Goal: Task Accomplishment & Management: Complete application form

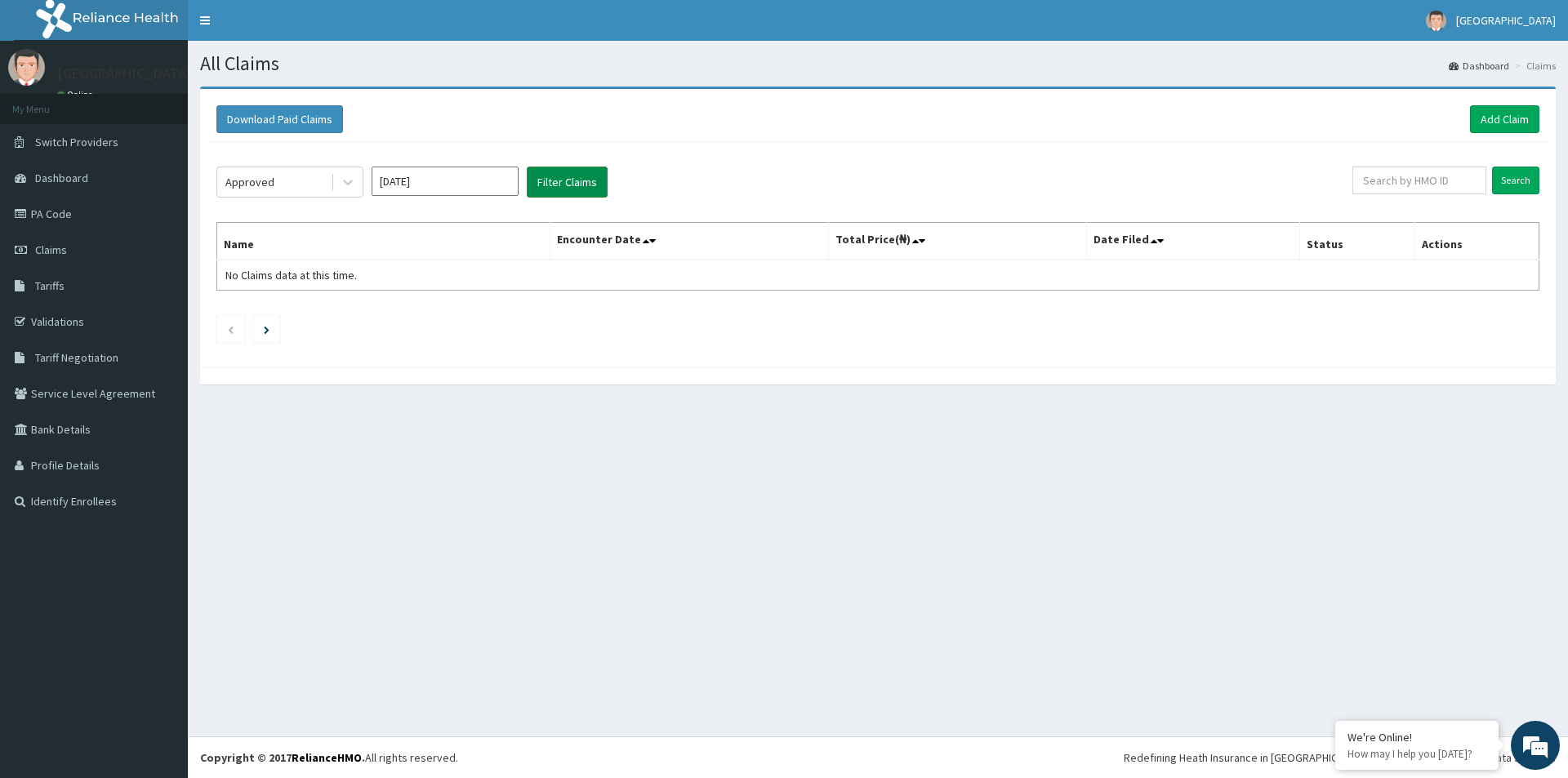
click at [573, 185] on button "Filter Claims" at bounding box center [566, 182] width 81 height 31
click at [569, 191] on button "Filter Claims" at bounding box center [566, 182] width 81 height 31
click at [575, 184] on button "Filter Claims" at bounding box center [566, 182] width 81 height 31
click at [334, 181] on div at bounding box center [348, 183] width 30 height 30
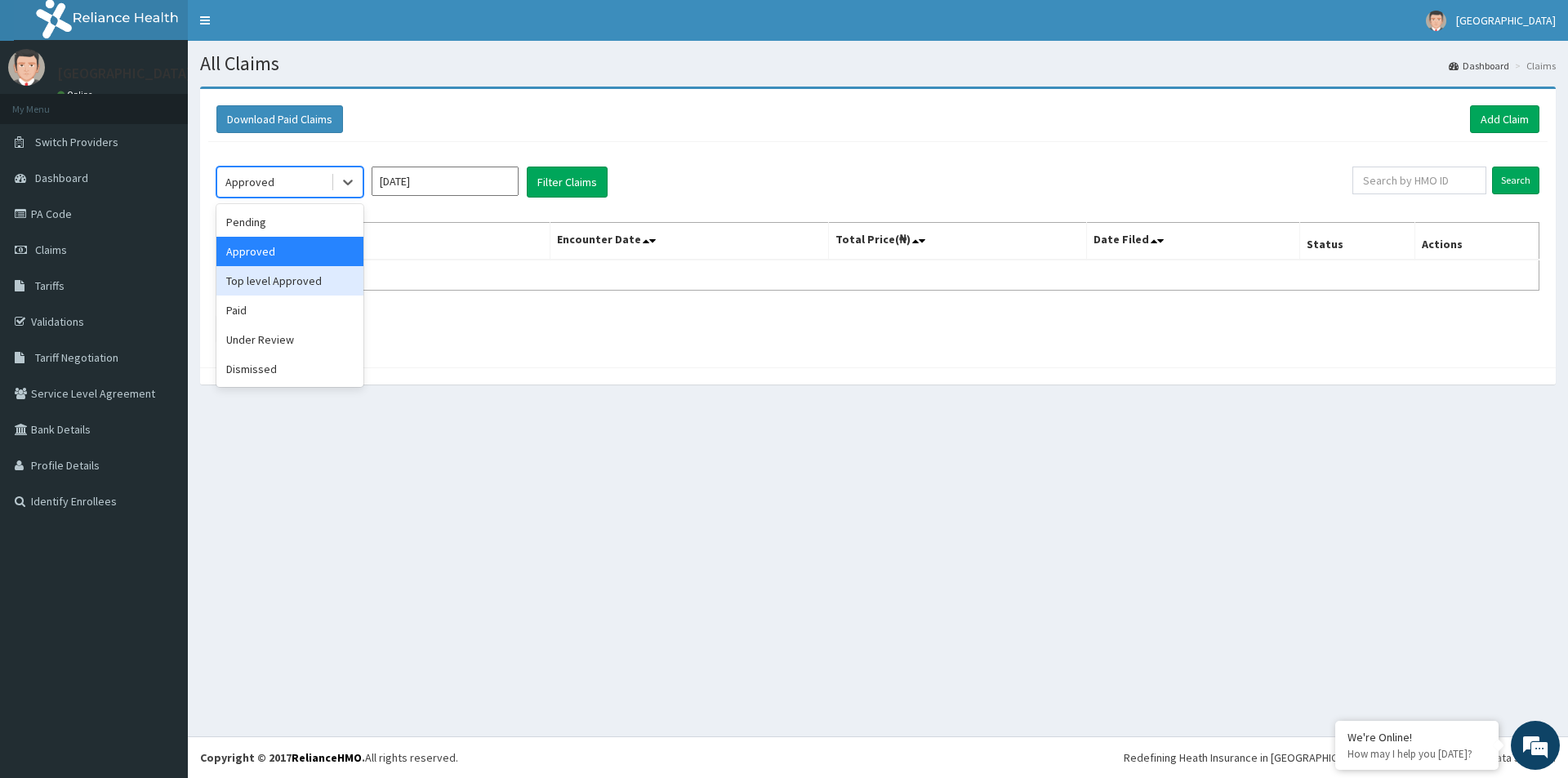
click at [320, 288] on div "Top level Approved" at bounding box center [290, 281] width 147 height 30
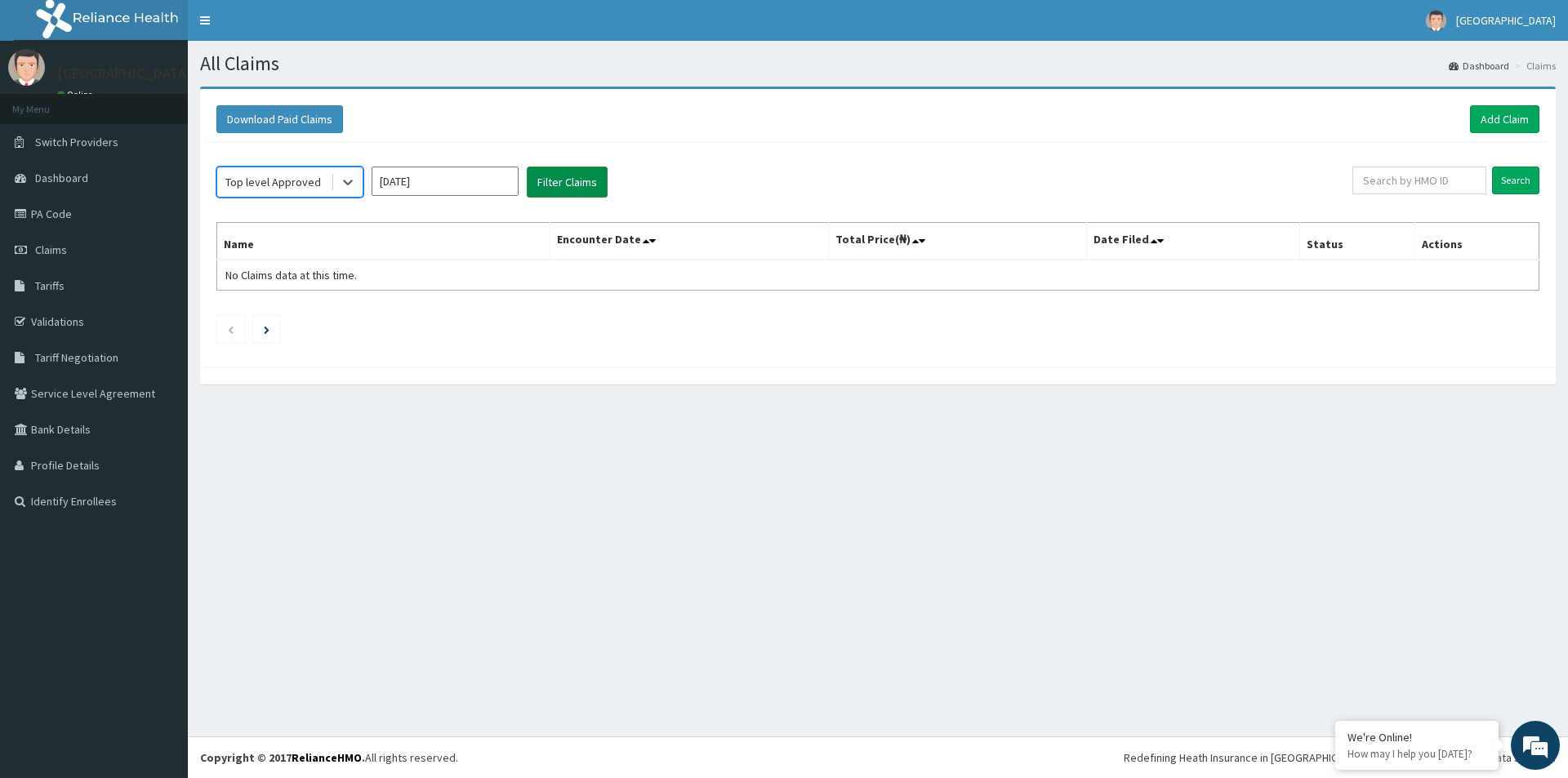
click at [550, 183] on button "Filter Claims" at bounding box center [566, 182] width 81 height 31
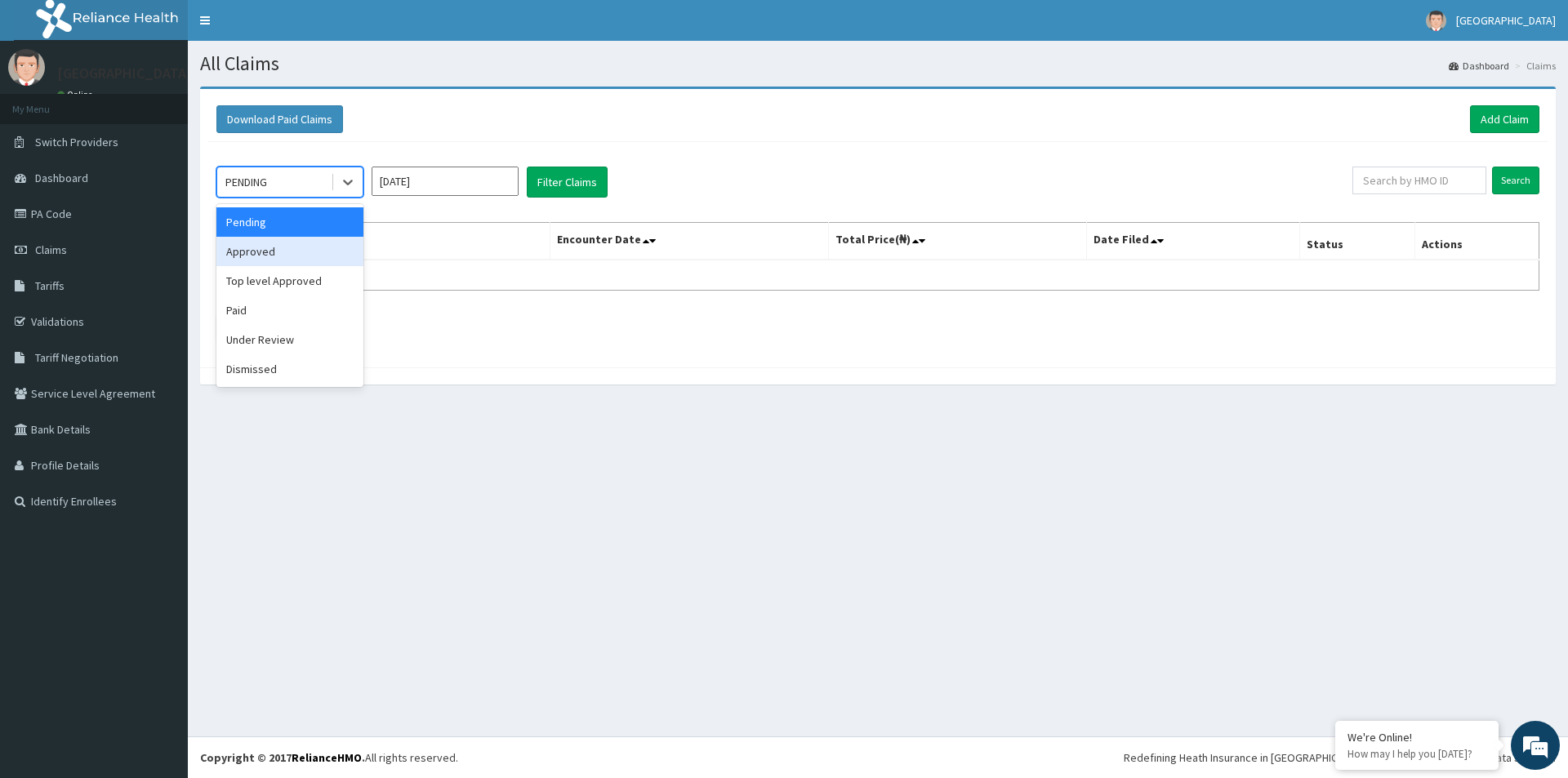
click at [299, 254] on div "Approved" at bounding box center [290, 252] width 147 height 30
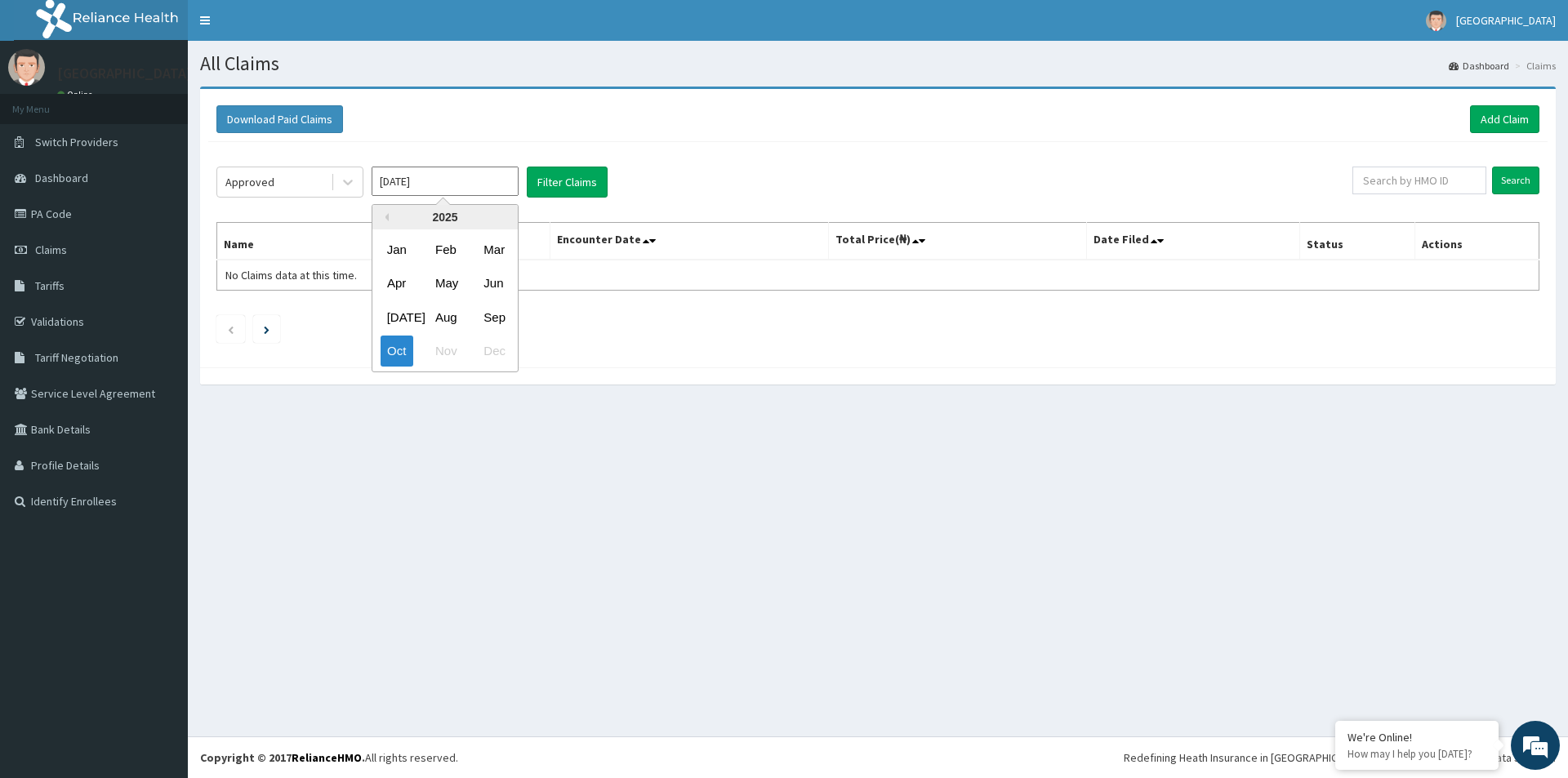
click at [500, 189] on input "Oct 2025" at bounding box center [445, 182] width 147 height 30
drag, startPoint x: 436, startPoint y: 315, endPoint x: 517, endPoint y: 262, distance: 96.8
click at [438, 315] on div "Aug" at bounding box center [444, 317] width 33 height 30
type input "Aug 2025"
click at [557, 185] on button "Filter Claims" at bounding box center [566, 182] width 81 height 31
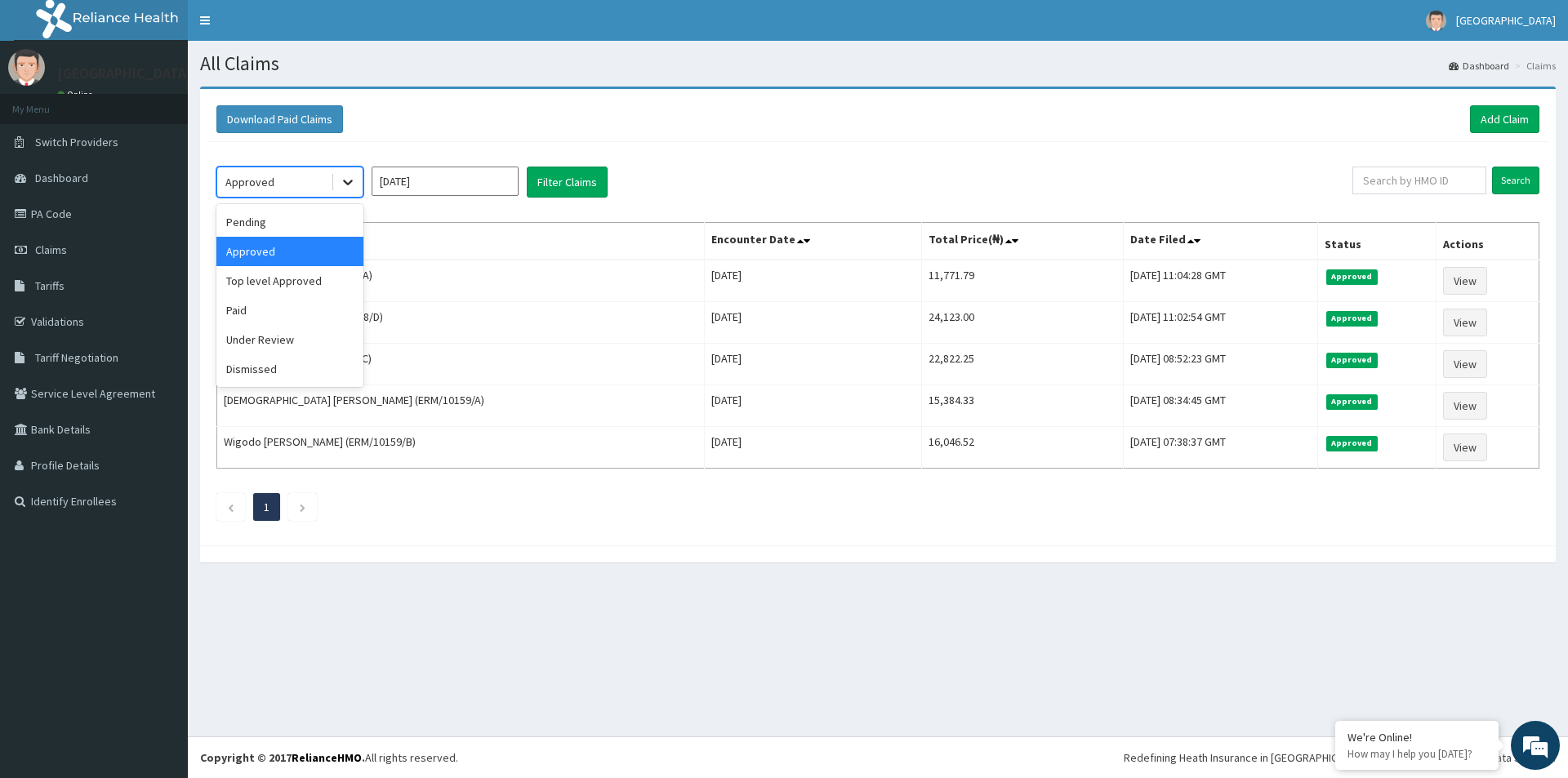
click at [360, 177] on div at bounding box center [348, 183] width 30 height 30
click at [332, 223] on div "Pending" at bounding box center [290, 223] width 147 height 30
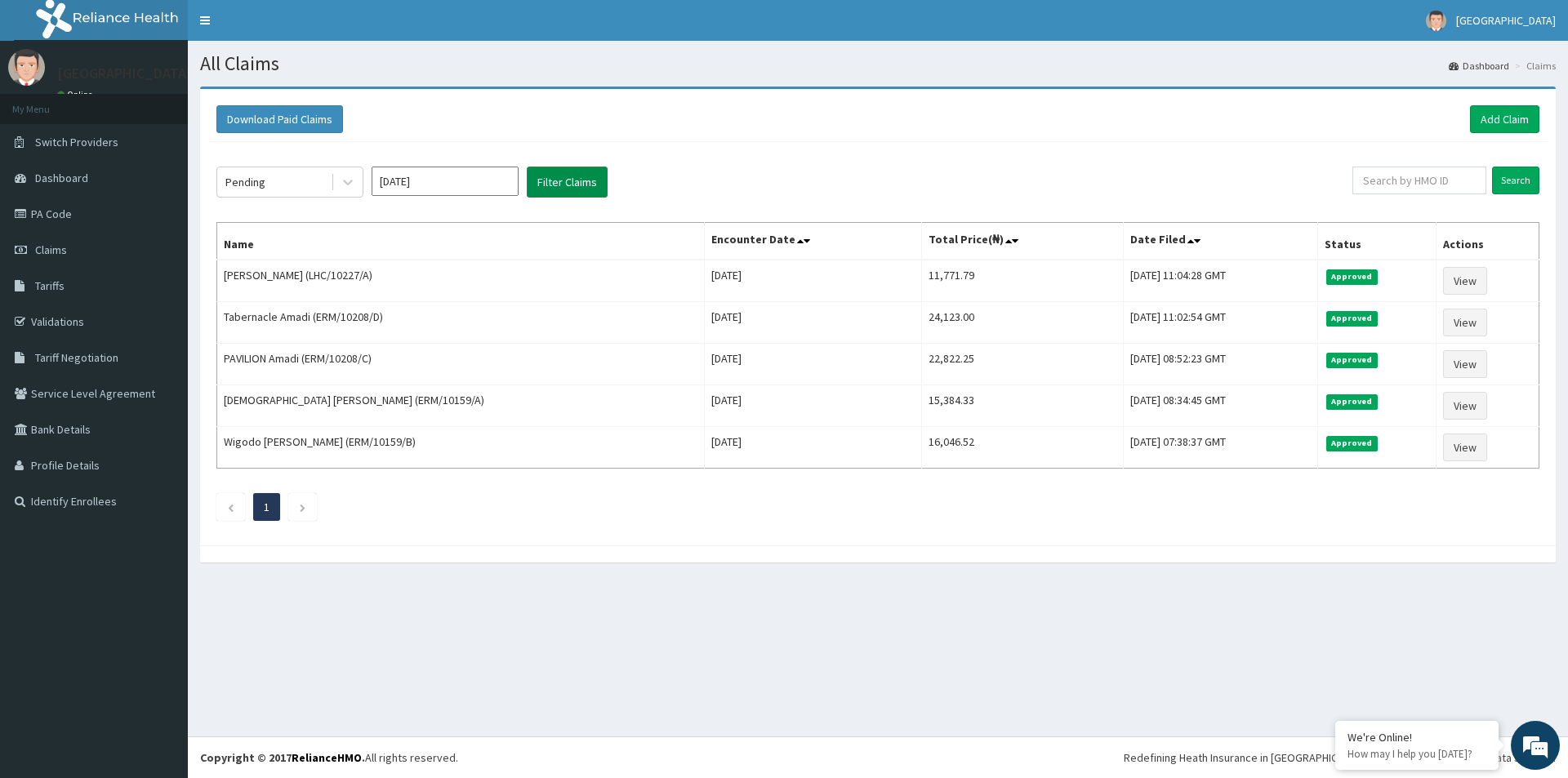
click at [538, 178] on button "Filter Claims" at bounding box center [566, 182] width 81 height 31
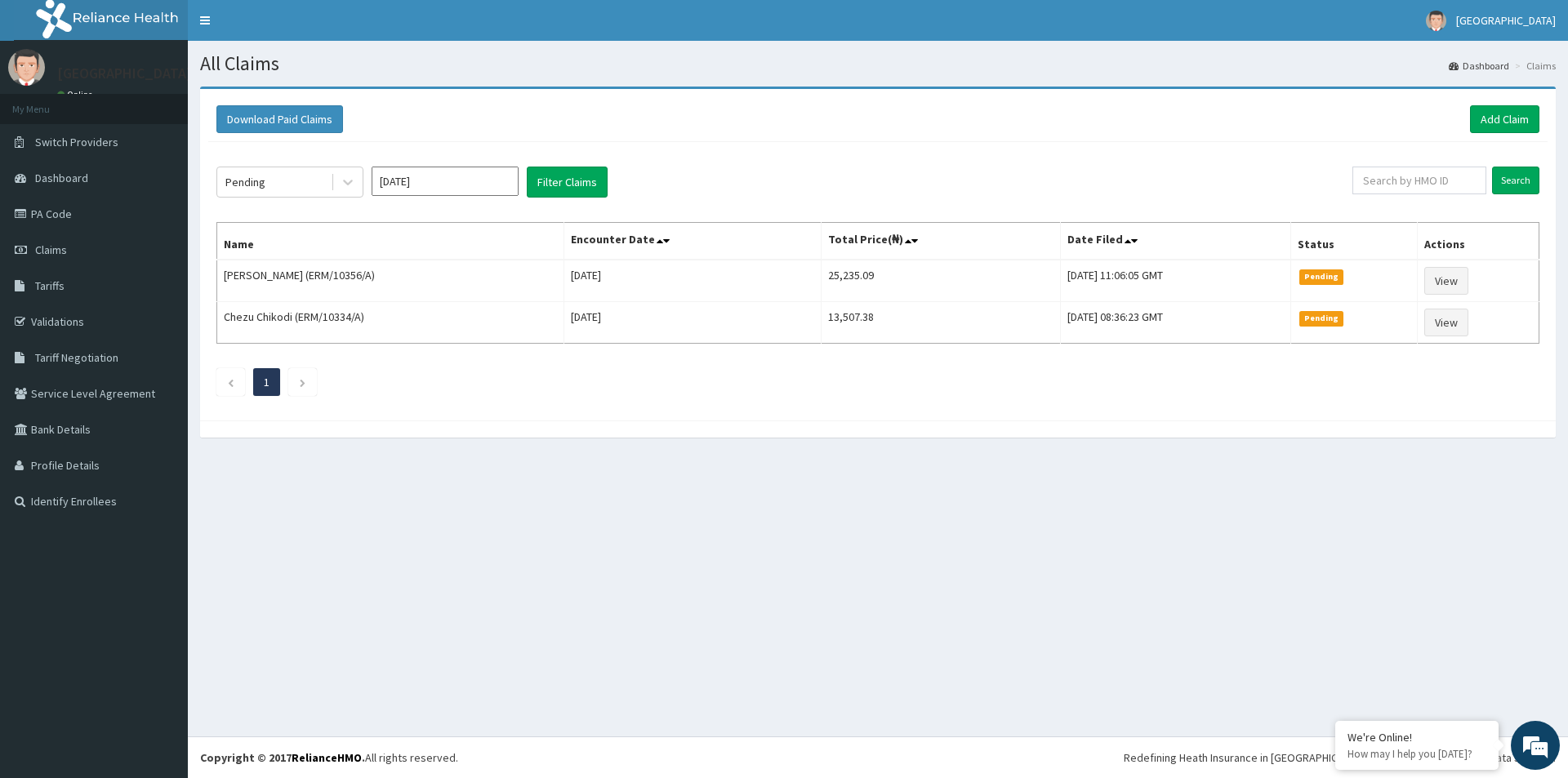
drag, startPoint x: 659, startPoint y: 722, endPoint x: 634, endPoint y: 728, distance: 25.7
click at [634, 728] on div "All Claims Dashboard Claims Download Paid Claims Add Claim × Note you can only …" at bounding box center [879, 389] width 1381 height 696
click at [1480, 116] on link "Add Claim" at bounding box center [1505, 119] width 70 height 28
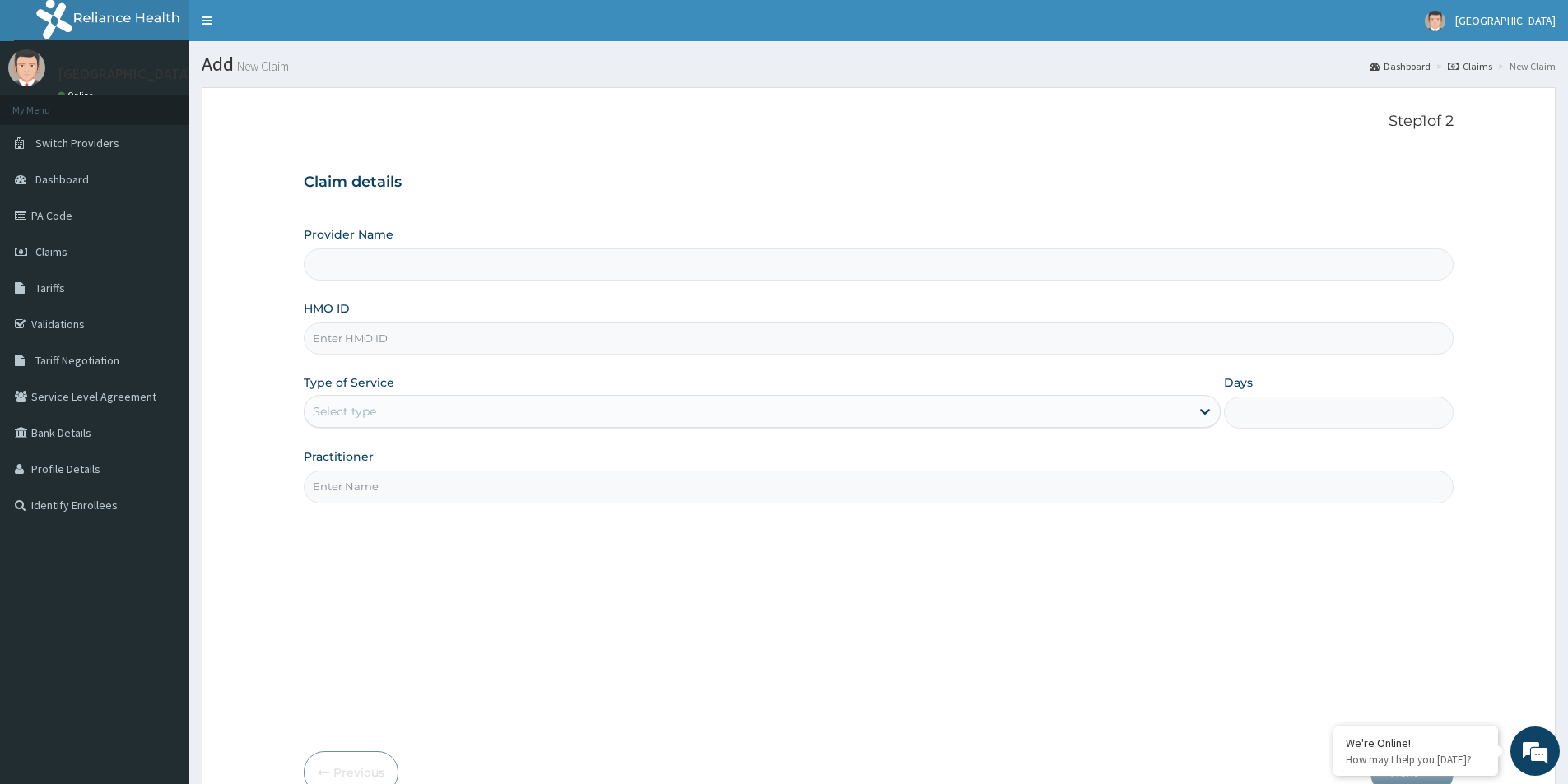
type input "[GEOGRAPHIC_DATA]"
paste input "ERM/10166/D"
type input "ERM/10166/D"
click at [423, 420] on div "Select type" at bounding box center [746, 411] width 885 height 26
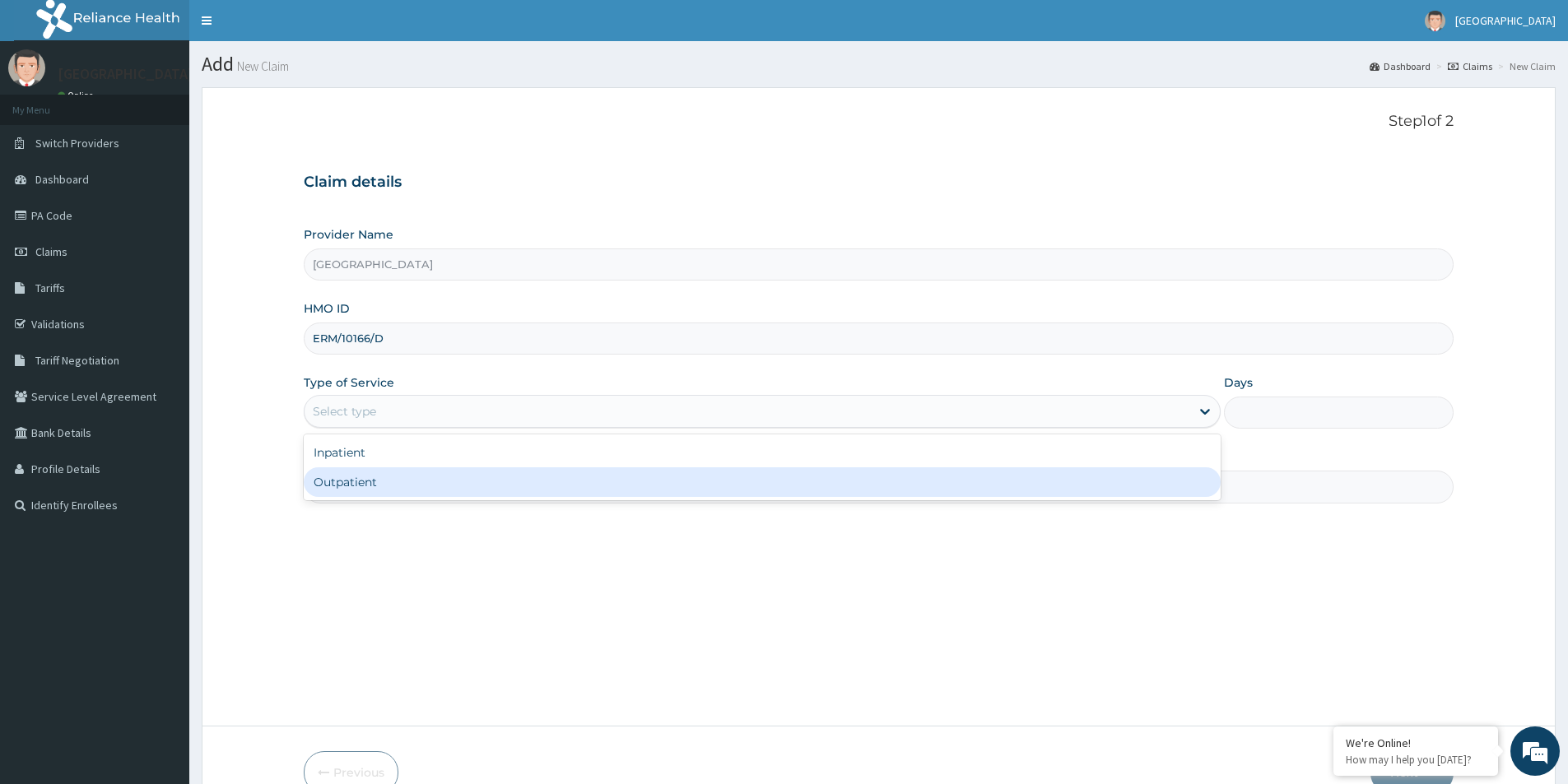
click at [415, 477] on div "Outpatient" at bounding box center [761, 483] width 917 height 30
type input "1"
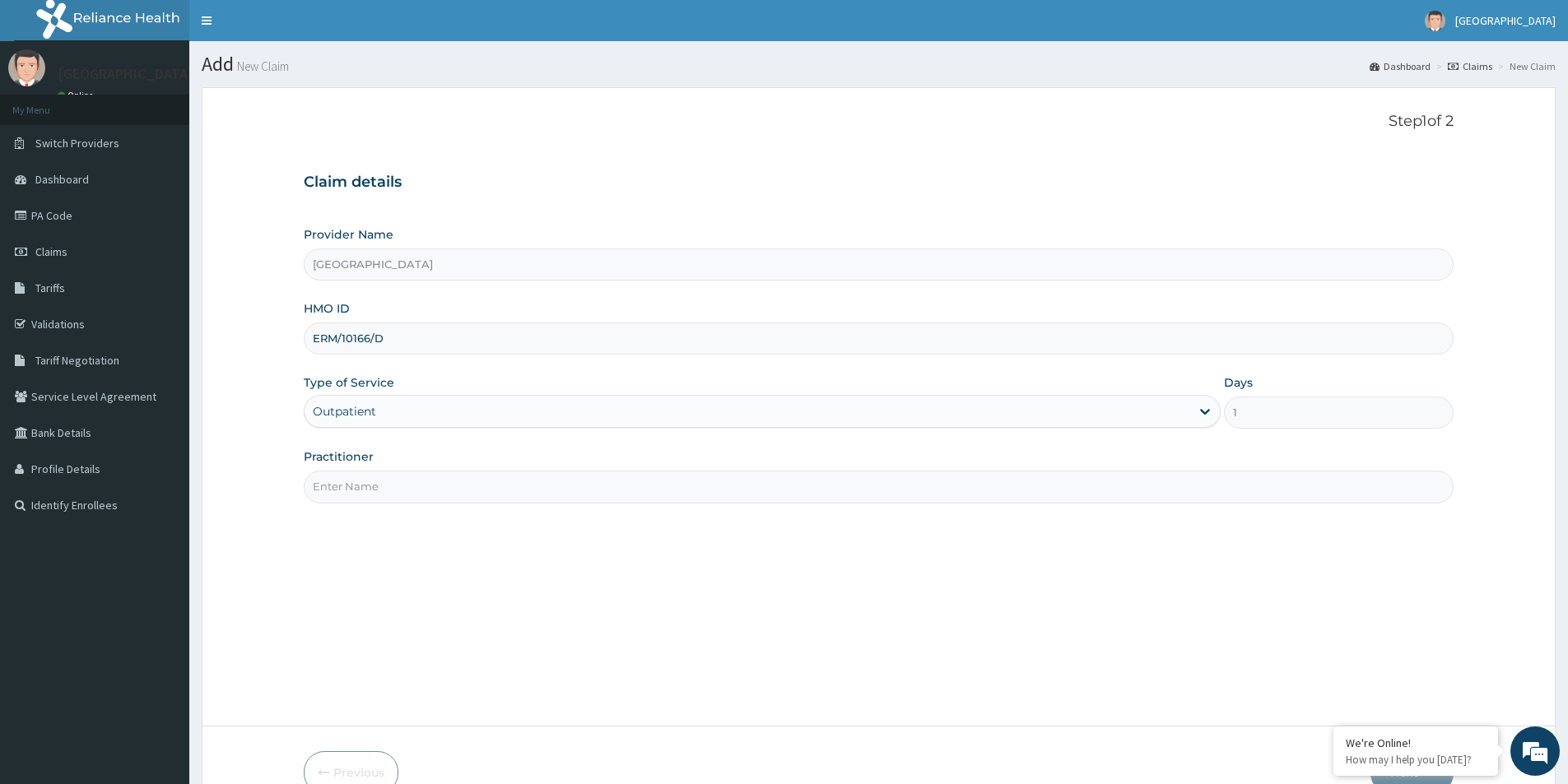
click at [417, 490] on input "Practitioner" at bounding box center [878, 486] width 1150 height 32
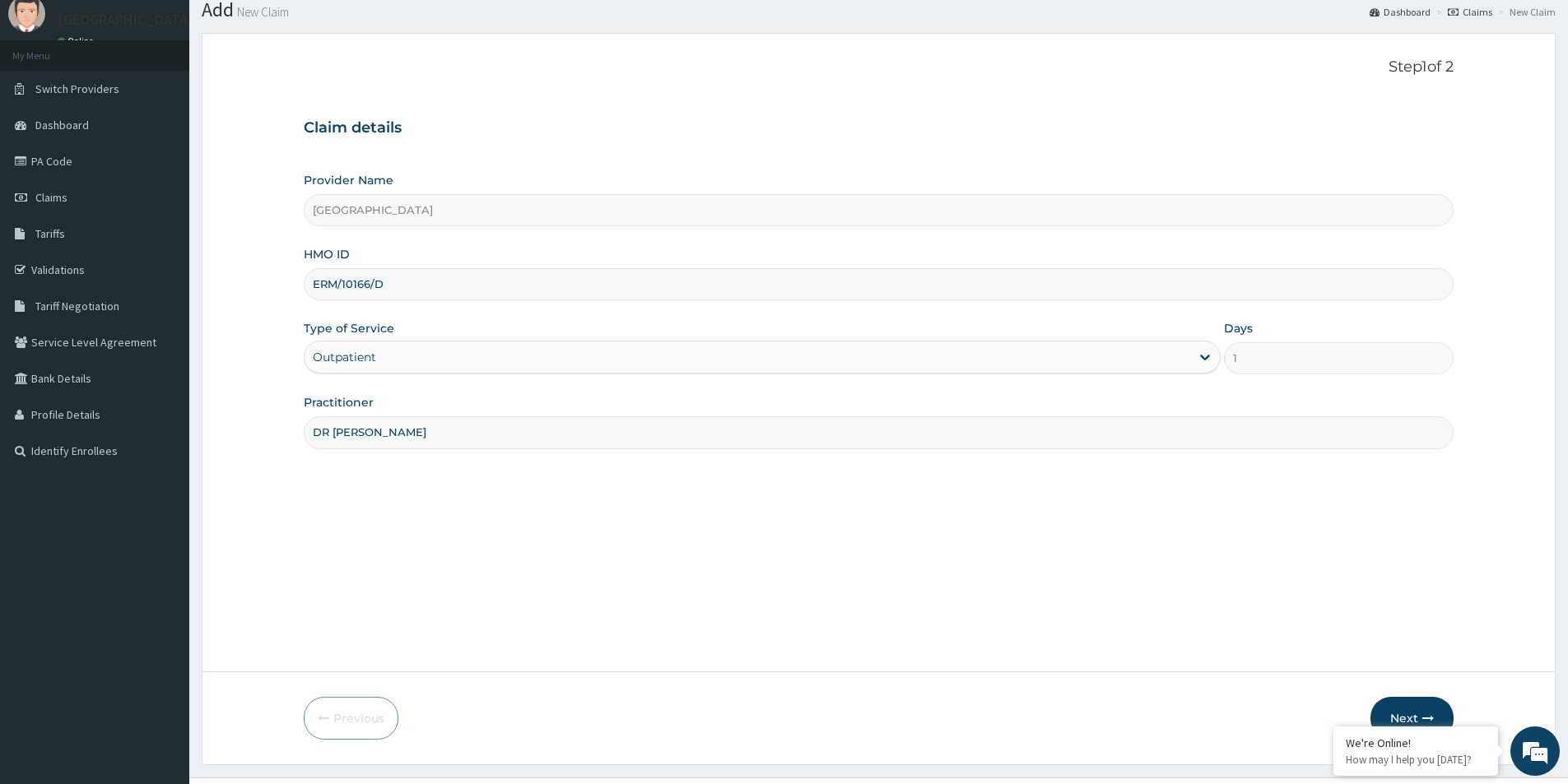
scroll to position [90, 0]
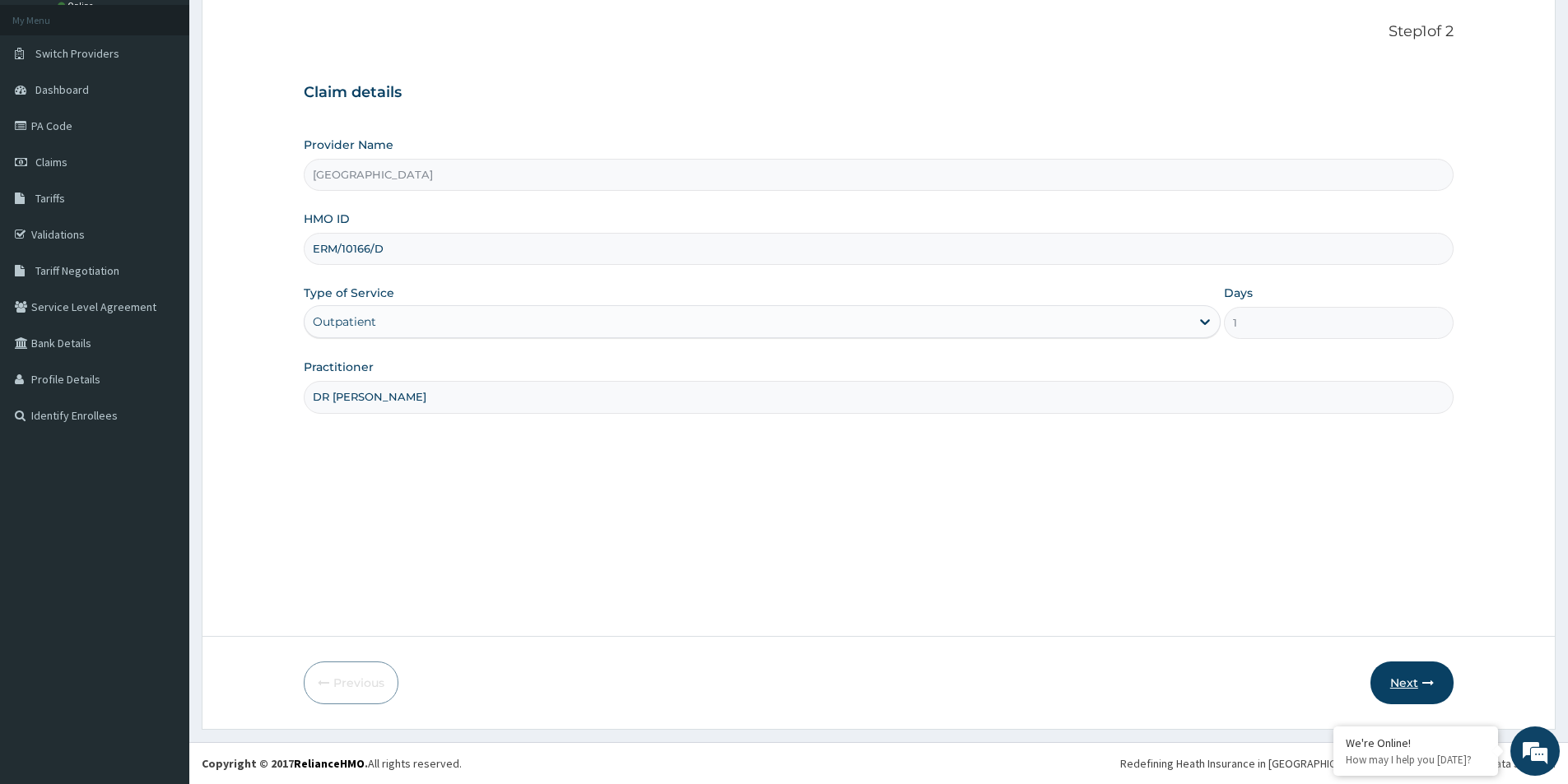
type input "DR [PERSON_NAME]"
click at [1419, 672] on button "Next" at bounding box center [1412, 684] width 84 height 43
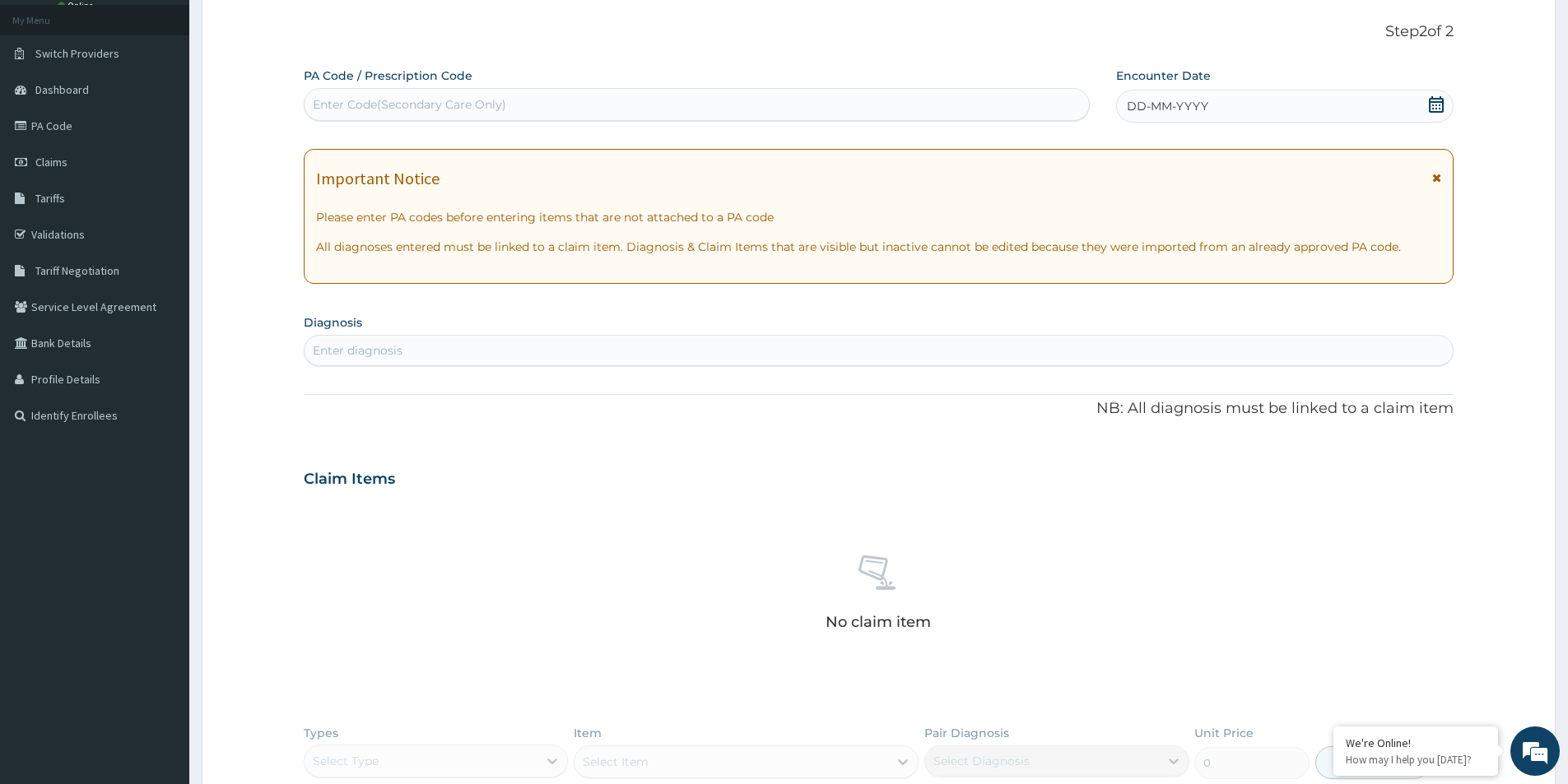
click at [1441, 102] on icon at bounding box center [1437, 105] width 15 height 17
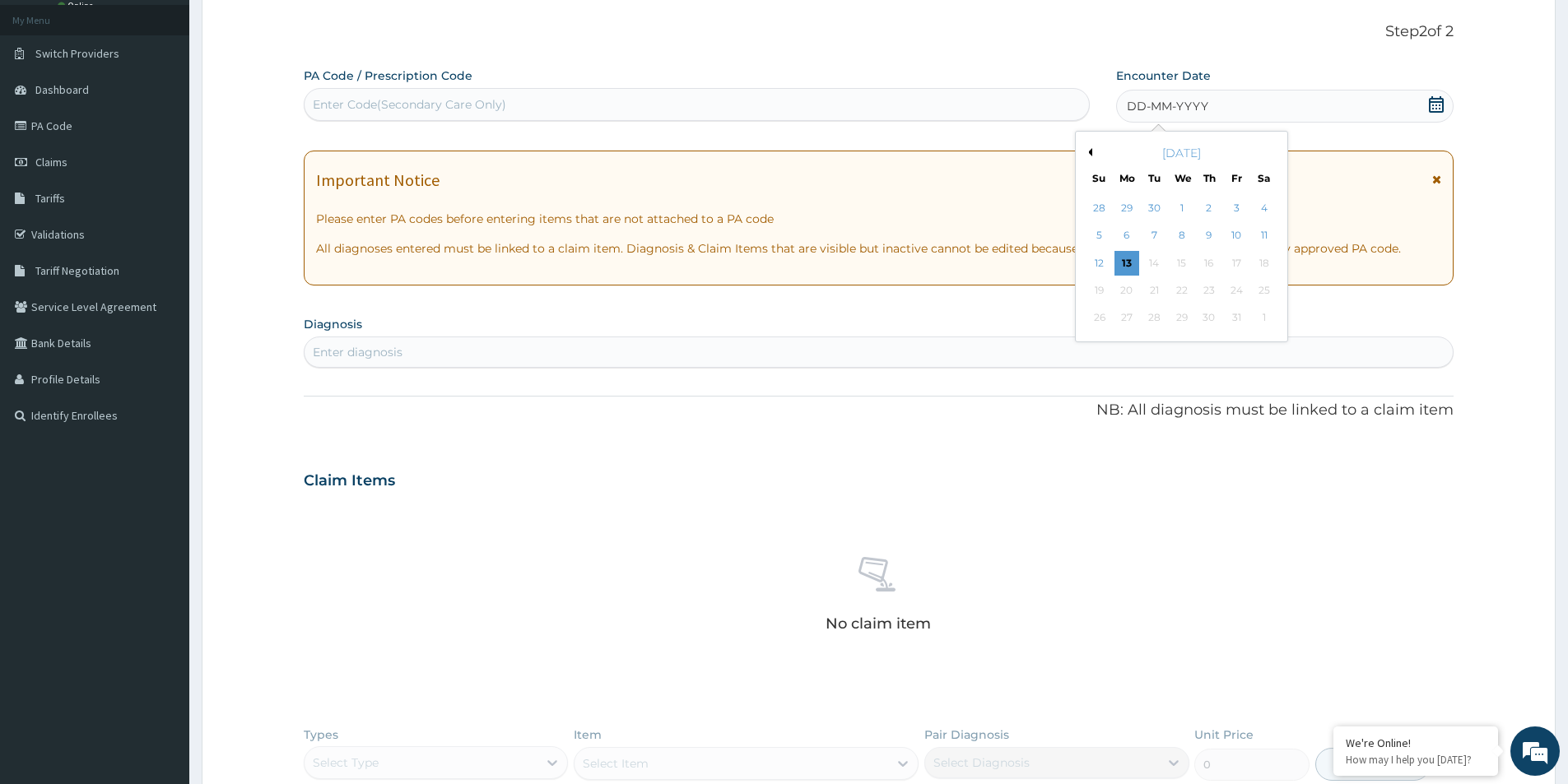
click at [1090, 155] on button "Previous Month" at bounding box center [1088, 152] width 8 height 8
click at [1190, 291] on div "20" at bounding box center [1182, 290] width 24 height 24
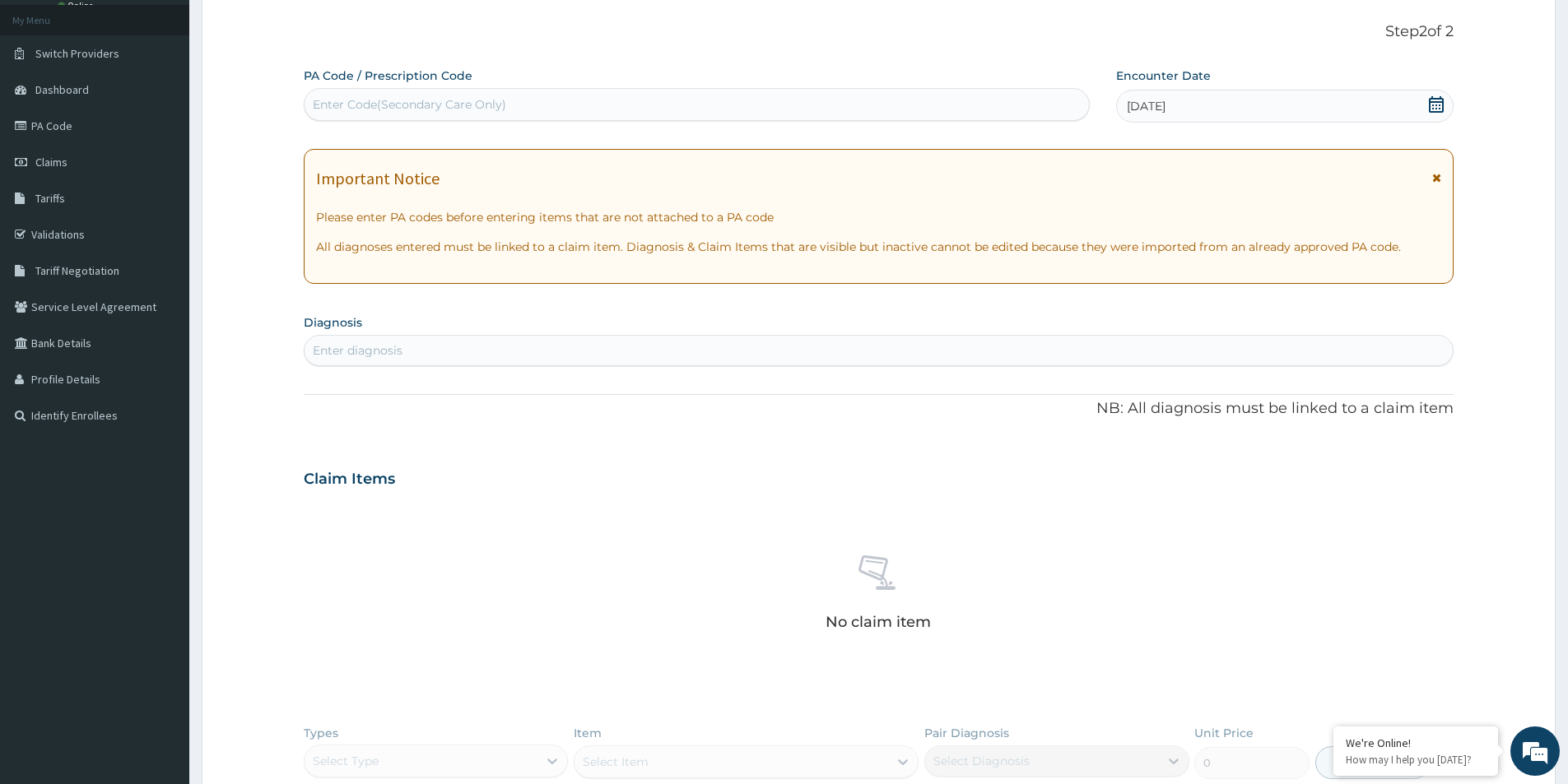
click at [911, 350] on div "Enter diagnosis" at bounding box center [878, 350] width 1148 height 26
type input "[MEDICAL_DATA]"
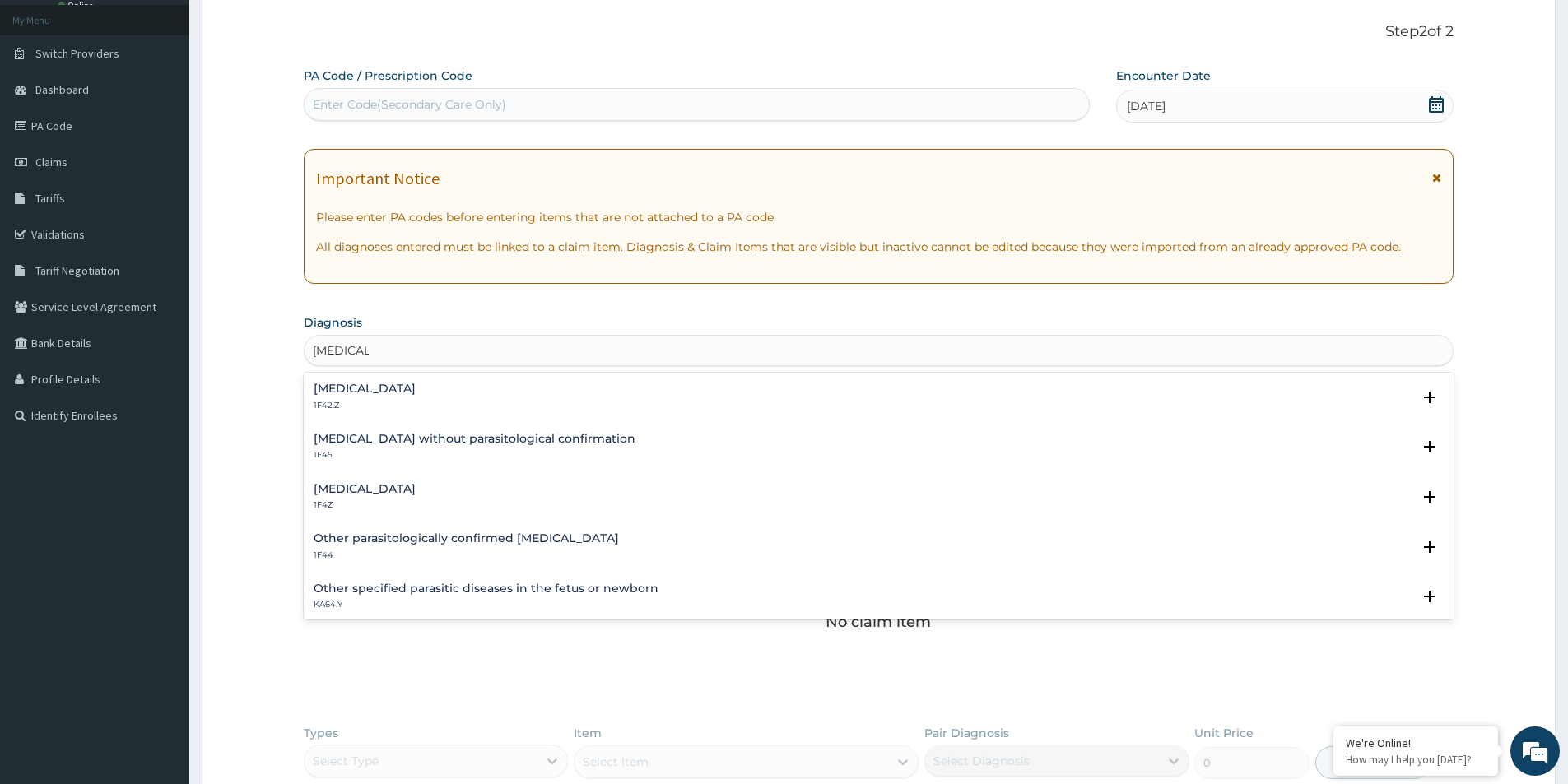
click at [396, 496] on h4 "[MEDICAL_DATA]" at bounding box center [364, 489] width 102 height 12
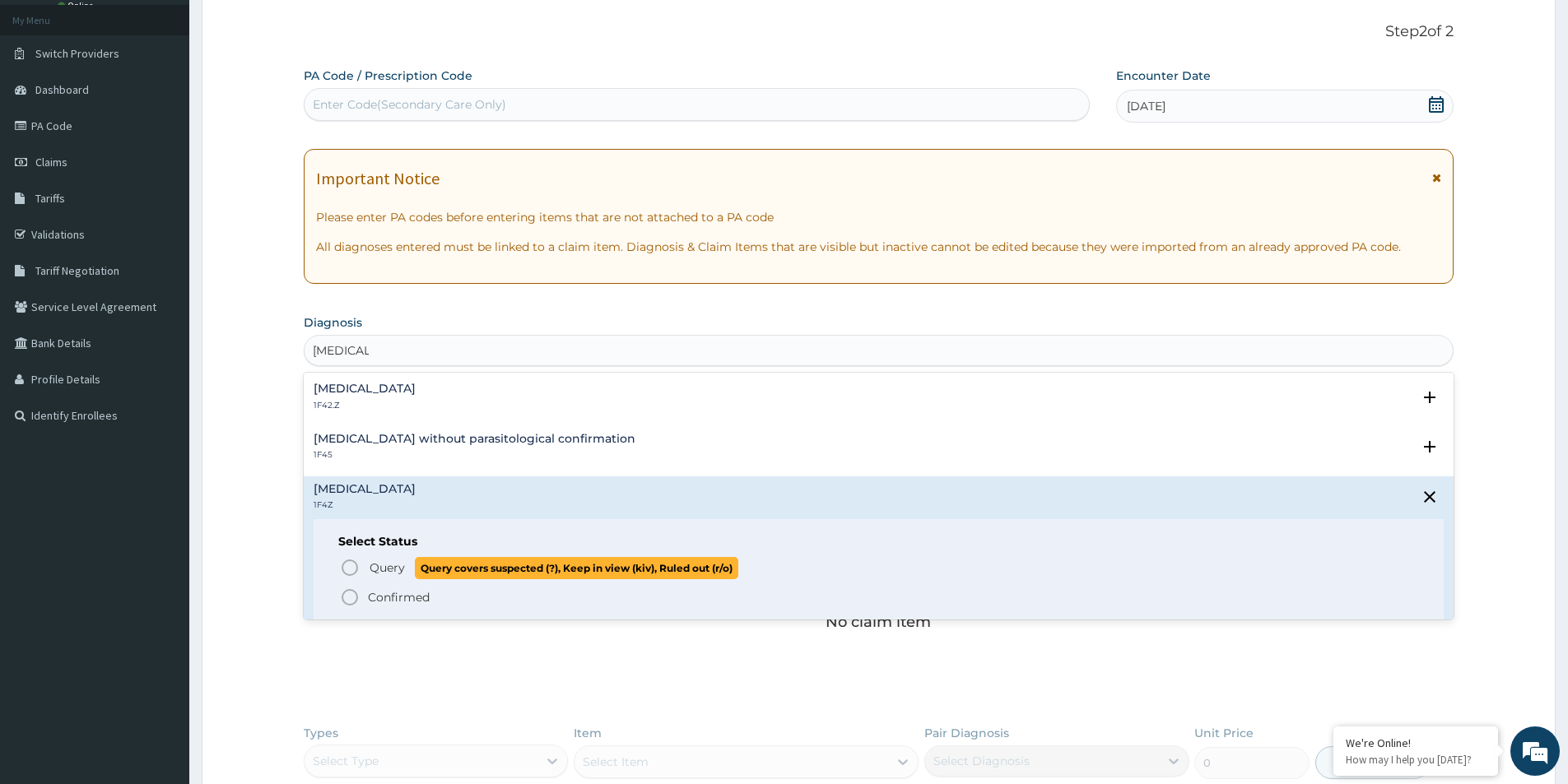
click at [404, 572] on span "Query" at bounding box center [388, 568] width 36 height 17
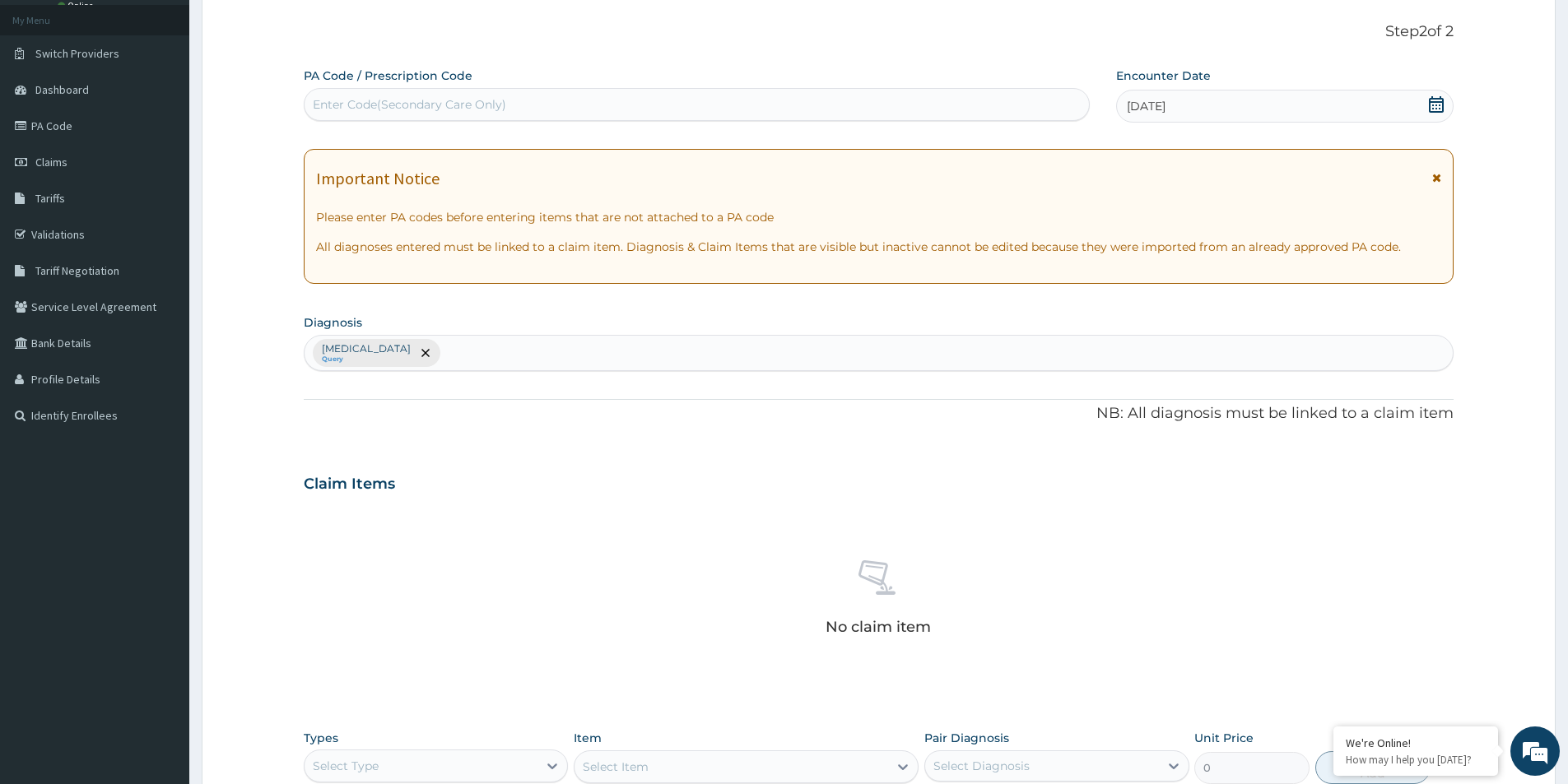
type input "A"
type input "[MEDICAL_DATA]"
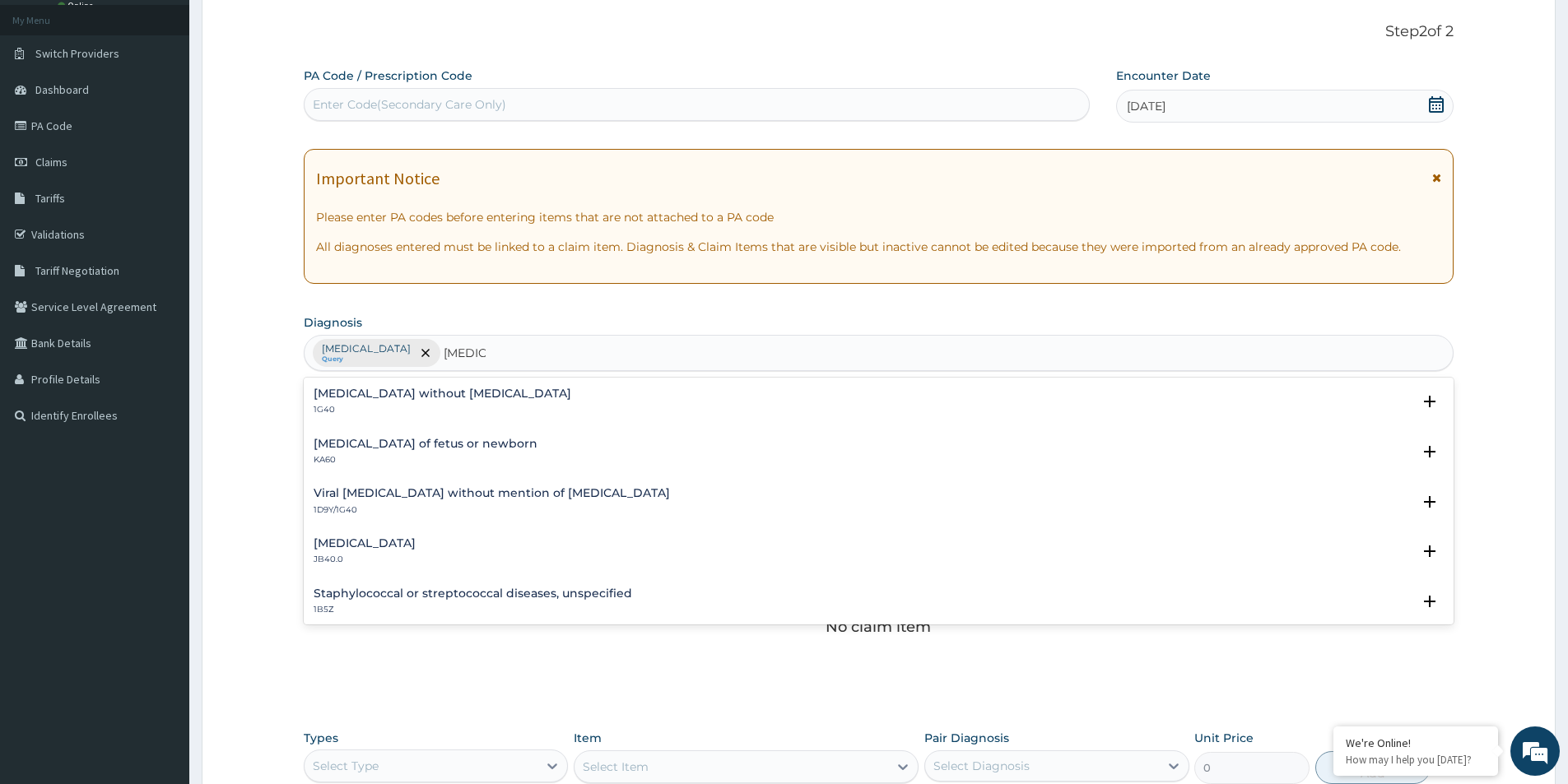
click at [412, 397] on h4 "[MEDICAL_DATA] without [MEDICAL_DATA]" at bounding box center [442, 393] width 257 height 12
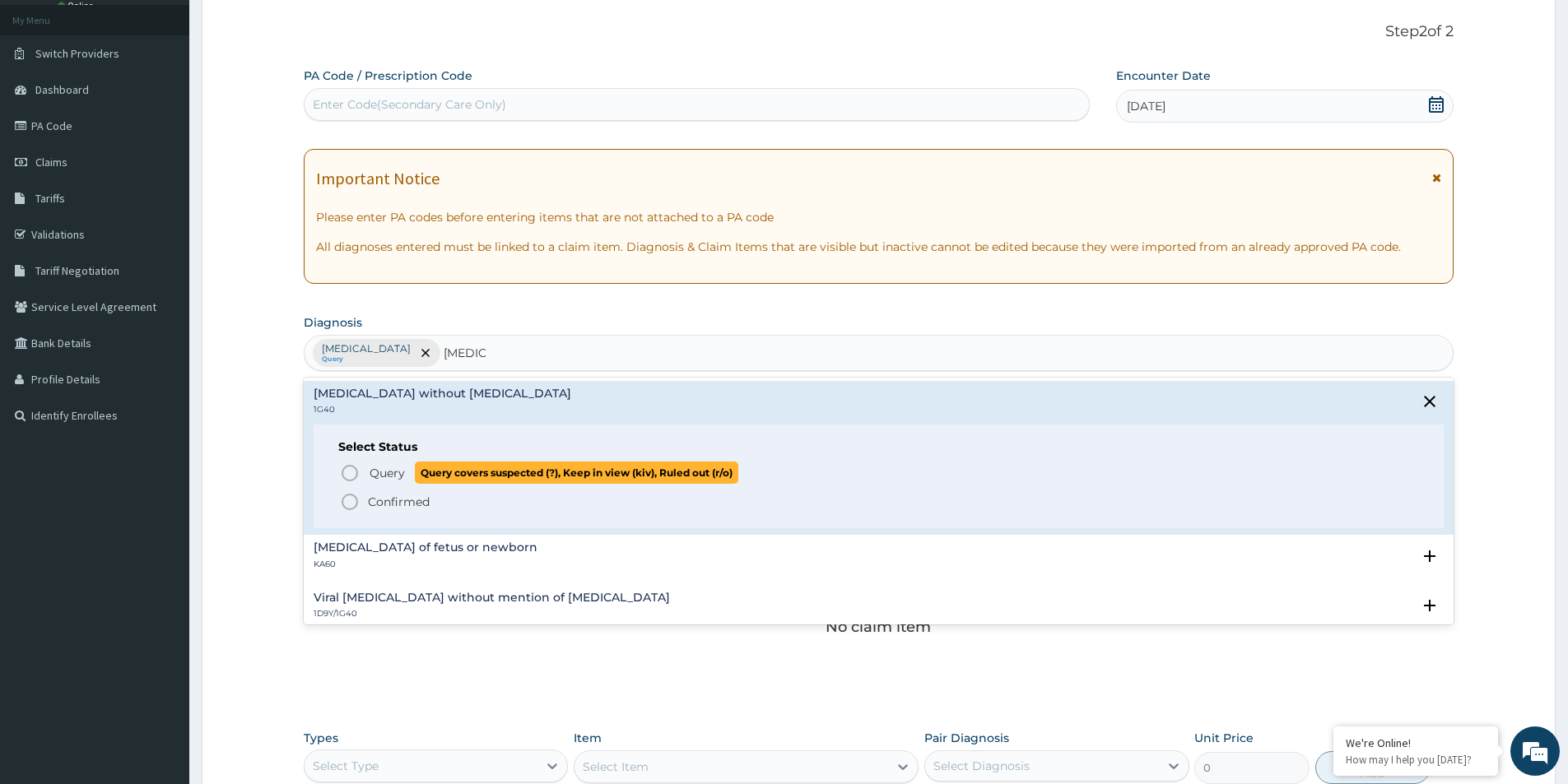
click at [397, 475] on span "Query" at bounding box center [388, 473] width 36 height 17
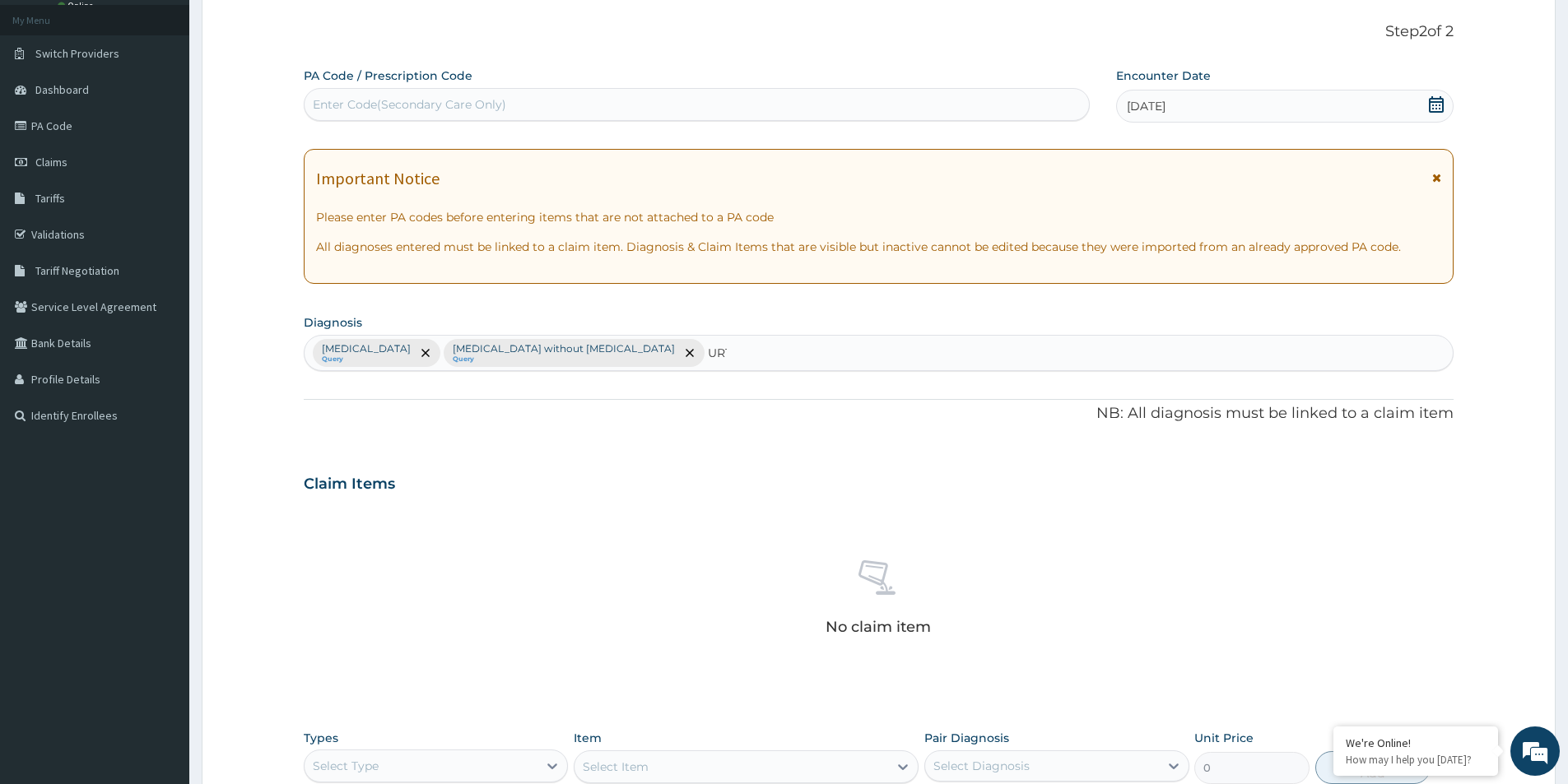
type input "URTI"
click at [554, 403] on div "Acute [MEDICAL_DATA], site unspecified CA07.0" at bounding box center [434, 402] width 240 height 29
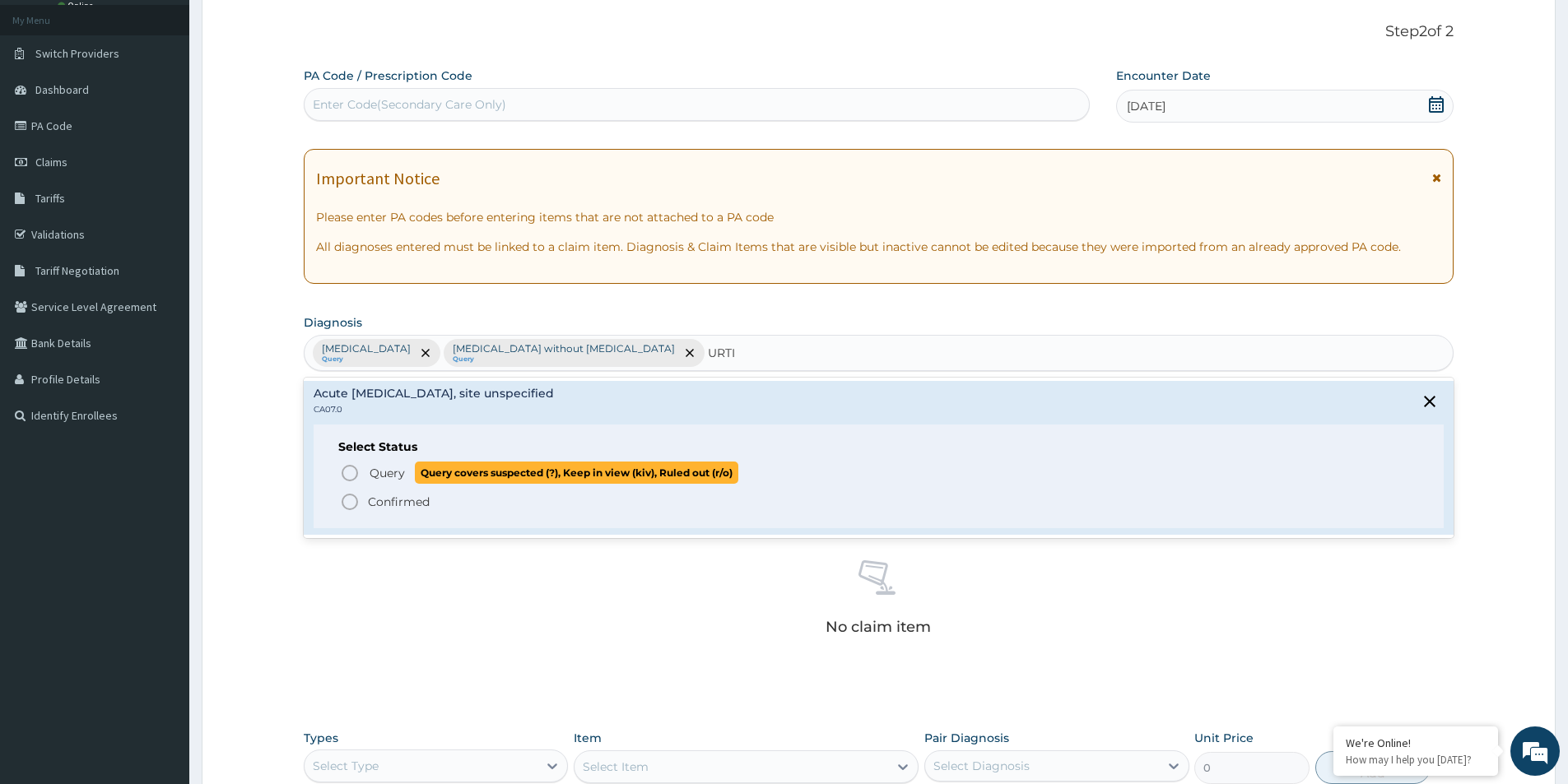
click at [398, 475] on span "Query" at bounding box center [388, 473] width 36 height 17
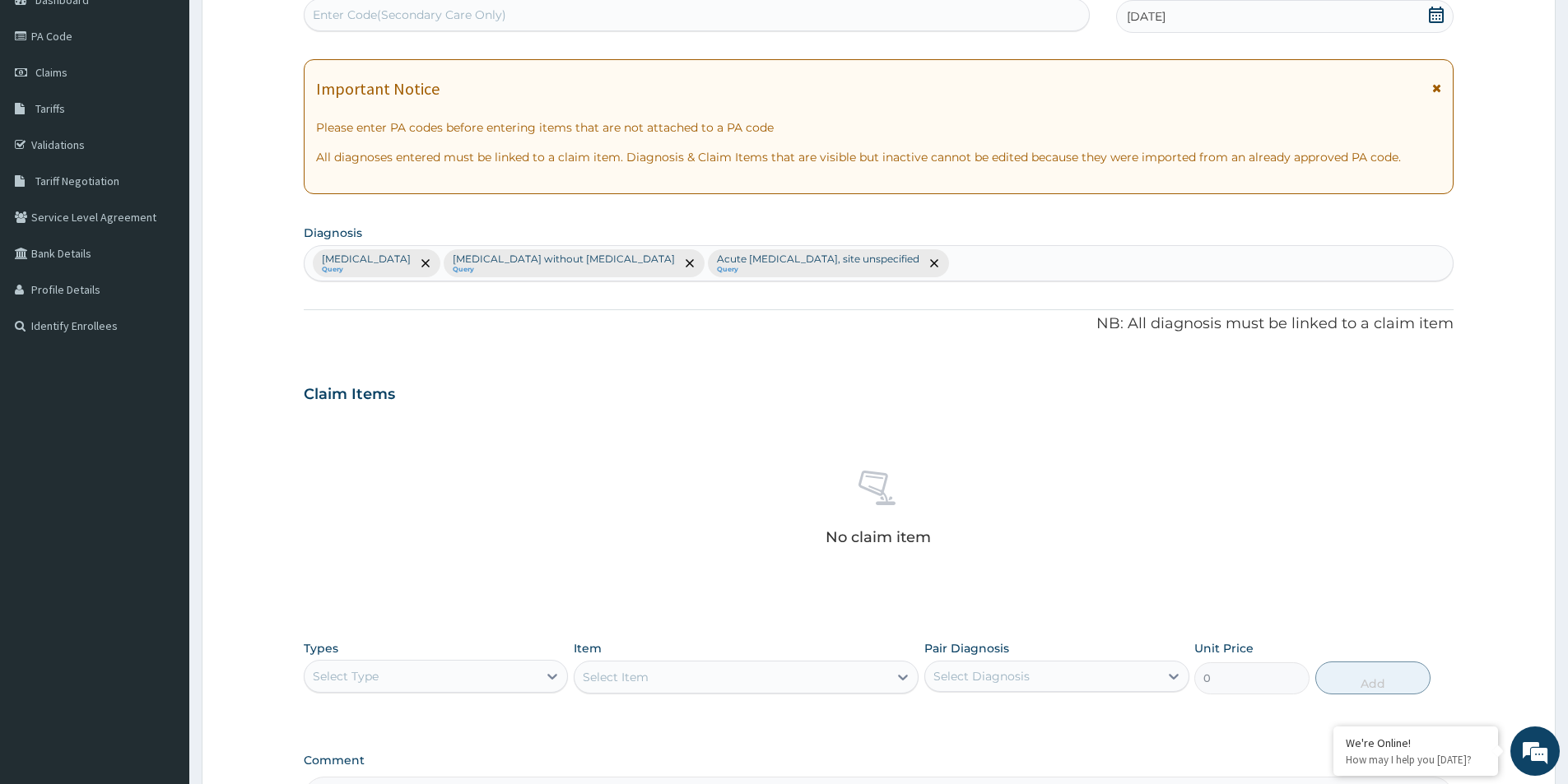
scroll to position [337, 0]
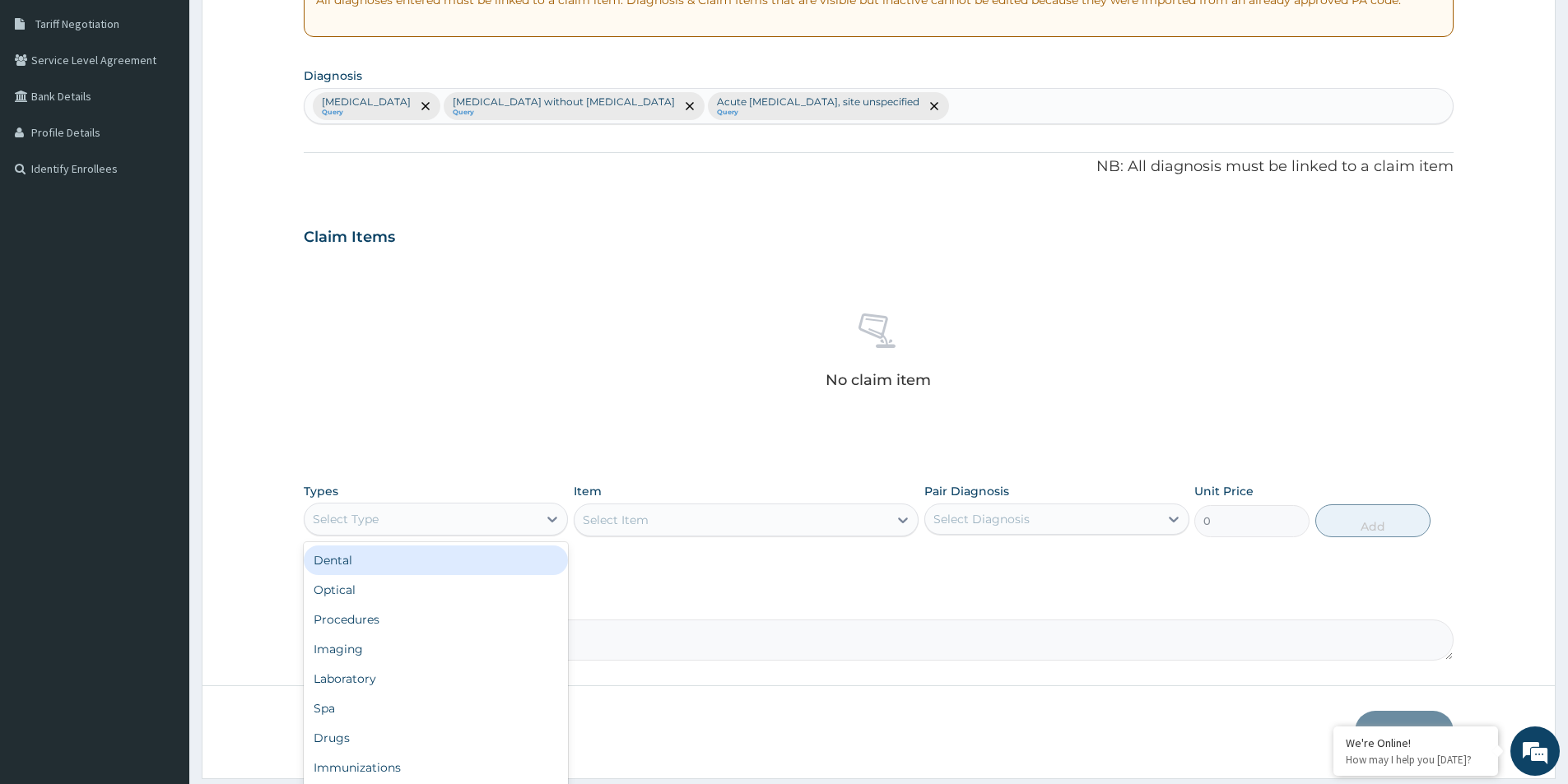
click at [490, 518] on div "Select Type" at bounding box center [421, 519] width 233 height 26
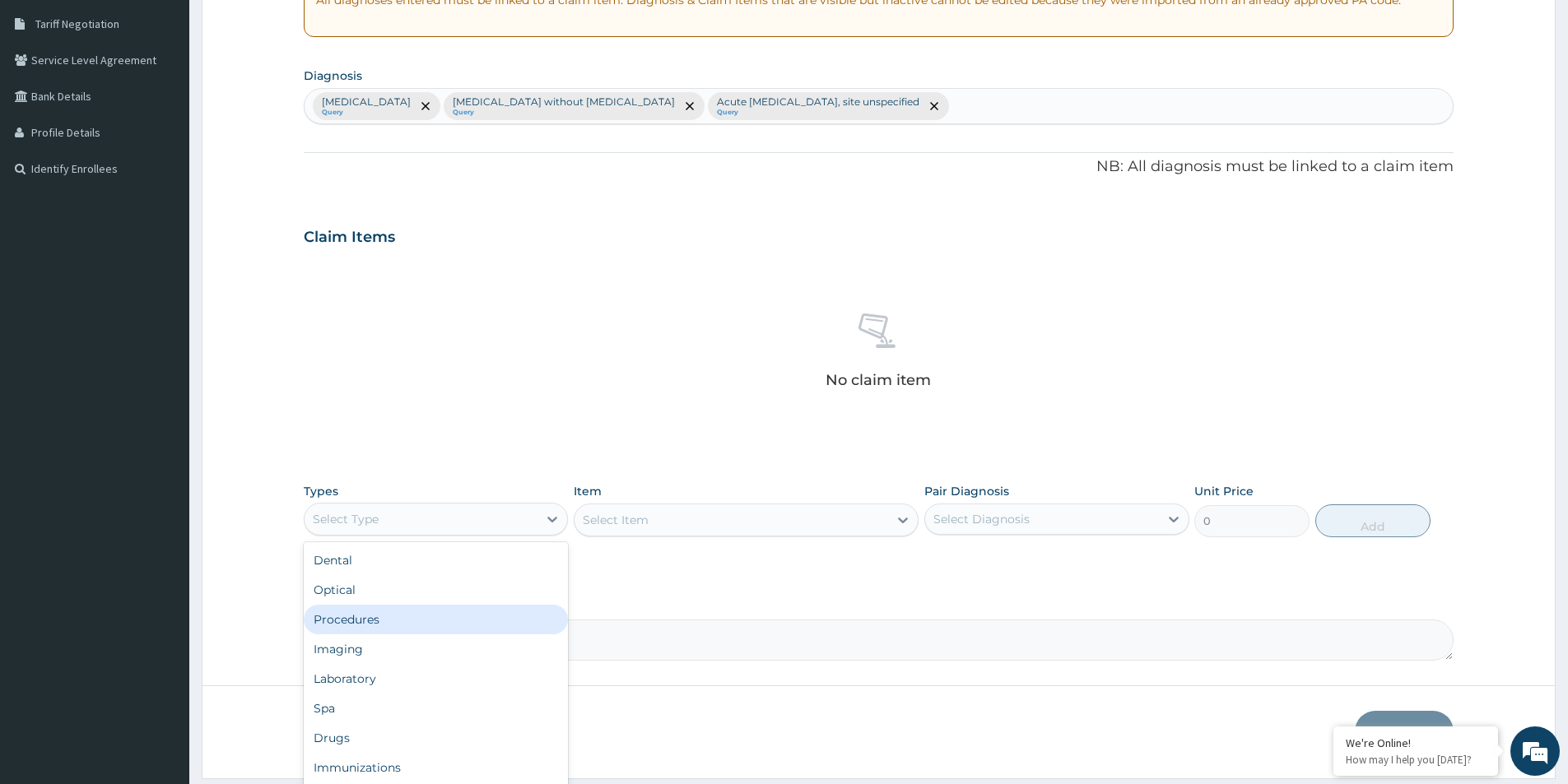
click at [500, 631] on div "Procedures" at bounding box center [435, 620] width 264 height 30
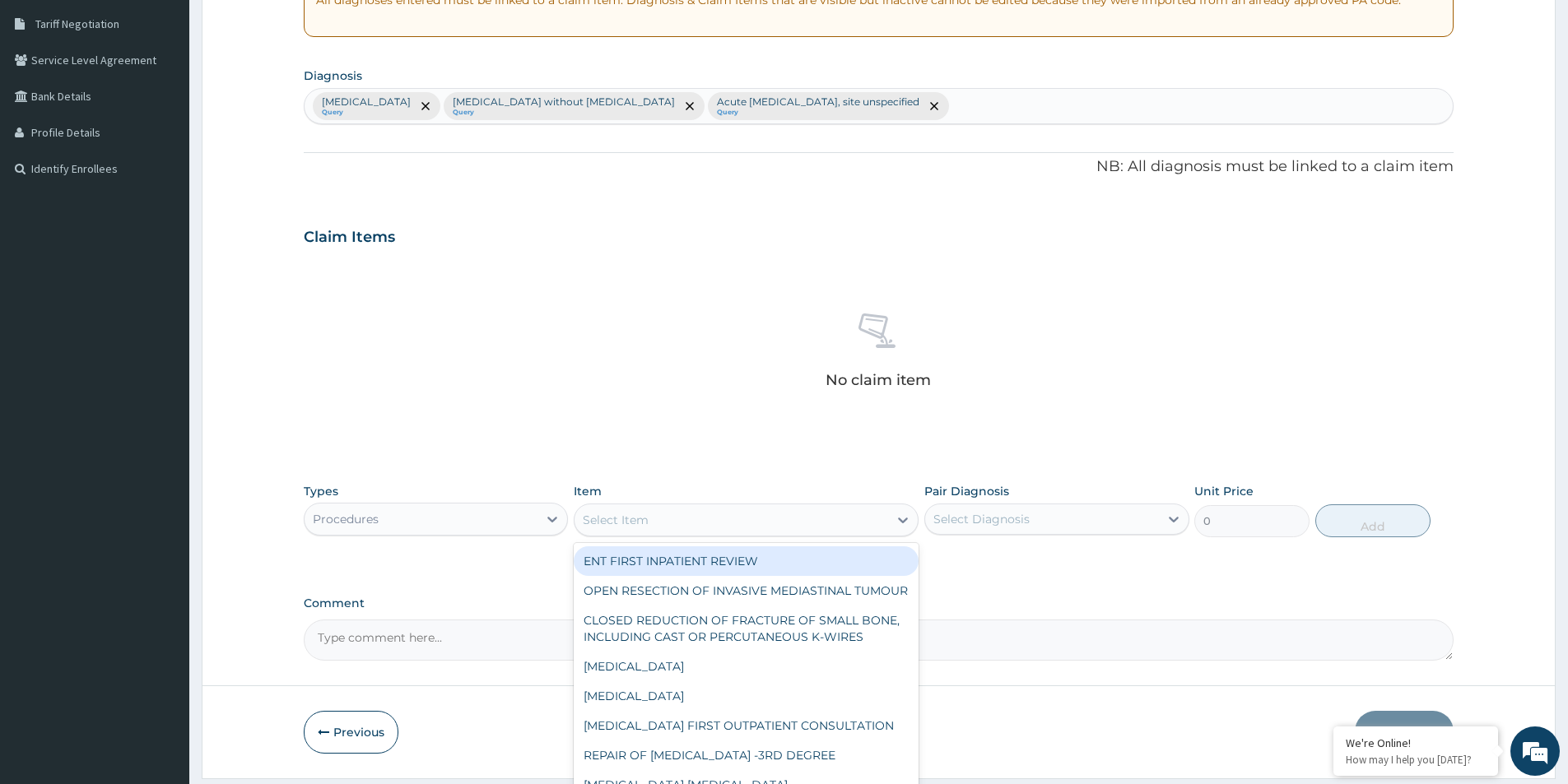
click at [711, 519] on div "Select Item" at bounding box center [731, 520] width 314 height 26
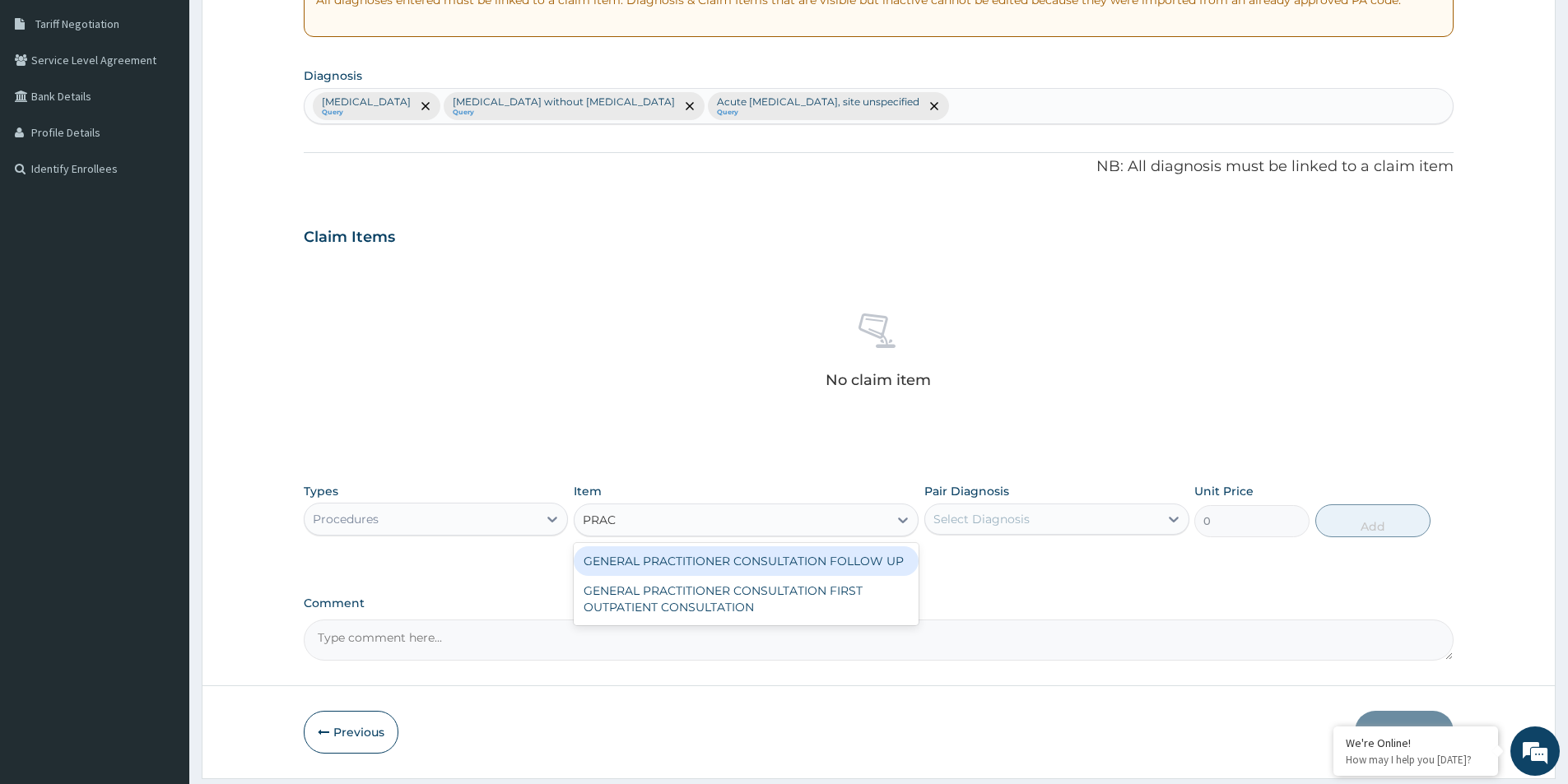
type input "PRACT"
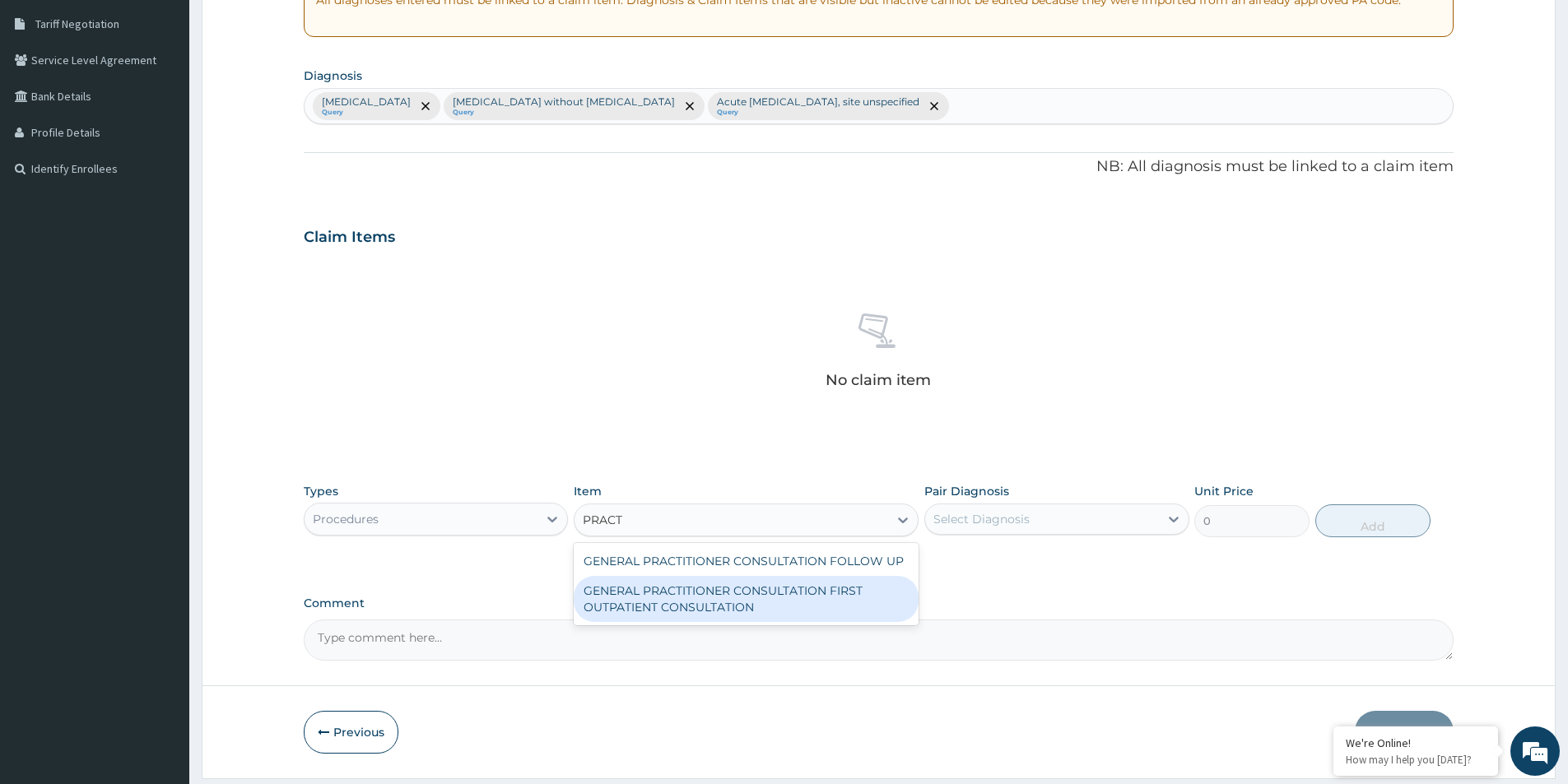
drag, startPoint x: 768, startPoint y: 597, endPoint x: 934, endPoint y: 577, distance: 167.2
click at [776, 597] on div "GENERAL PRACTITIONER CONSULTATION FIRST OUTPATIENT CONSULTATION" at bounding box center [746, 599] width 345 height 46
type input "3547.5"
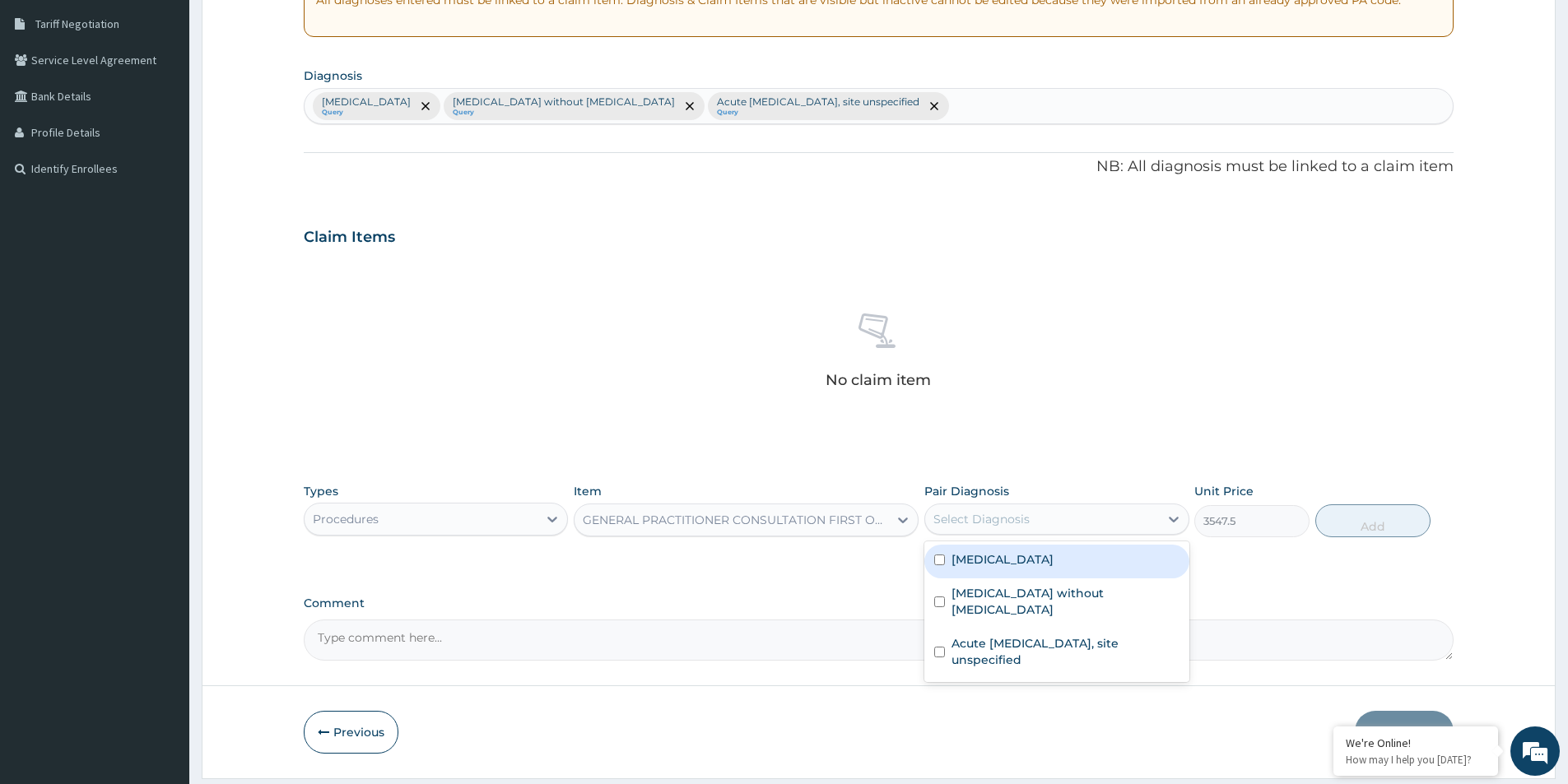
click at [1032, 504] on div "Select Diagnosis" at bounding box center [1055, 519] width 264 height 31
click at [1028, 564] on label "[MEDICAL_DATA]" at bounding box center [1002, 560] width 102 height 17
checkbox input "true"
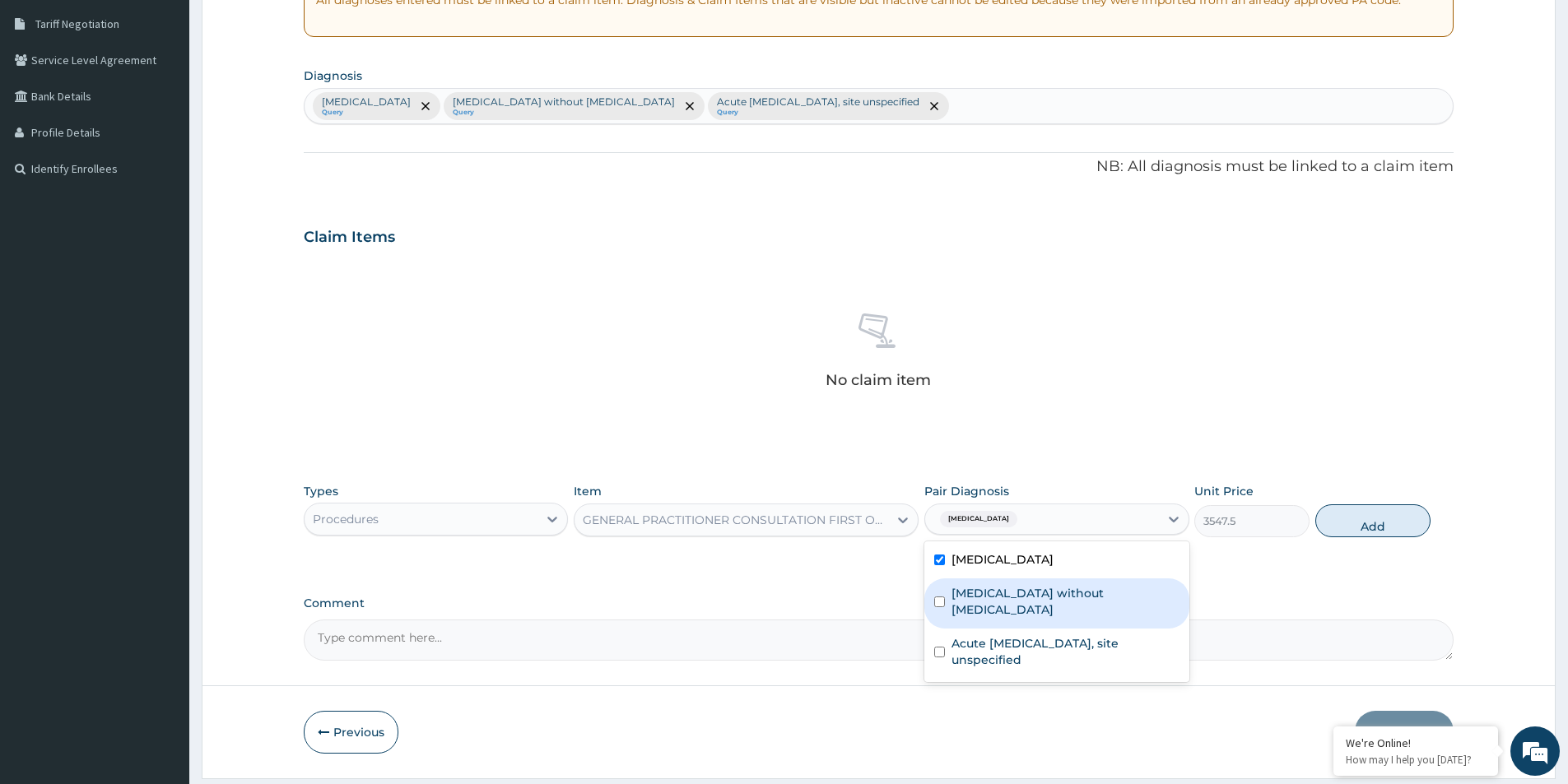
drag, startPoint x: 1033, startPoint y: 593, endPoint x: 1042, endPoint y: 608, distance: 17.5
click at [1035, 597] on label "[MEDICAL_DATA] without [MEDICAL_DATA]" at bounding box center [1065, 601] width 227 height 33
checkbox input "true"
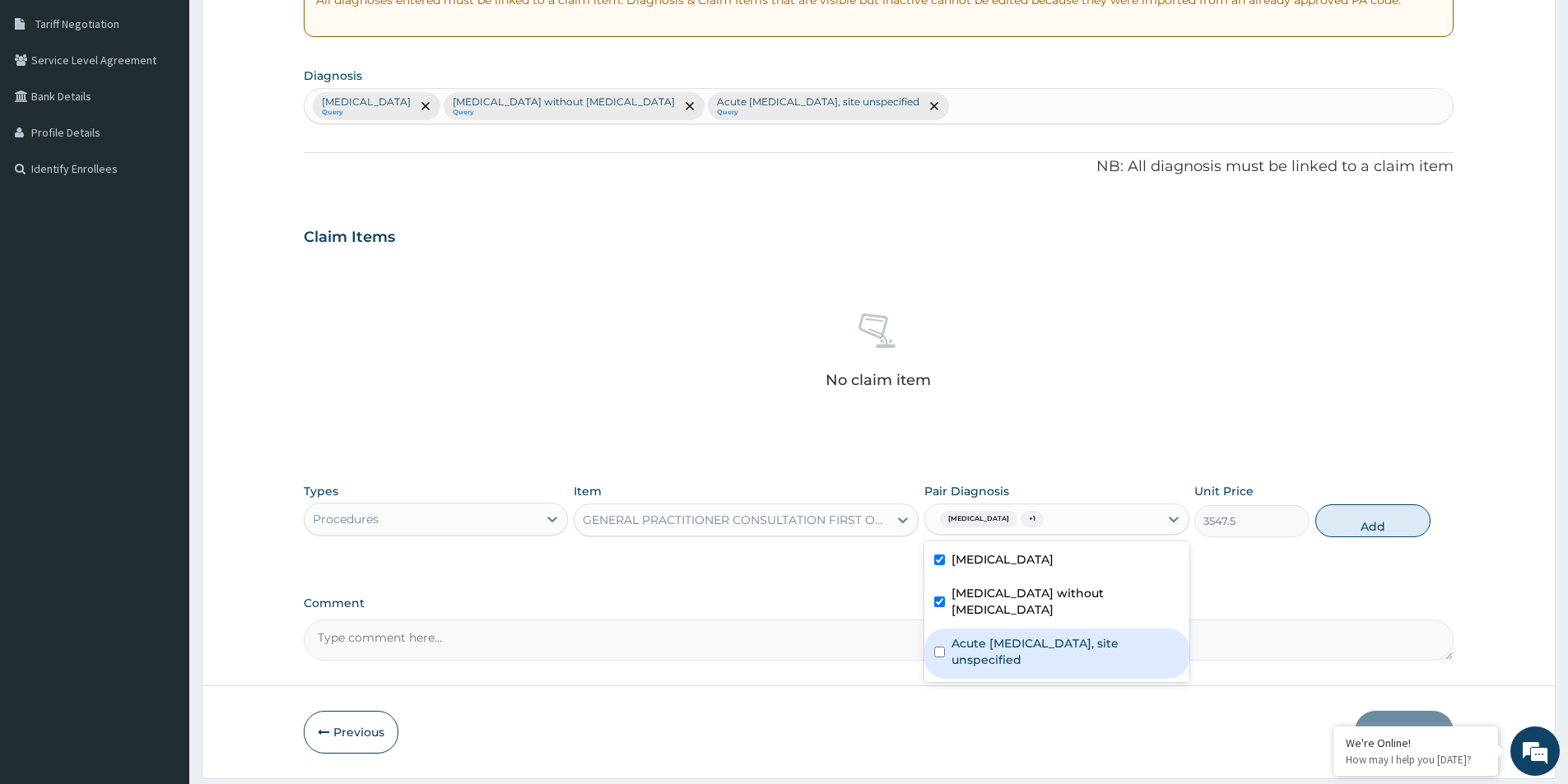
click at [1050, 636] on label "Acute [MEDICAL_DATA], site unspecified" at bounding box center [1065, 652] width 227 height 33
checkbox input "true"
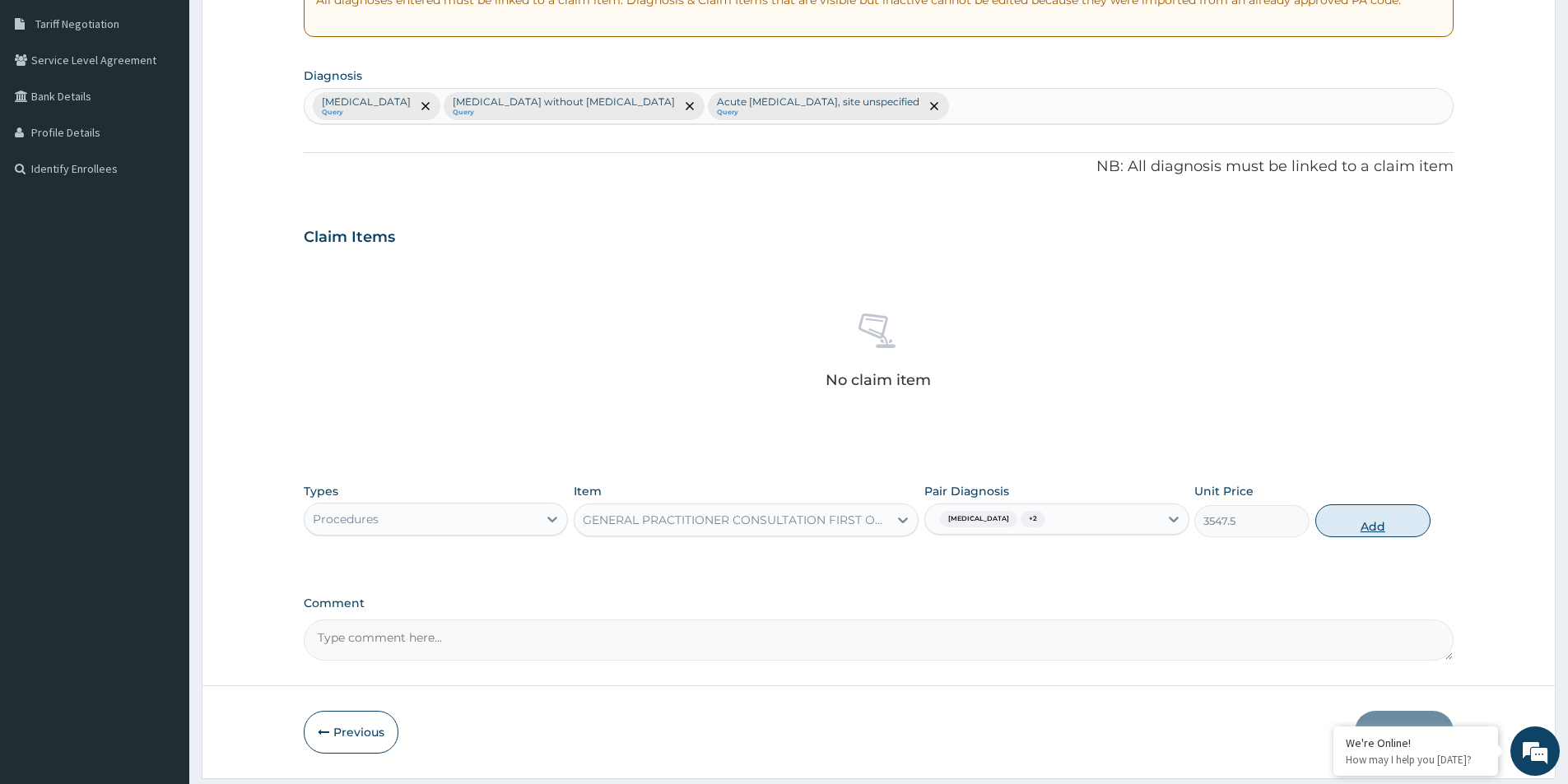
click at [1345, 521] on button "Add" at bounding box center [1373, 520] width 115 height 33
type input "0"
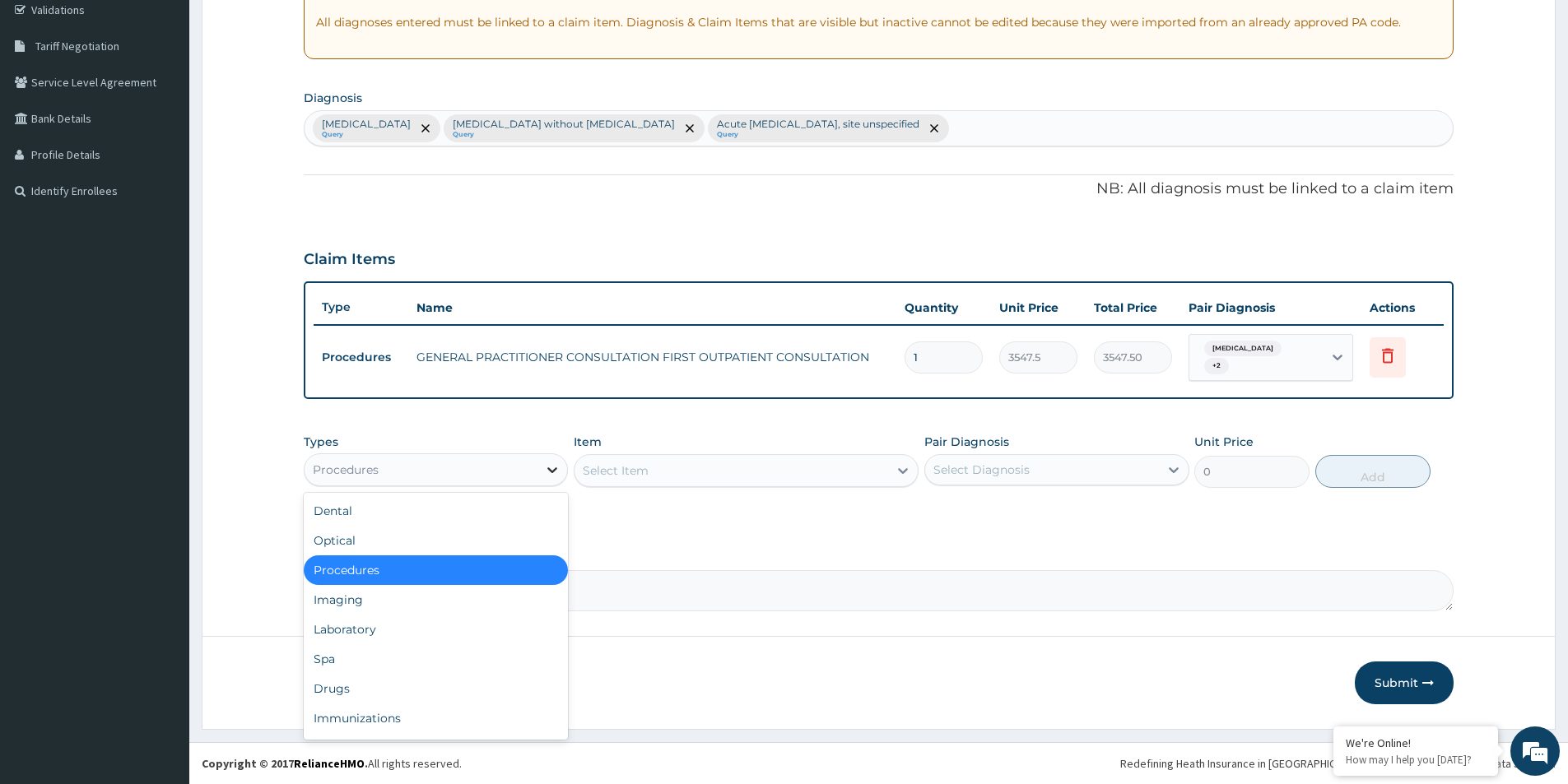
click at [551, 472] on icon at bounding box center [553, 470] width 10 height 6
click at [465, 621] on div "Laboratory" at bounding box center [435, 630] width 264 height 30
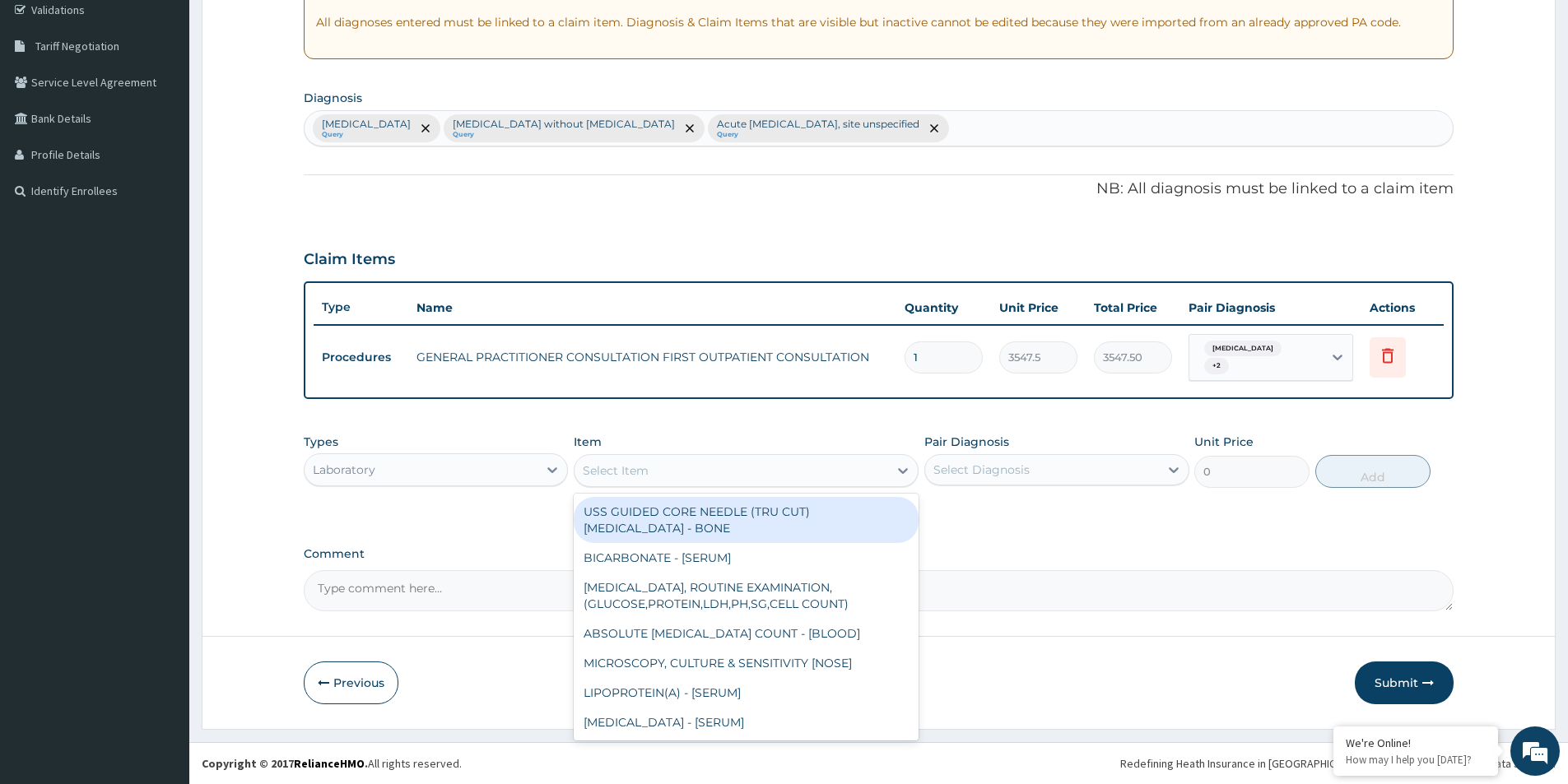
click at [751, 474] on div "Select Item" at bounding box center [731, 470] width 314 height 26
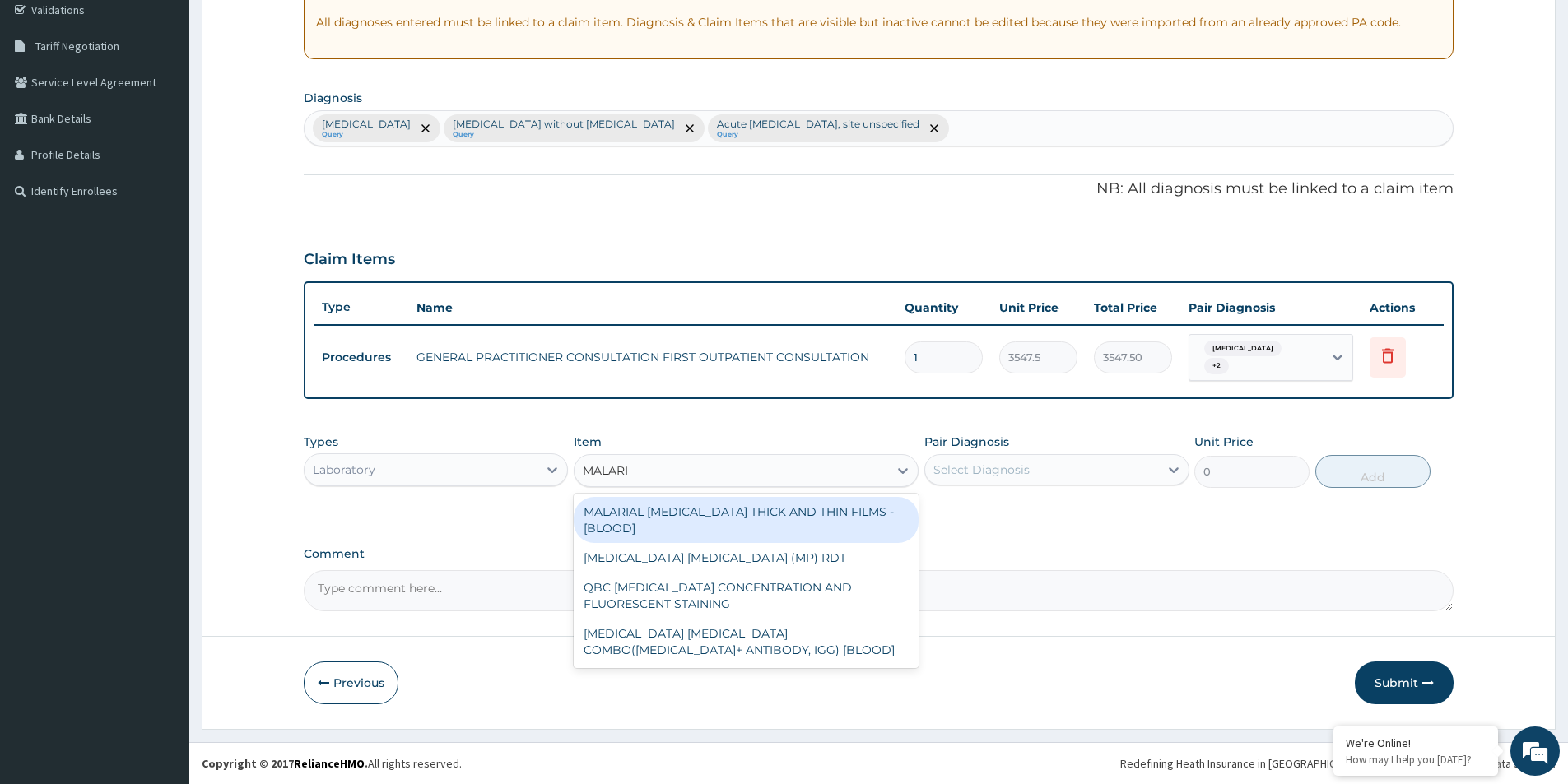
type input "[MEDICAL_DATA]"
click at [840, 508] on div "MALARIAL [MEDICAL_DATA] THICK AND THIN FILMS - [BLOOD]" at bounding box center [746, 519] width 345 height 46
type input "1612.5"
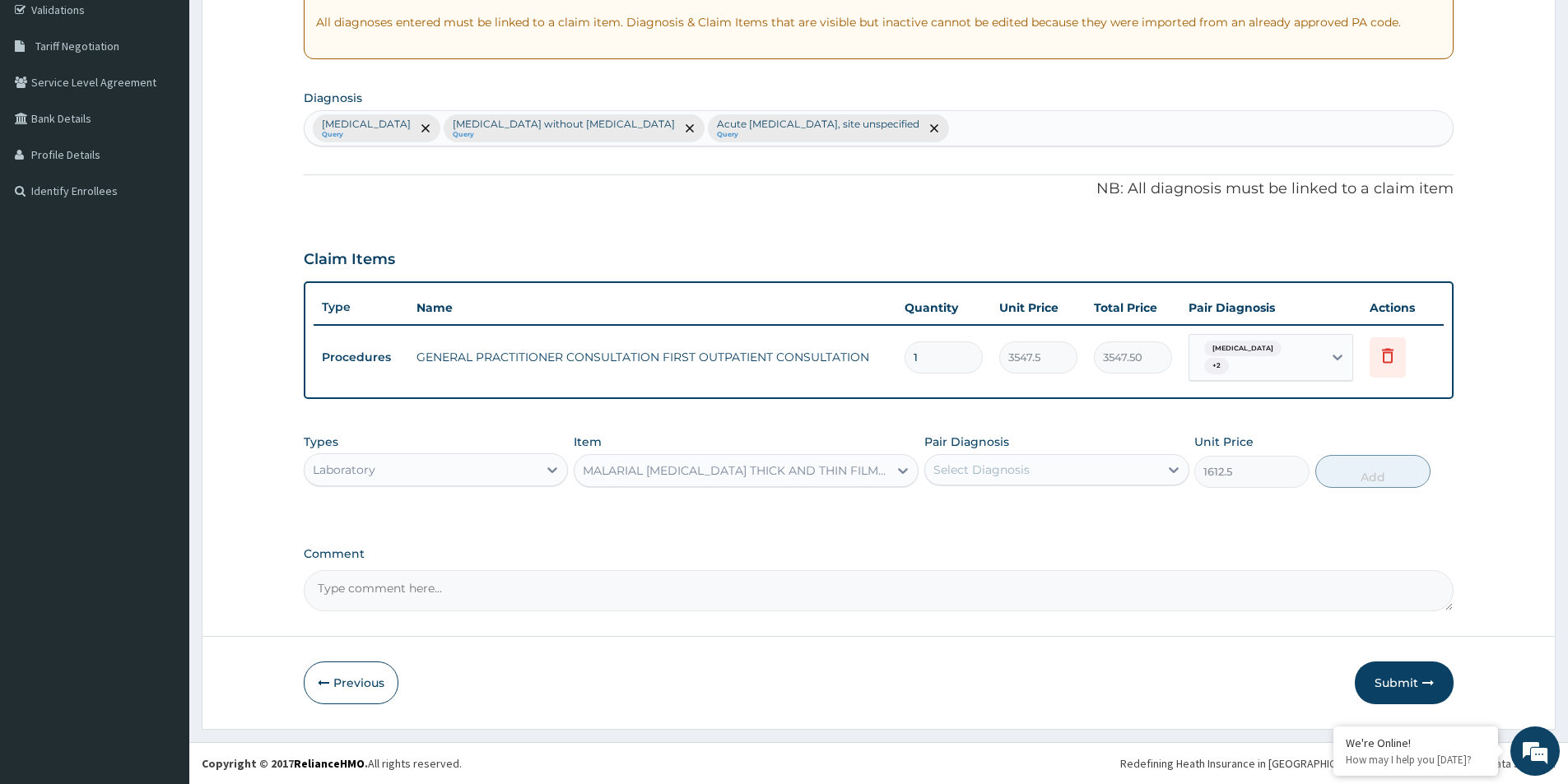
click at [1126, 445] on div "Pair Diagnosis Select Diagnosis" at bounding box center [1055, 461] width 264 height 54
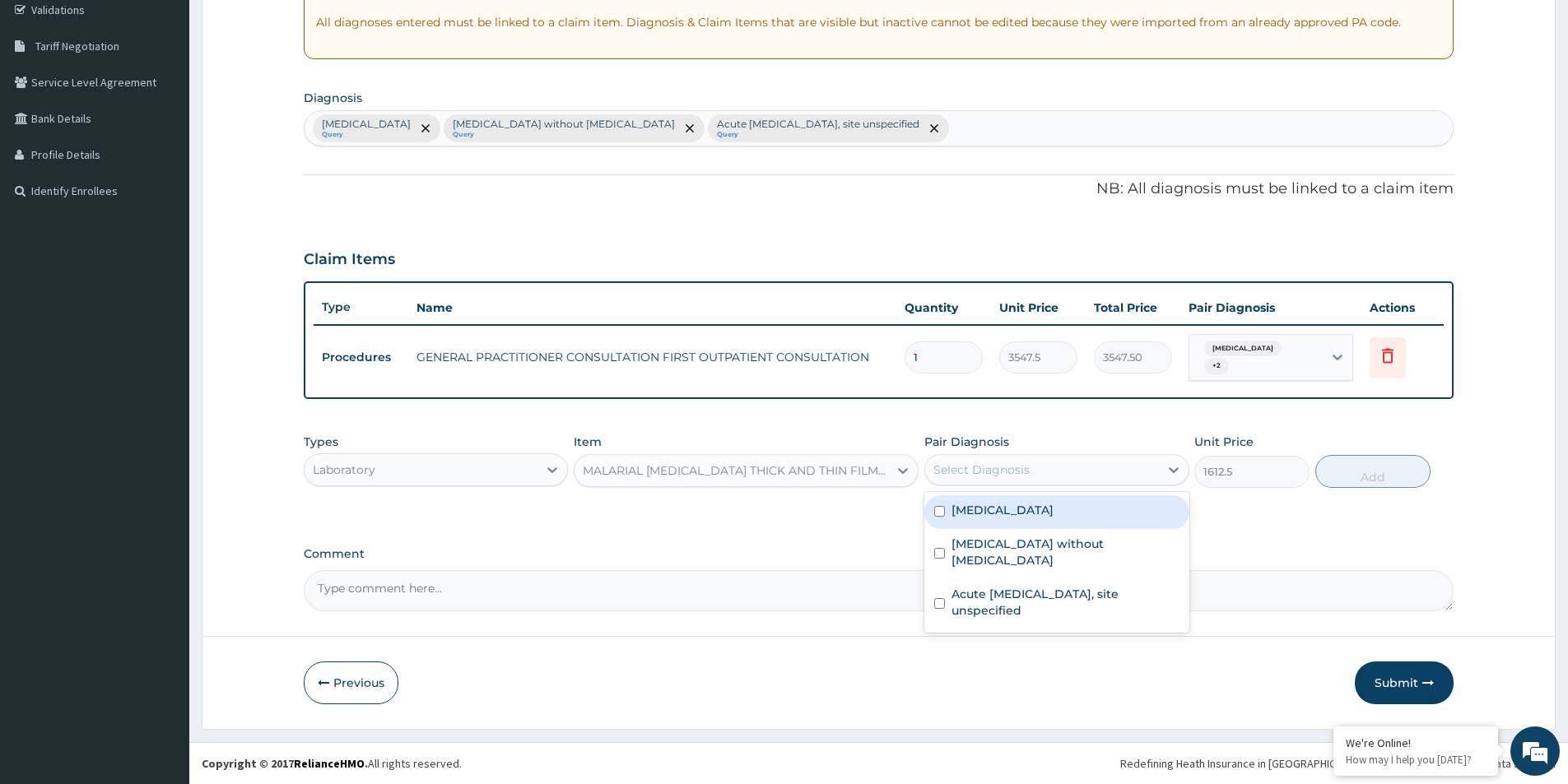
drag, startPoint x: 1115, startPoint y: 468, endPoint x: 1094, endPoint y: 497, distance: 35.8
click at [1115, 469] on div "Select Diagnosis" at bounding box center [1041, 470] width 233 height 26
click at [1075, 514] on div "[MEDICAL_DATA]" at bounding box center [1055, 513] width 264 height 34
checkbox input "true"
click at [1328, 469] on button "Add" at bounding box center [1373, 471] width 115 height 33
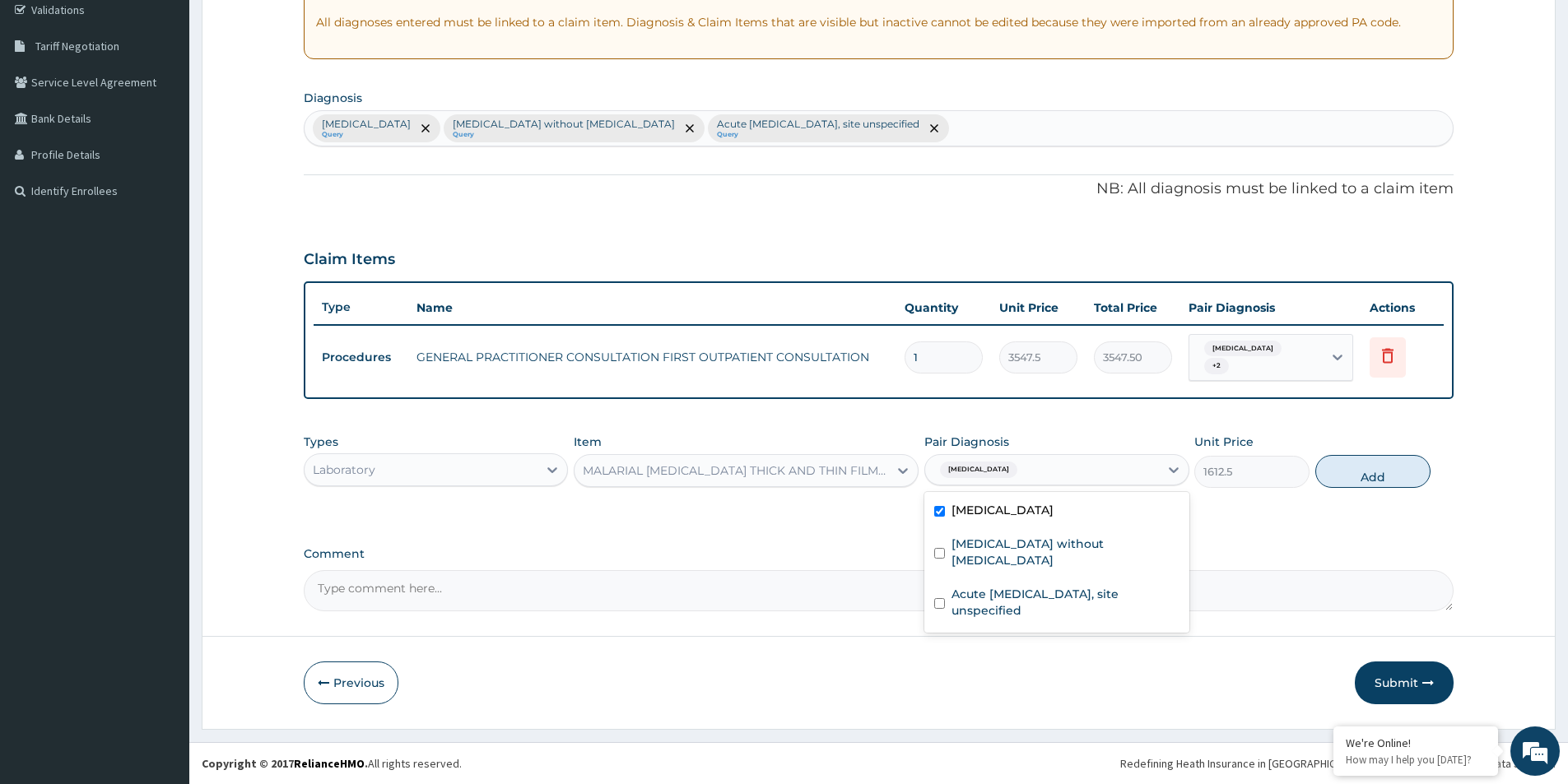
type input "0"
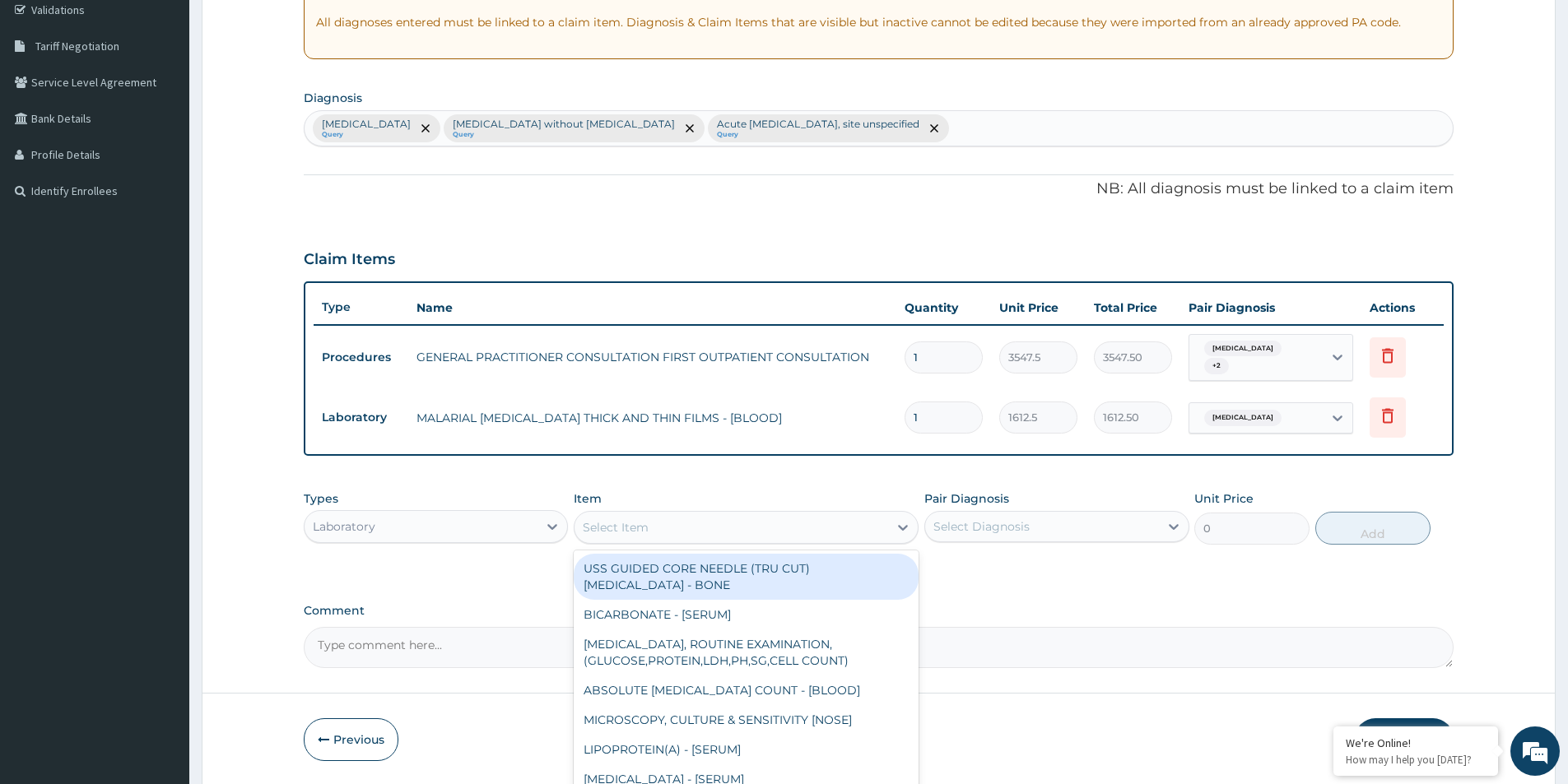
click at [724, 530] on div "Select Item" at bounding box center [731, 528] width 314 height 26
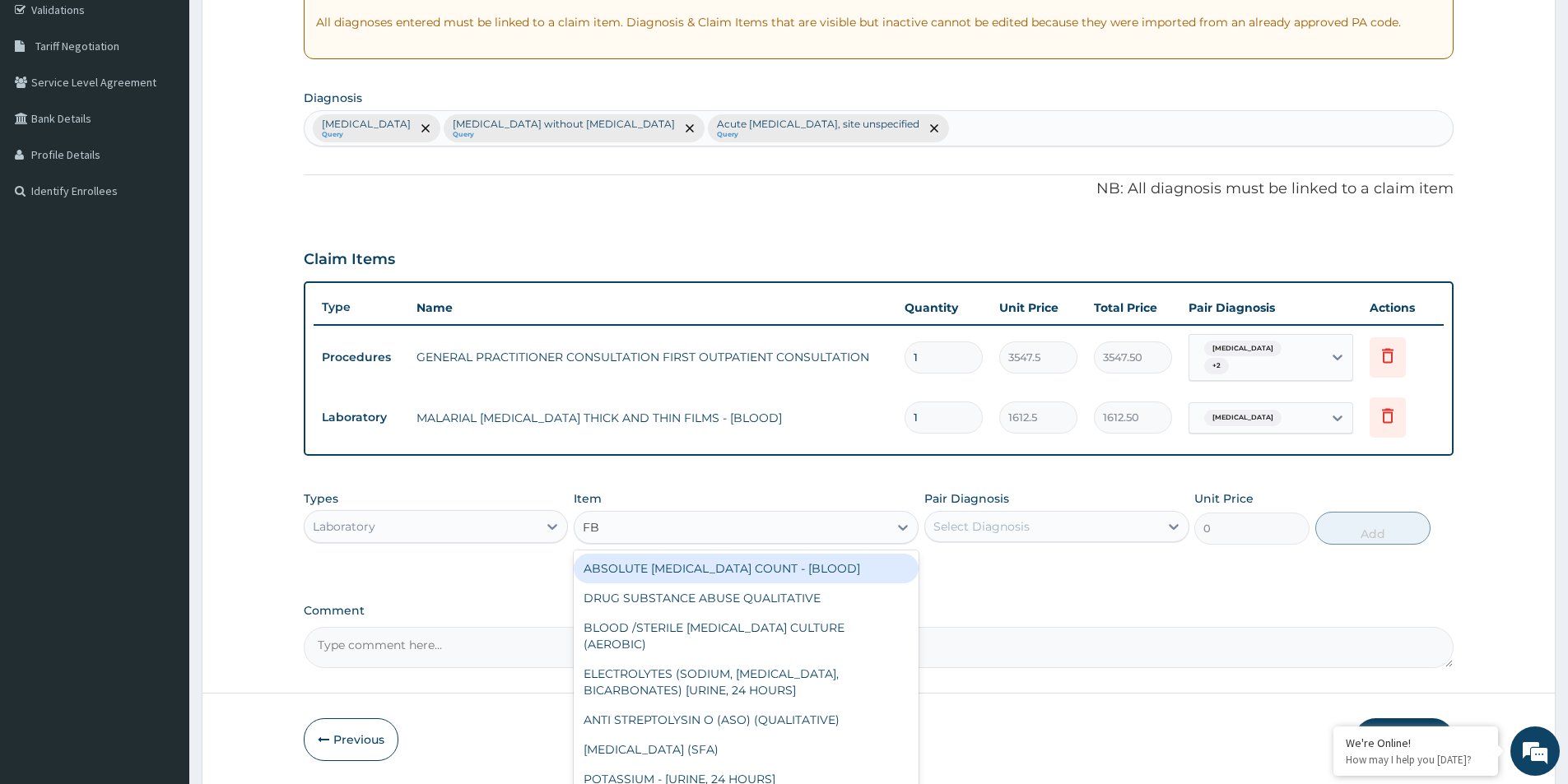
type input "FBC"
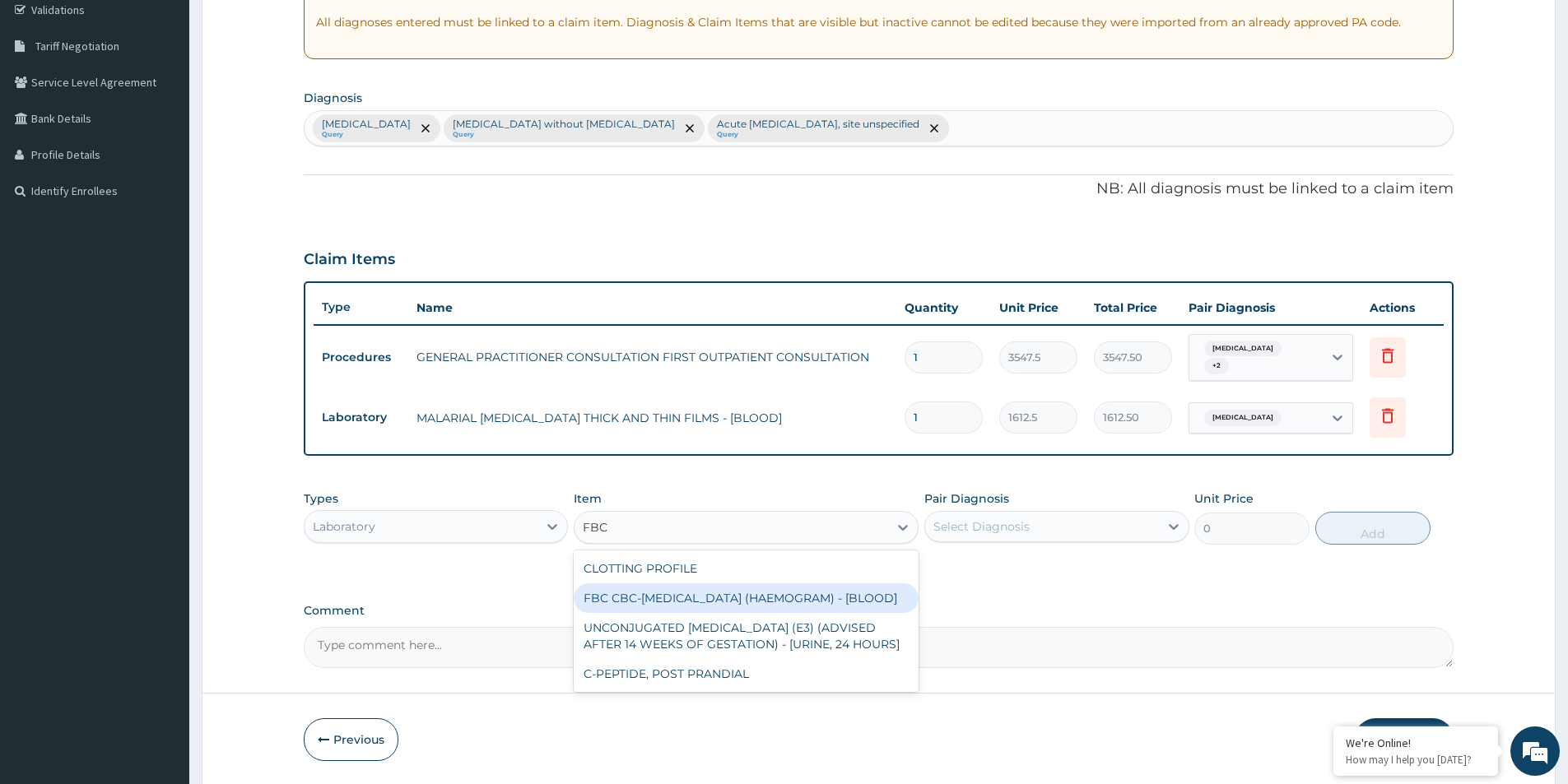
drag, startPoint x: 766, startPoint y: 604, endPoint x: 835, endPoint y: 588, distance: 70.8
click at [777, 603] on div "FBC CBC-[MEDICAL_DATA] (HAEMOGRAM) - [BLOOD]" at bounding box center [746, 599] width 345 height 30
type input "4300"
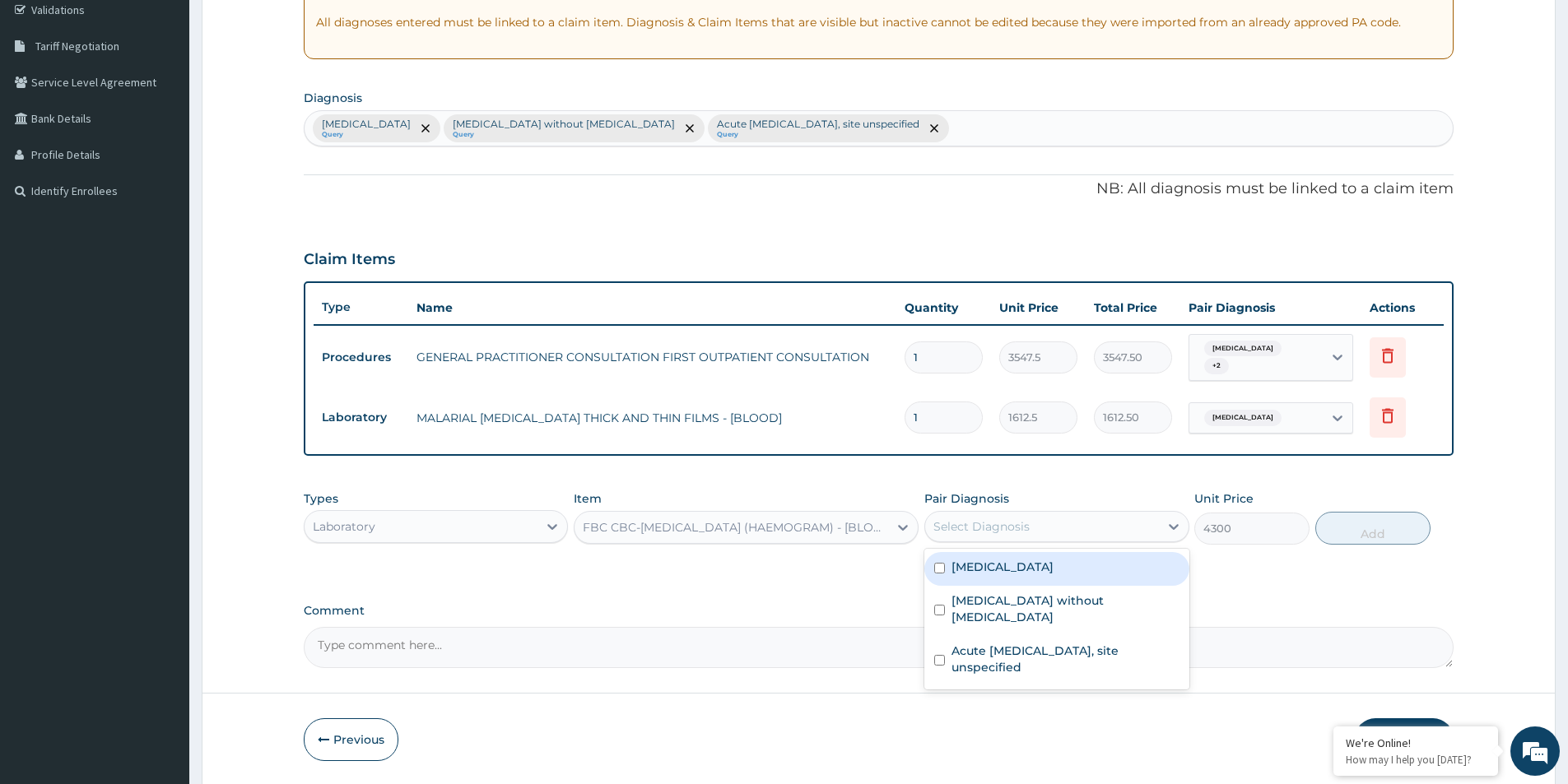
click at [973, 525] on div "Select Diagnosis" at bounding box center [981, 527] width 97 height 17
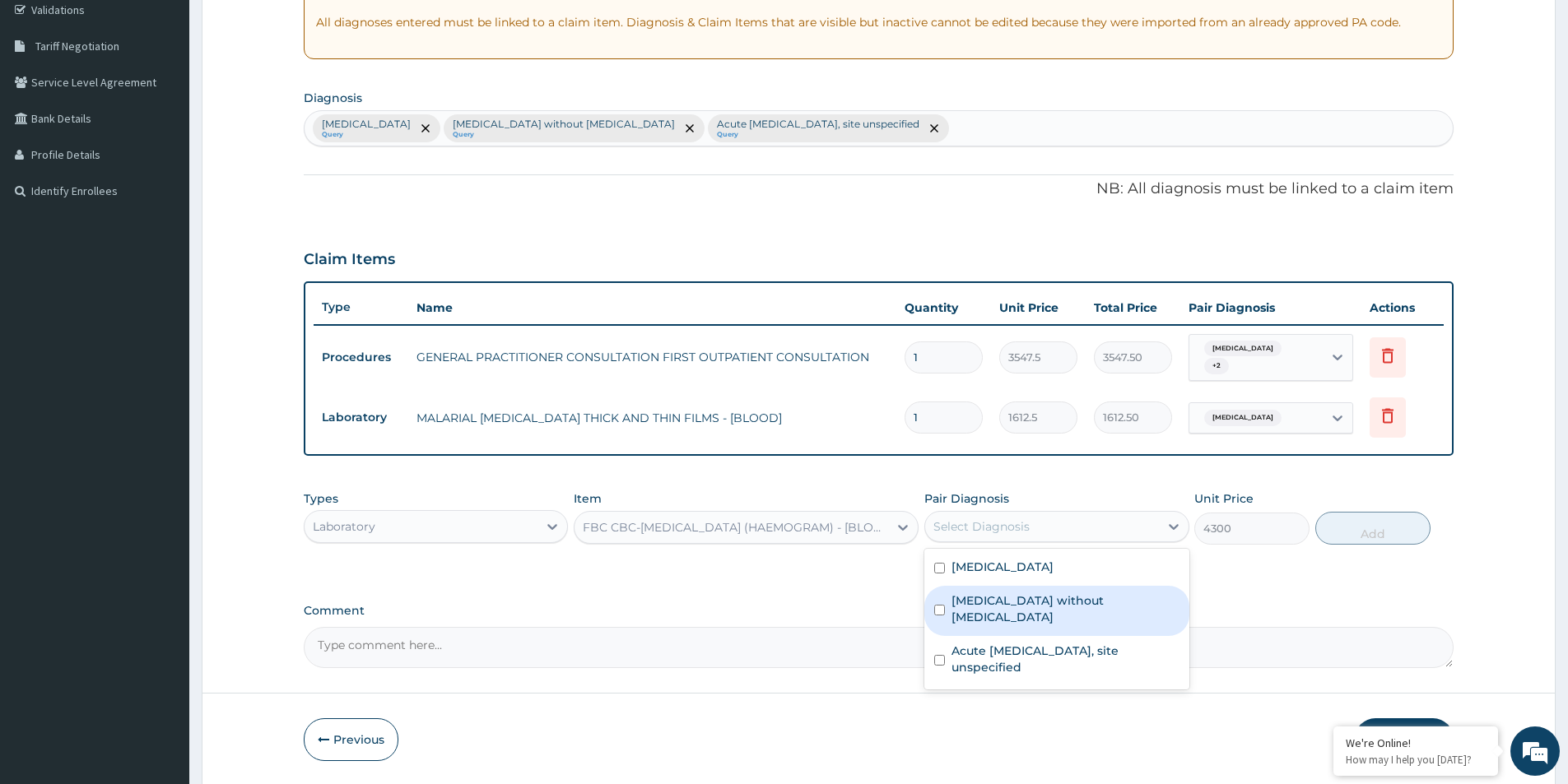
drag, startPoint x: 994, startPoint y: 597, endPoint x: 1024, endPoint y: 616, distance: 35.5
click at [997, 601] on label "[MEDICAL_DATA] without [MEDICAL_DATA]" at bounding box center [1065, 608] width 227 height 33
checkbox input "true"
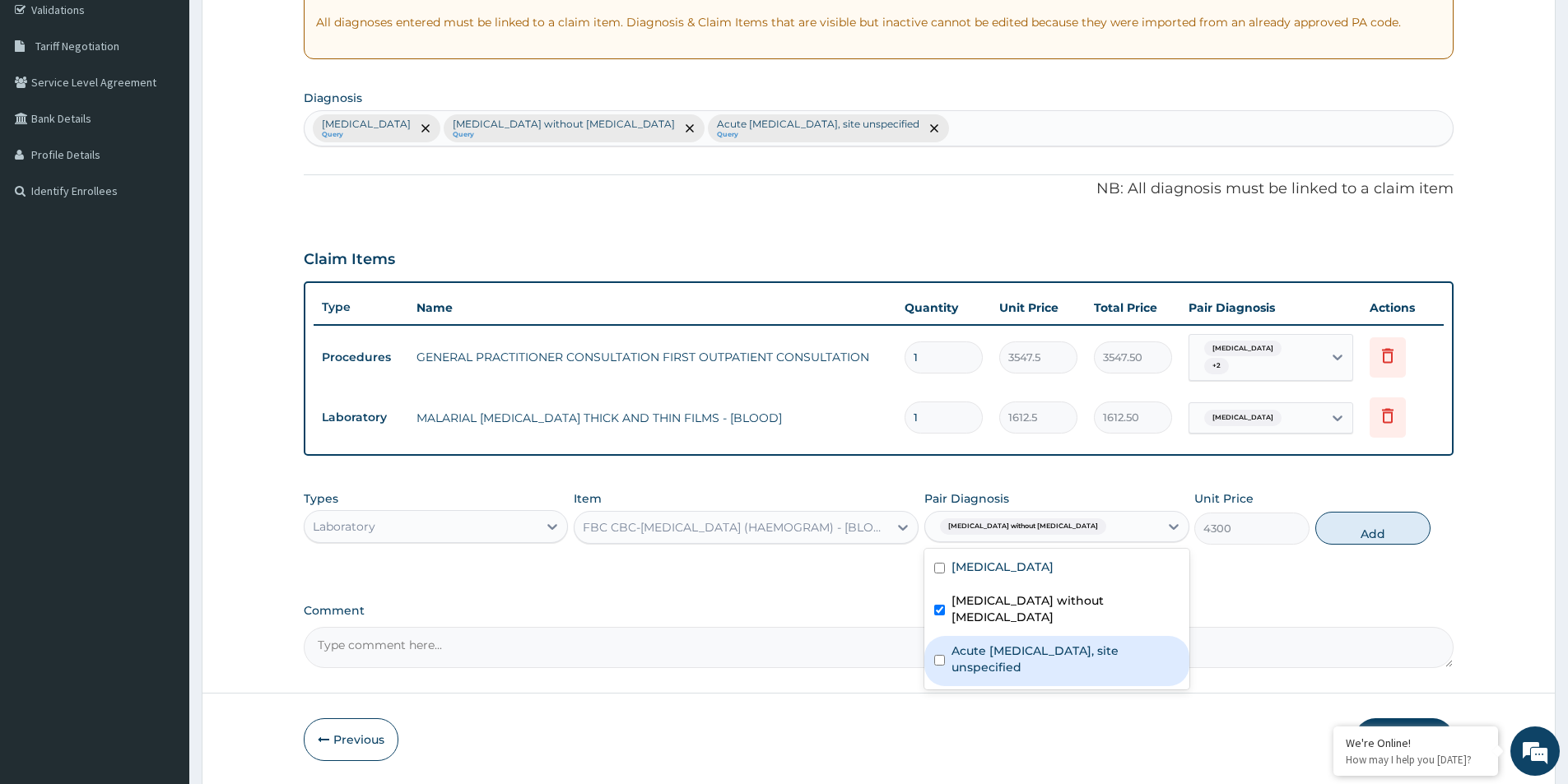
drag, startPoint x: 1051, startPoint y: 641, endPoint x: 1229, endPoint y: 617, distance: 179.6
click at [1057, 643] on label "Acute [MEDICAL_DATA], site unspecified" at bounding box center [1065, 659] width 227 height 33
checkbox input "true"
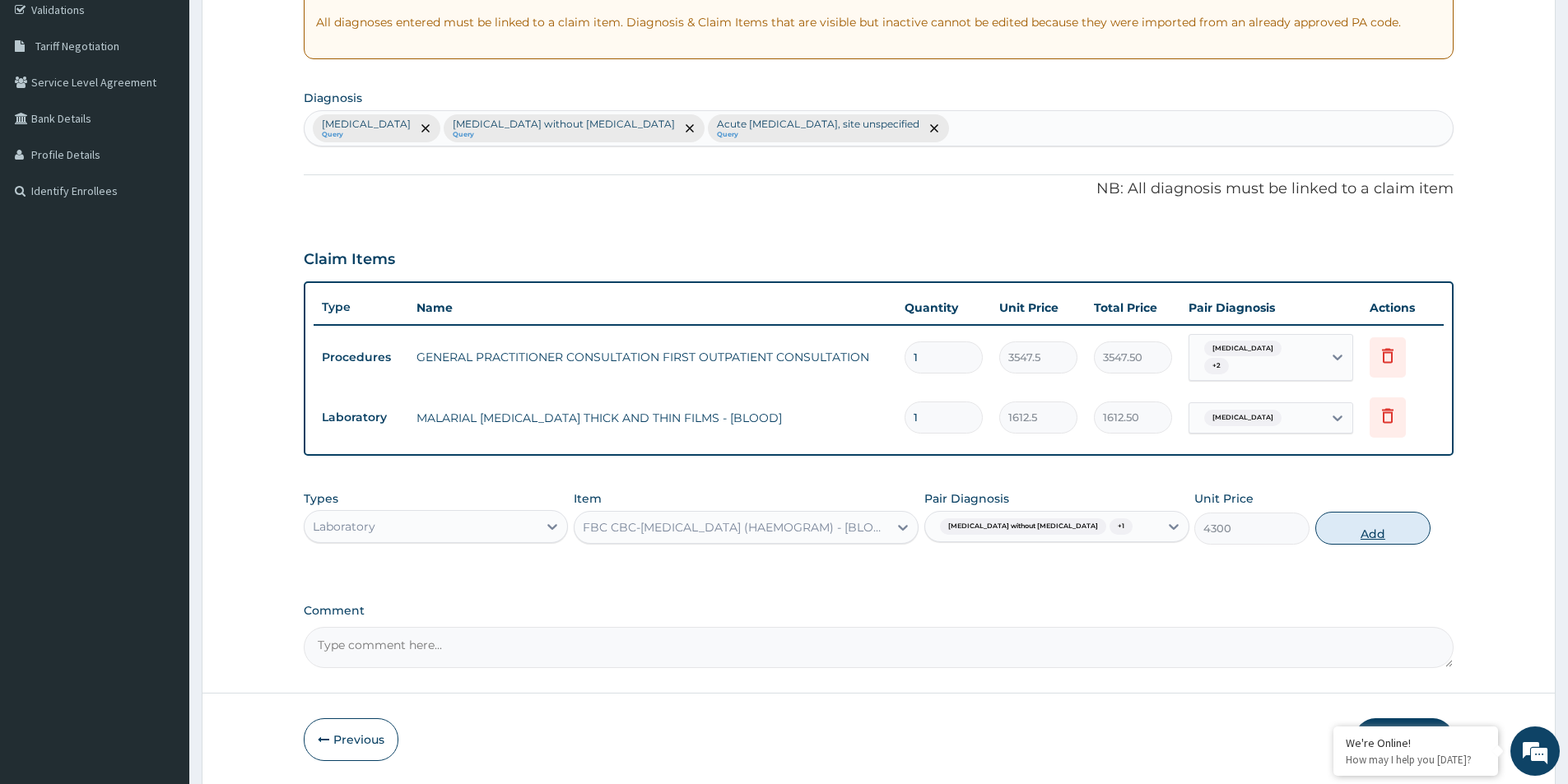
click at [1360, 537] on button "Add" at bounding box center [1373, 528] width 115 height 33
type input "0"
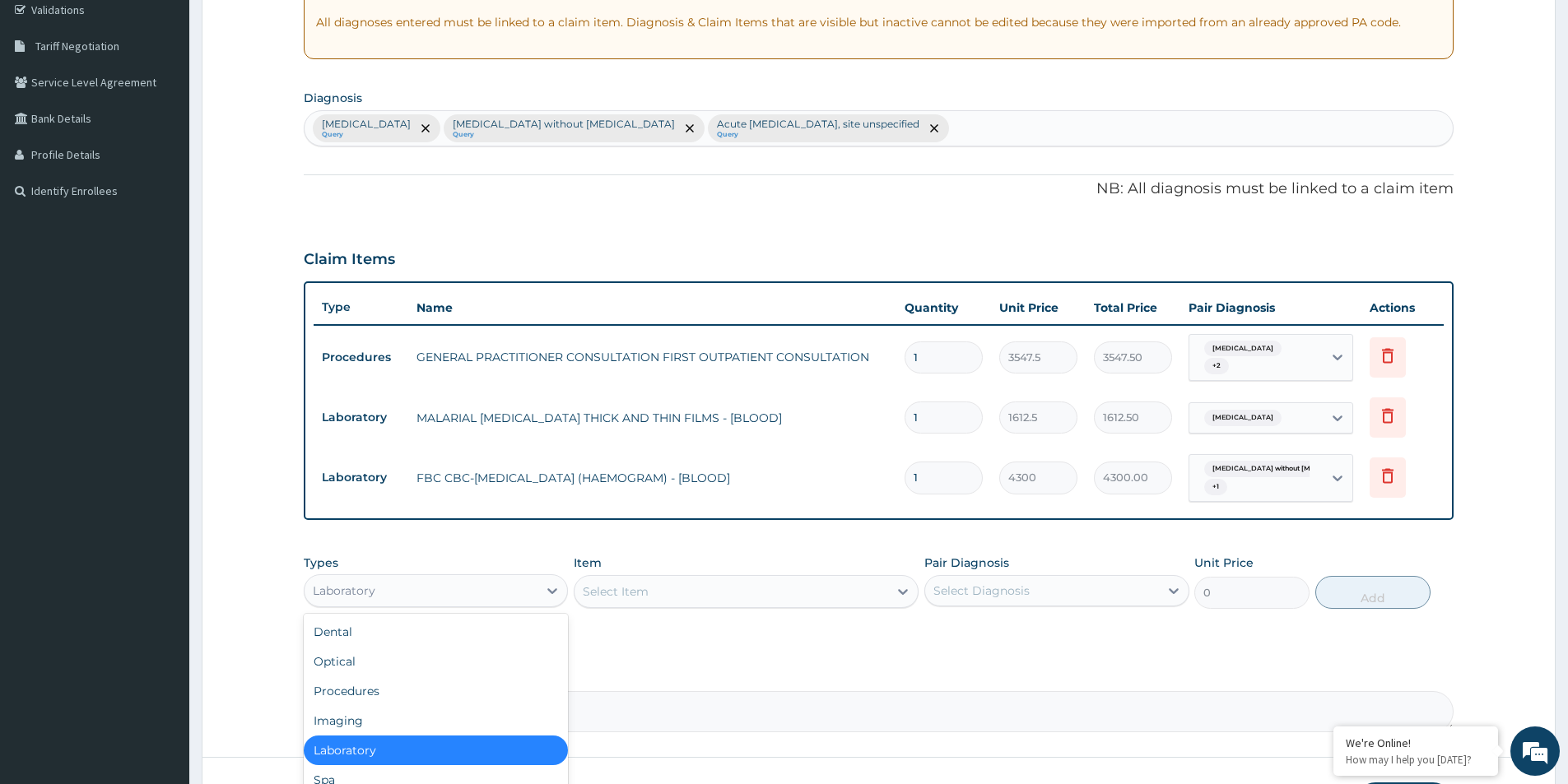
drag, startPoint x: 419, startPoint y: 582, endPoint x: 429, endPoint y: 610, distance: 29.7
click at [420, 585] on div "Laboratory" at bounding box center [421, 591] width 233 height 26
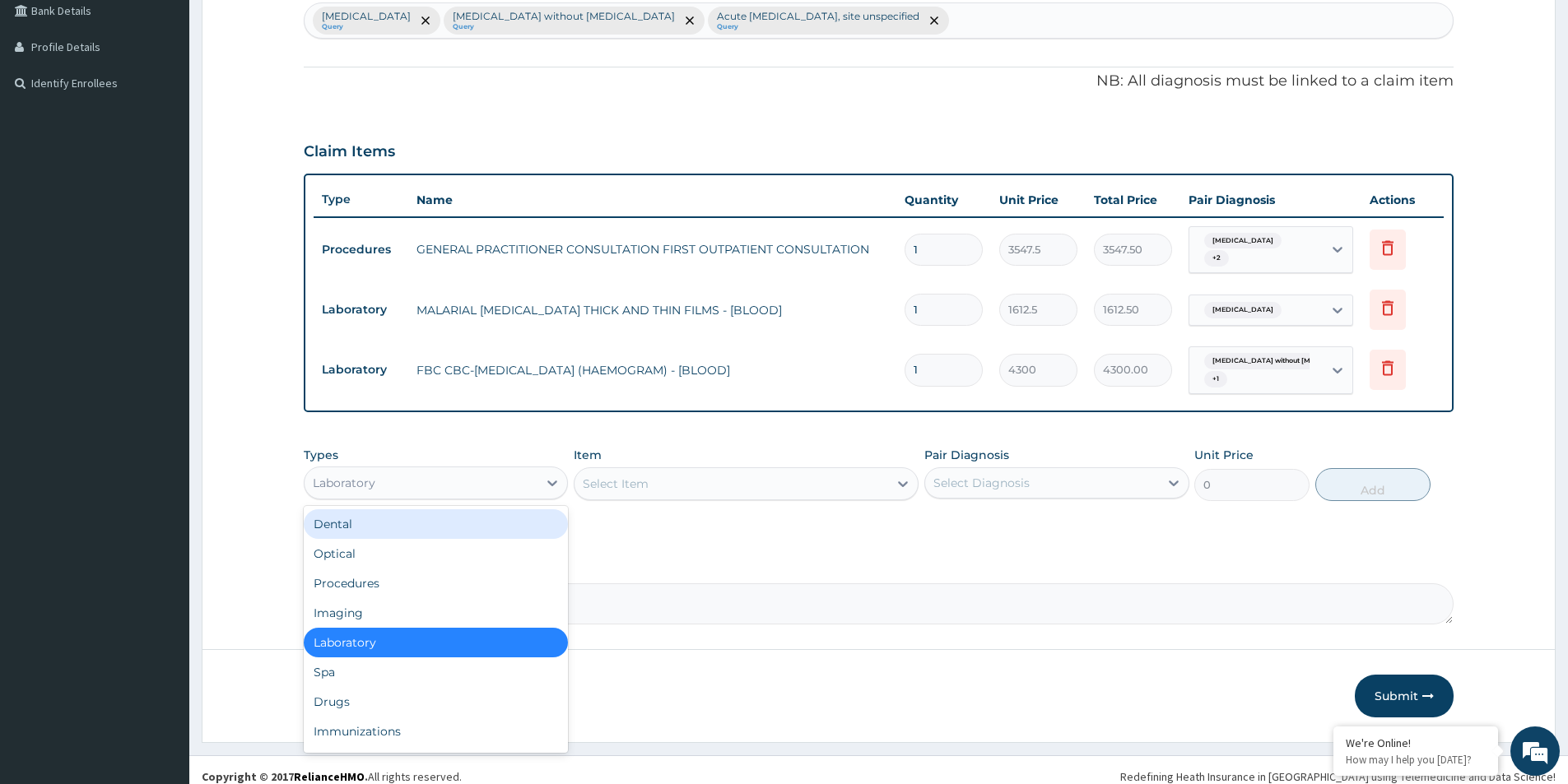
scroll to position [436, 0]
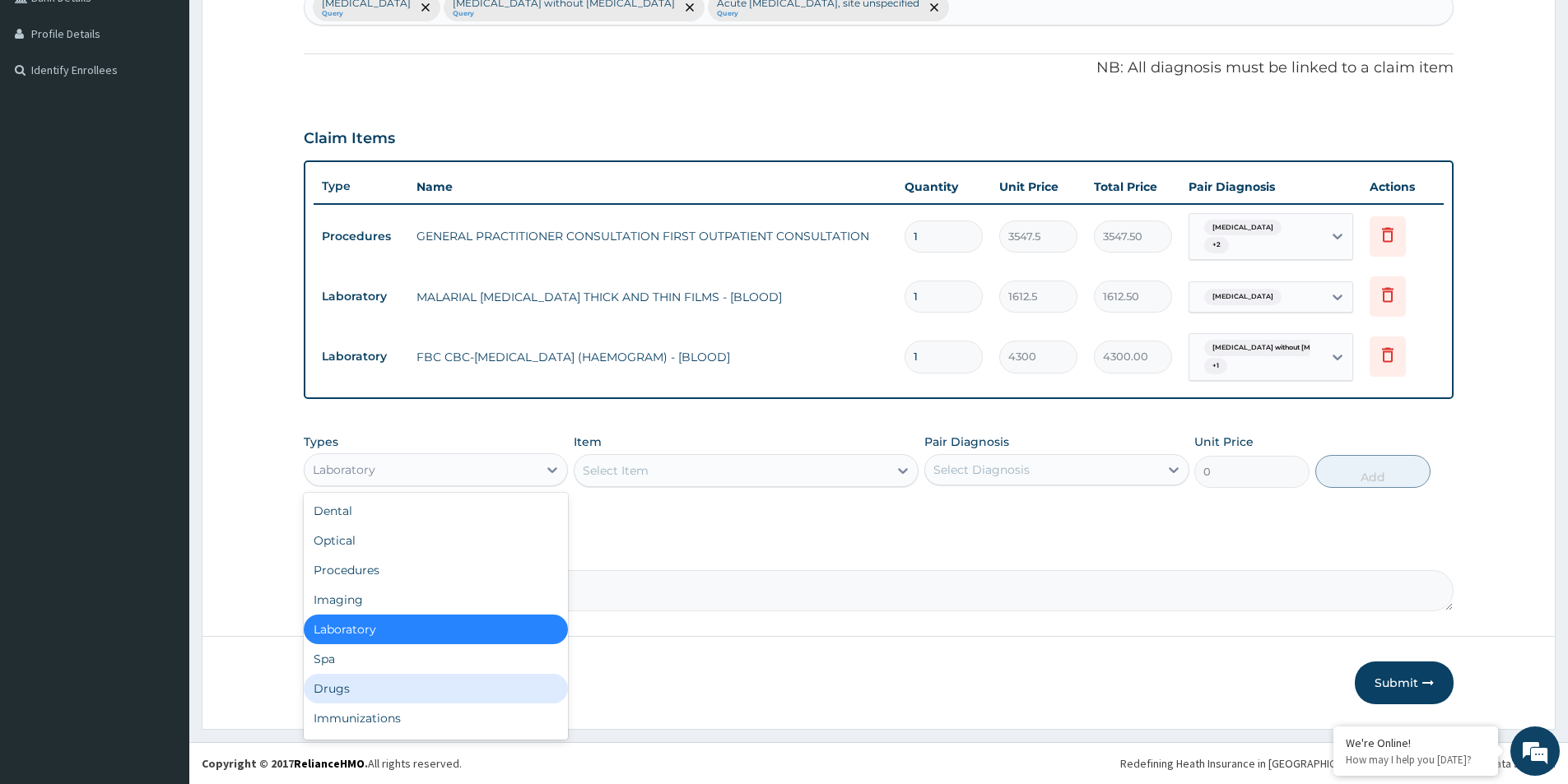
click at [409, 694] on div "Drugs" at bounding box center [435, 689] width 264 height 30
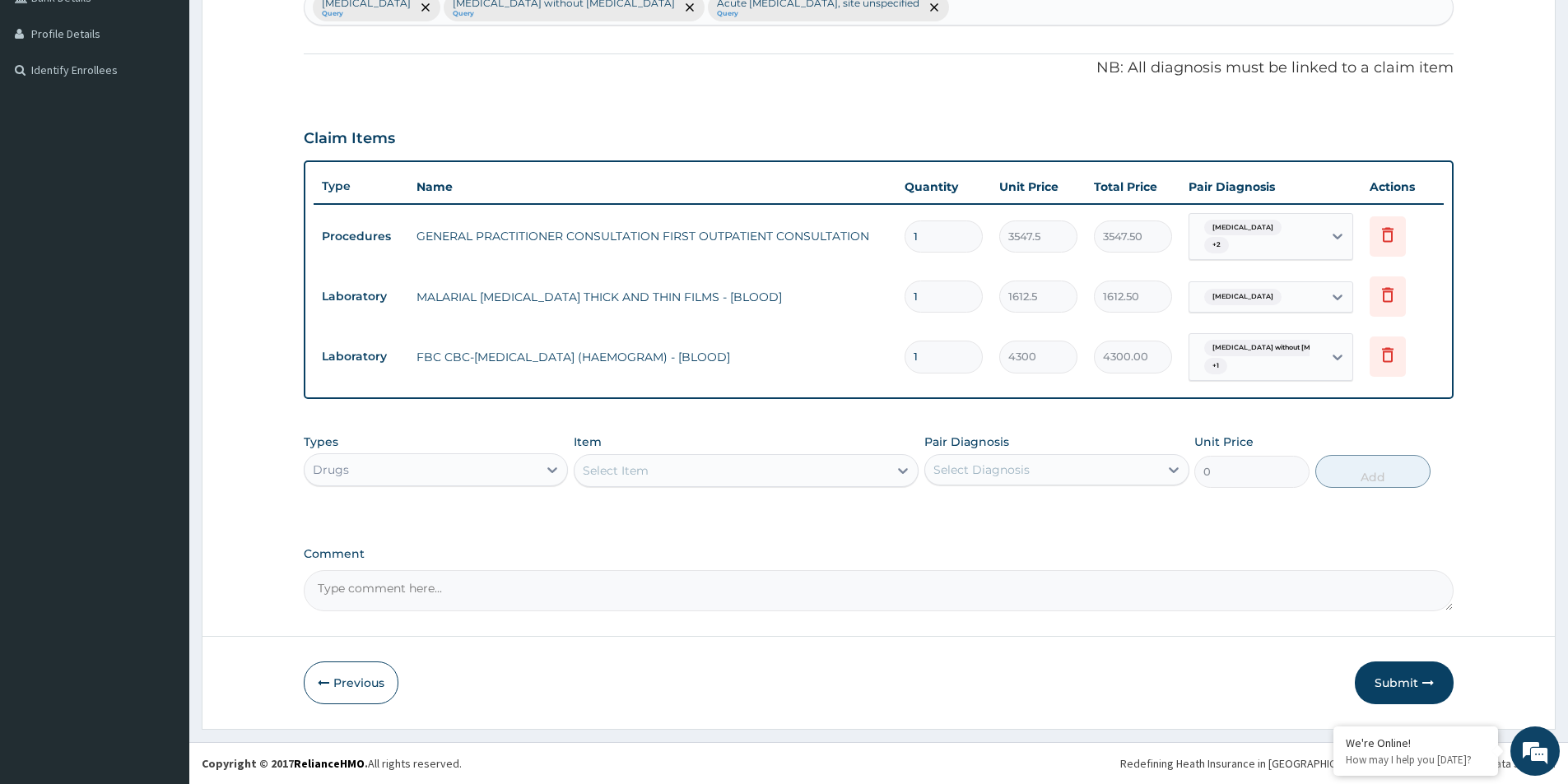
click at [645, 468] on div "Select Item" at bounding box center [616, 471] width 66 height 17
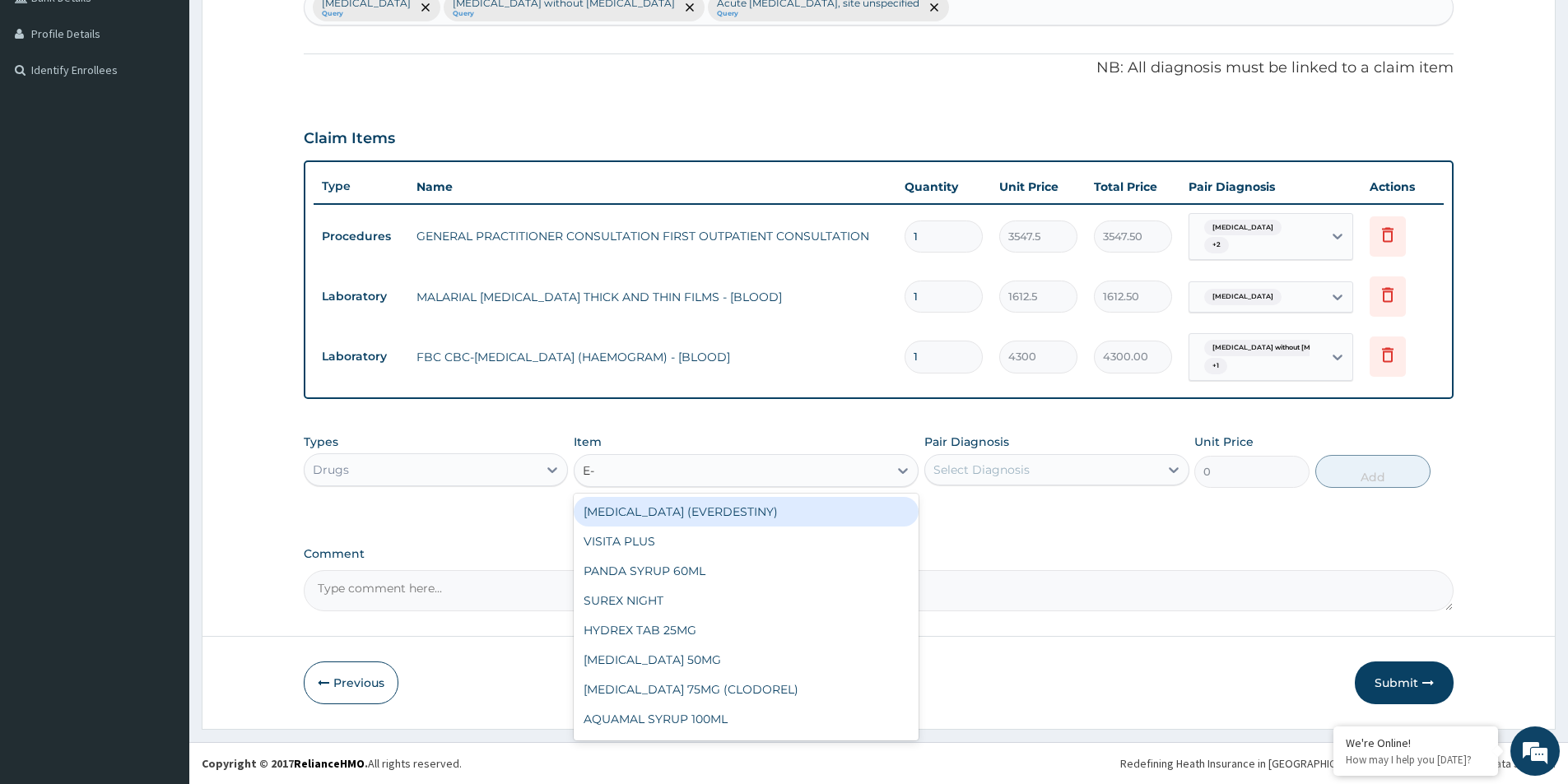
type input "E"
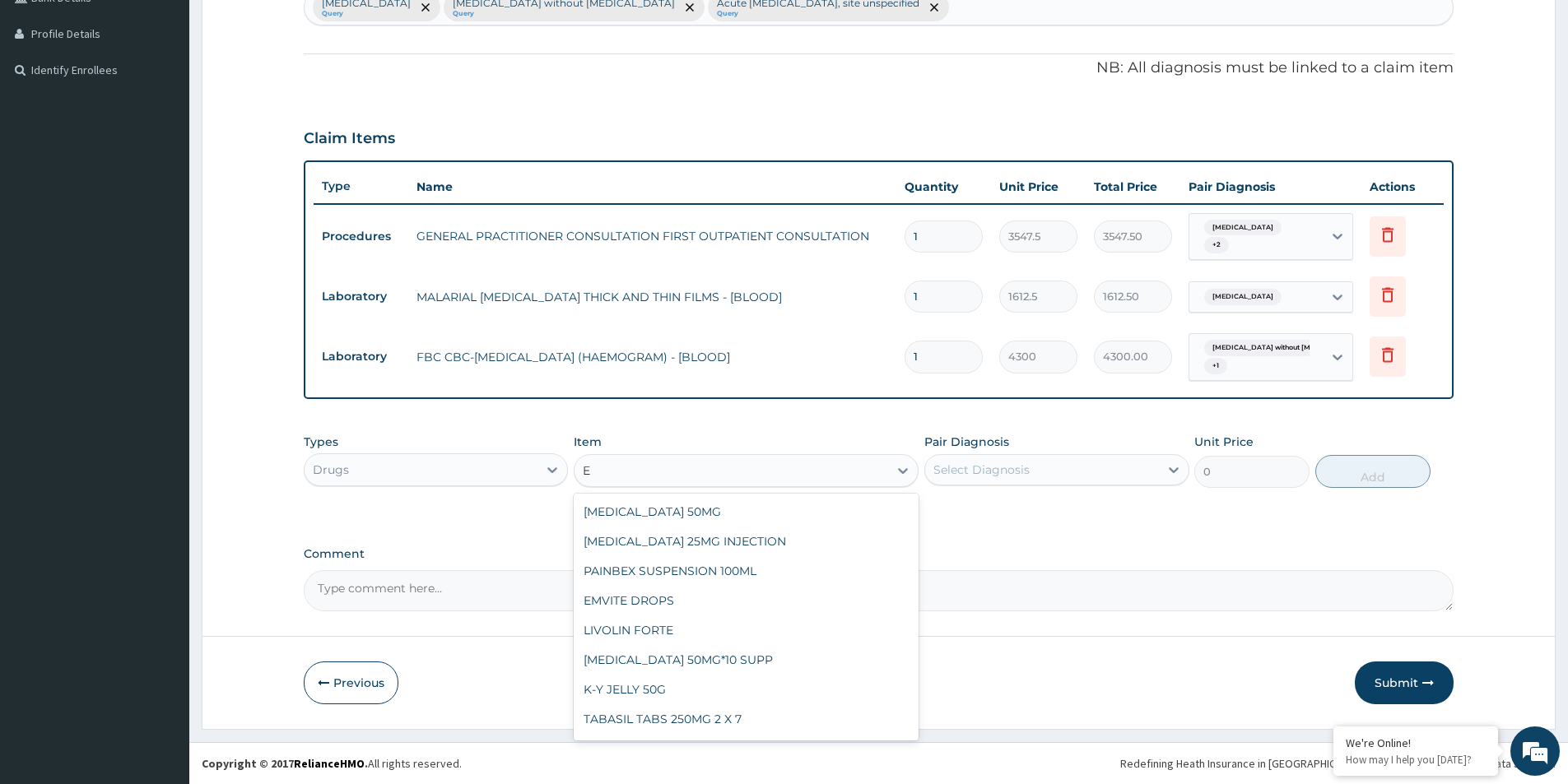
type input "E M"
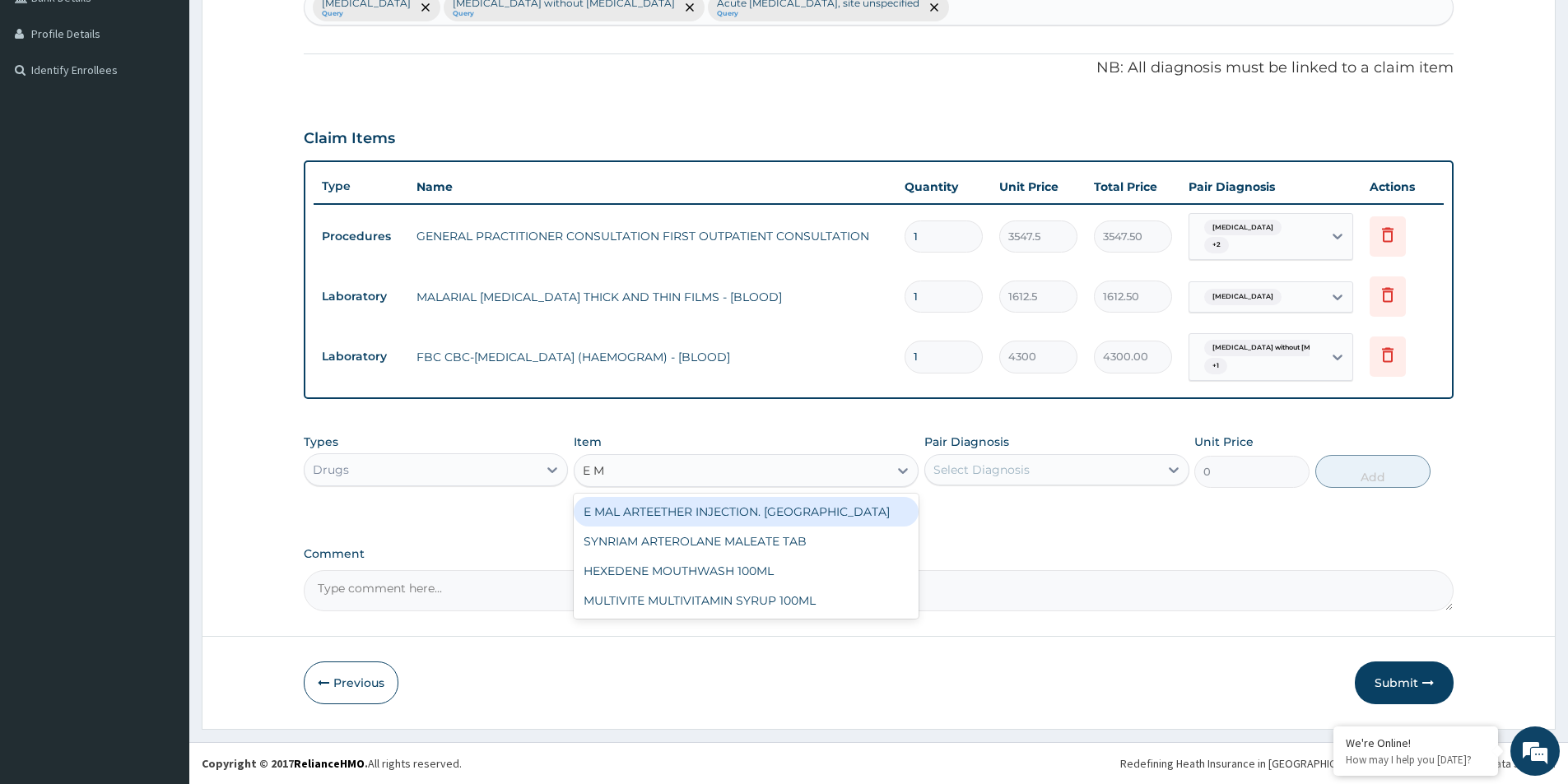
click at [730, 512] on div "E MAL ARTEETHER INJECTION. [GEOGRAPHIC_DATA]" at bounding box center [746, 512] width 345 height 30
type input "1773.7500000000002"
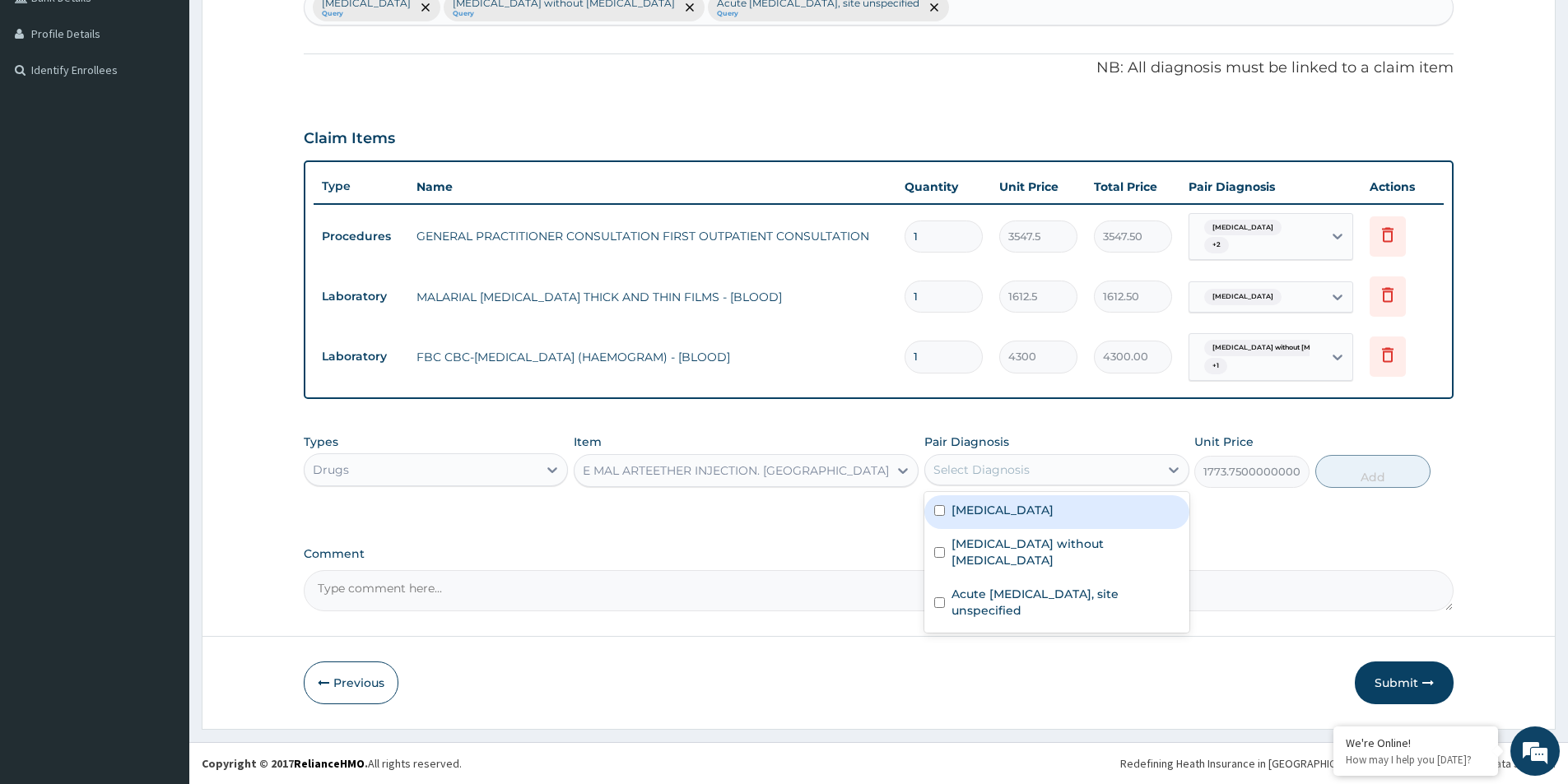
click at [1026, 457] on div "Select Diagnosis" at bounding box center [1041, 470] width 233 height 26
drag, startPoint x: 1016, startPoint y: 509, endPoint x: 1164, endPoint y: 515, distance: 148.1
click at [1019, 510] on label "[MEDICAL_DATA]" at bounding box center [1002, 511] width 102 height 17
checkbox input "true"
click at [1332, 474] on button "Add" at bounding box center [1373, 471] width 115 height 33
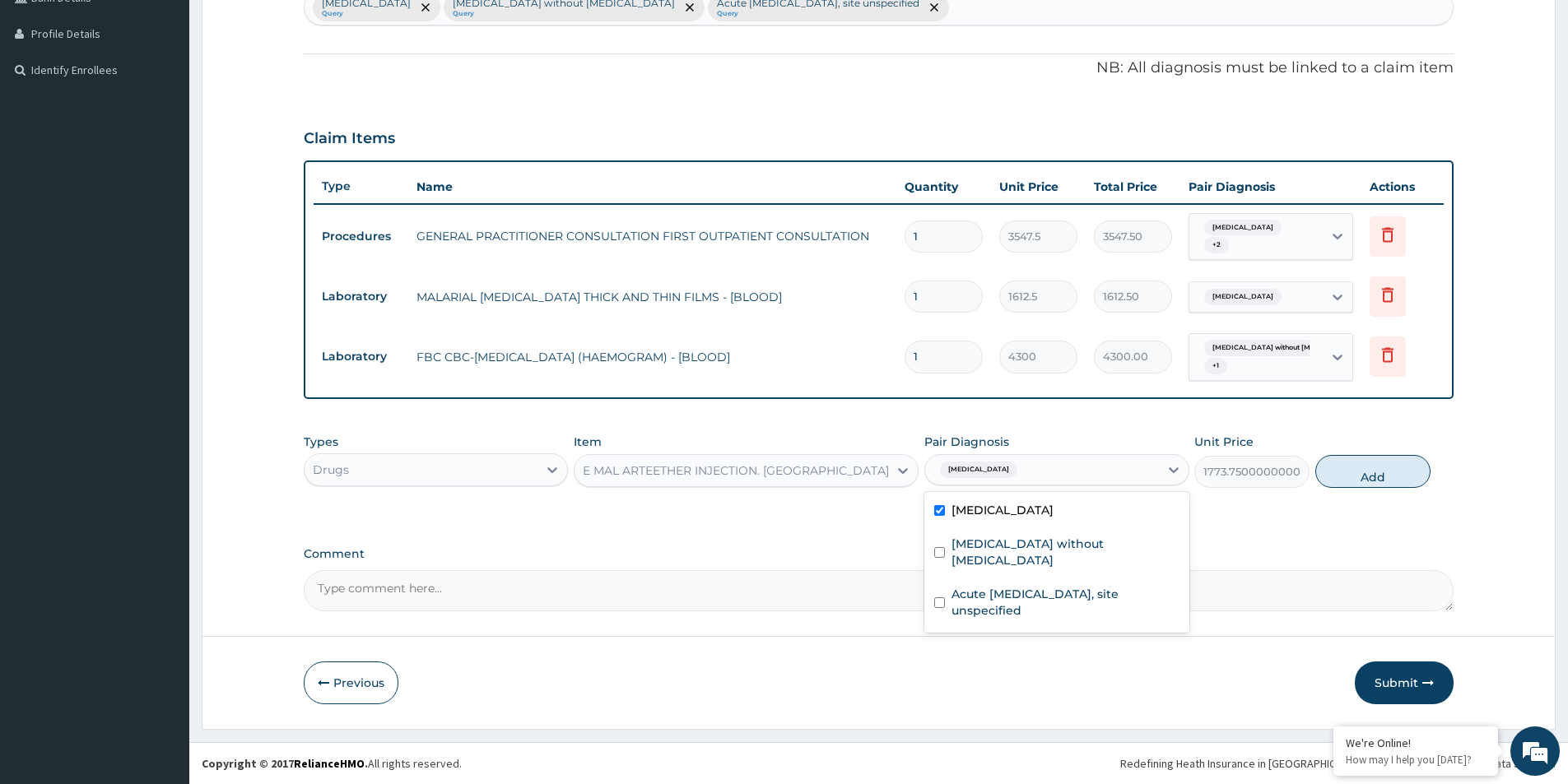
type input "0"
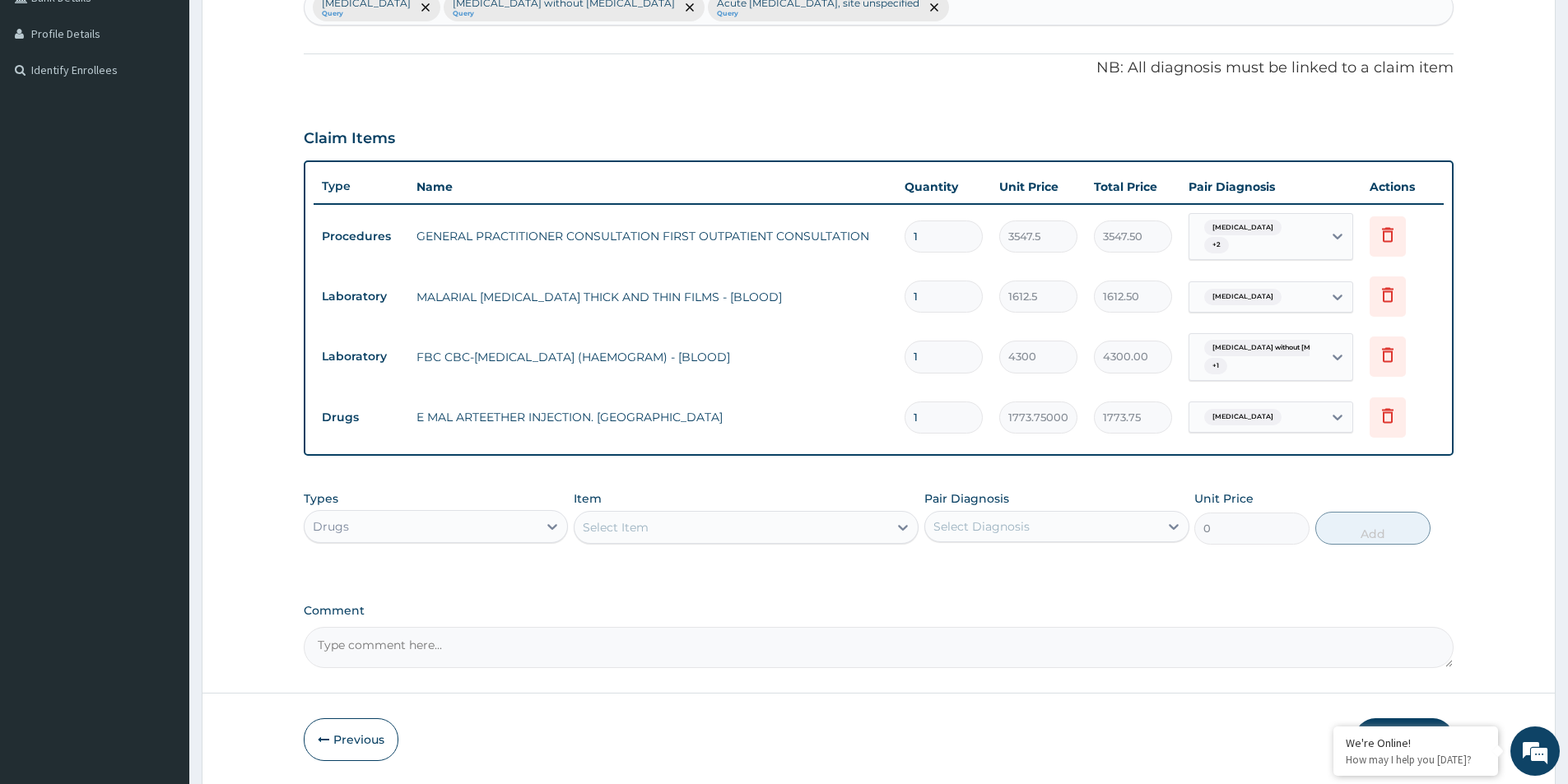
type input "0.00"
type input "3"
type input "5321.25"
type input "3"
click at [670, 525] on div "Select Item" at bounding box center [731, 528] width 314 height 26
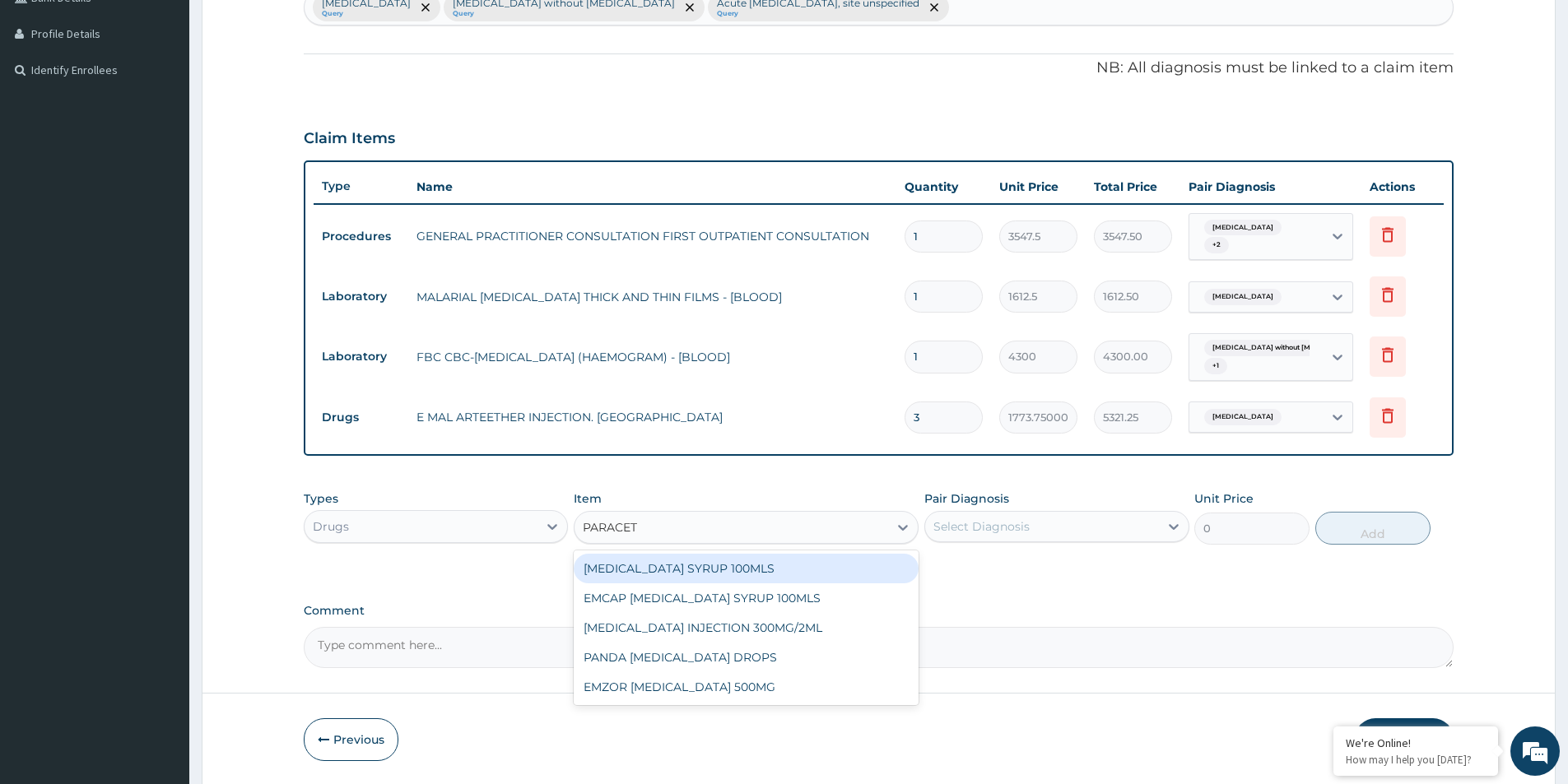
type input "PARACETA"
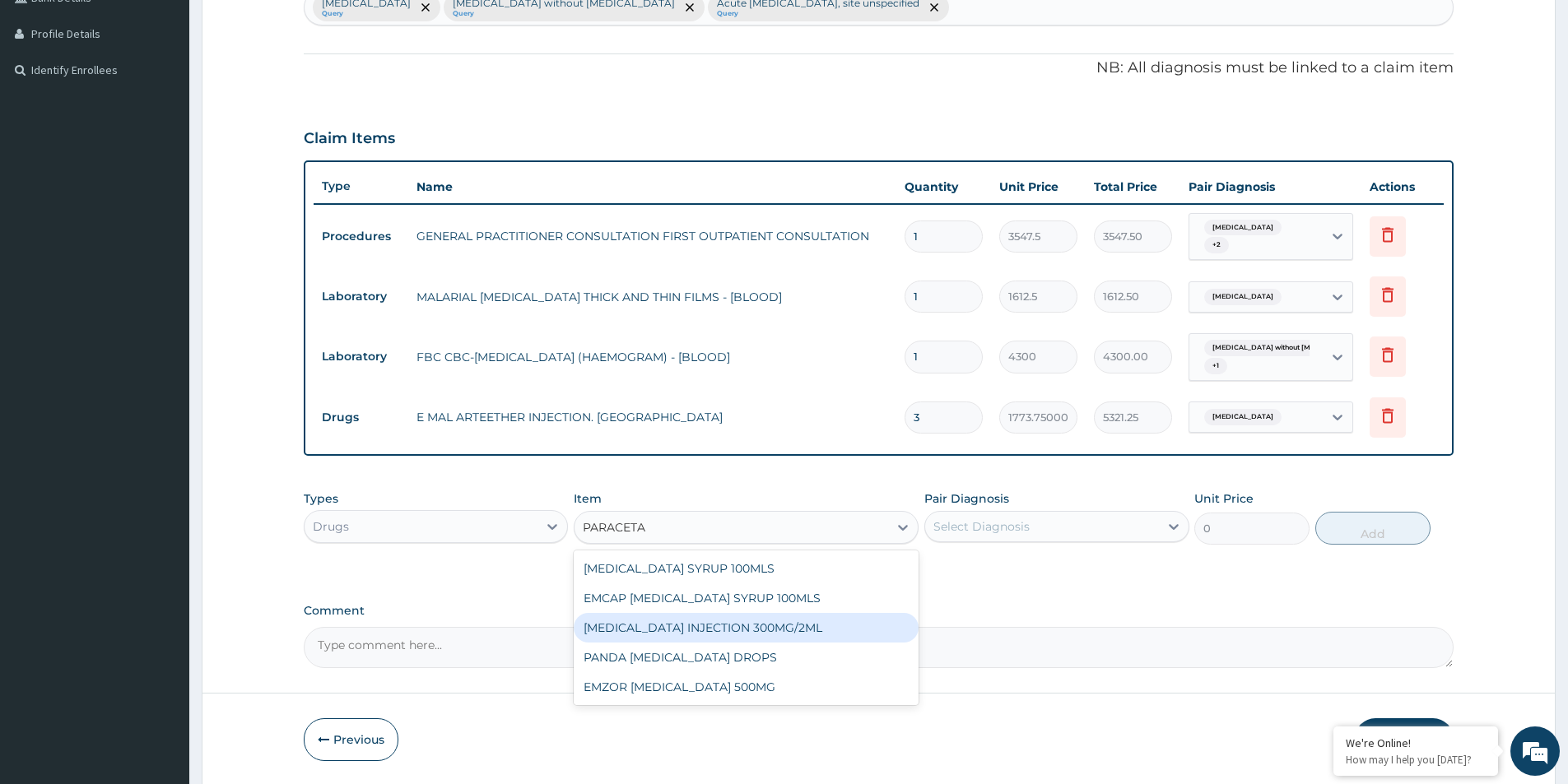
drag, startPoint x: 730, startPoint y: 623, endPoint x: 777, endPoint y: 616, distance: 47.5
click at [737, 623] on div "[MEDICAL_DATA] INJECTION 300MG/2ML" at bounding box center [746, 628] width 345 height 30
type input "260.15000000000003"
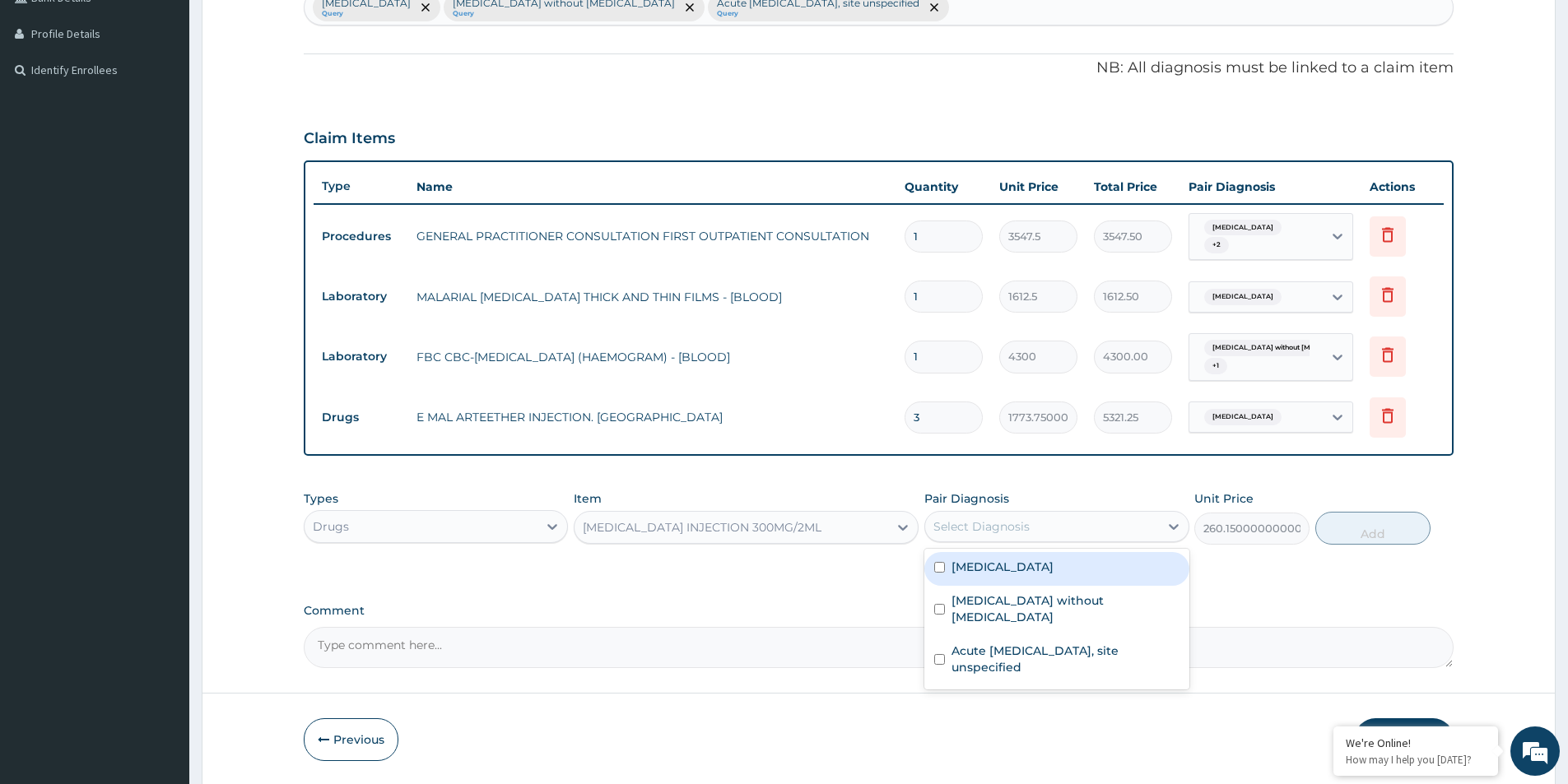
drag, startPoint x: 1018, startPoint y: 524, endPoint x: 1038, endPoint y: 558, distance: 39.4
click at [1020, 530] on div "Select Diagnosis" at bounding box center [981, 527] width 97 height 17
drag, startPoint x: 1071, startPoint y: 569, endPoint x: 1131, endPoint y: 558, distance: 61.0
click at [1080, 568] on div "[MEDICAL_DATA]" at bounding box center [1055, 569] width 264 height 34
checkbox input "true"
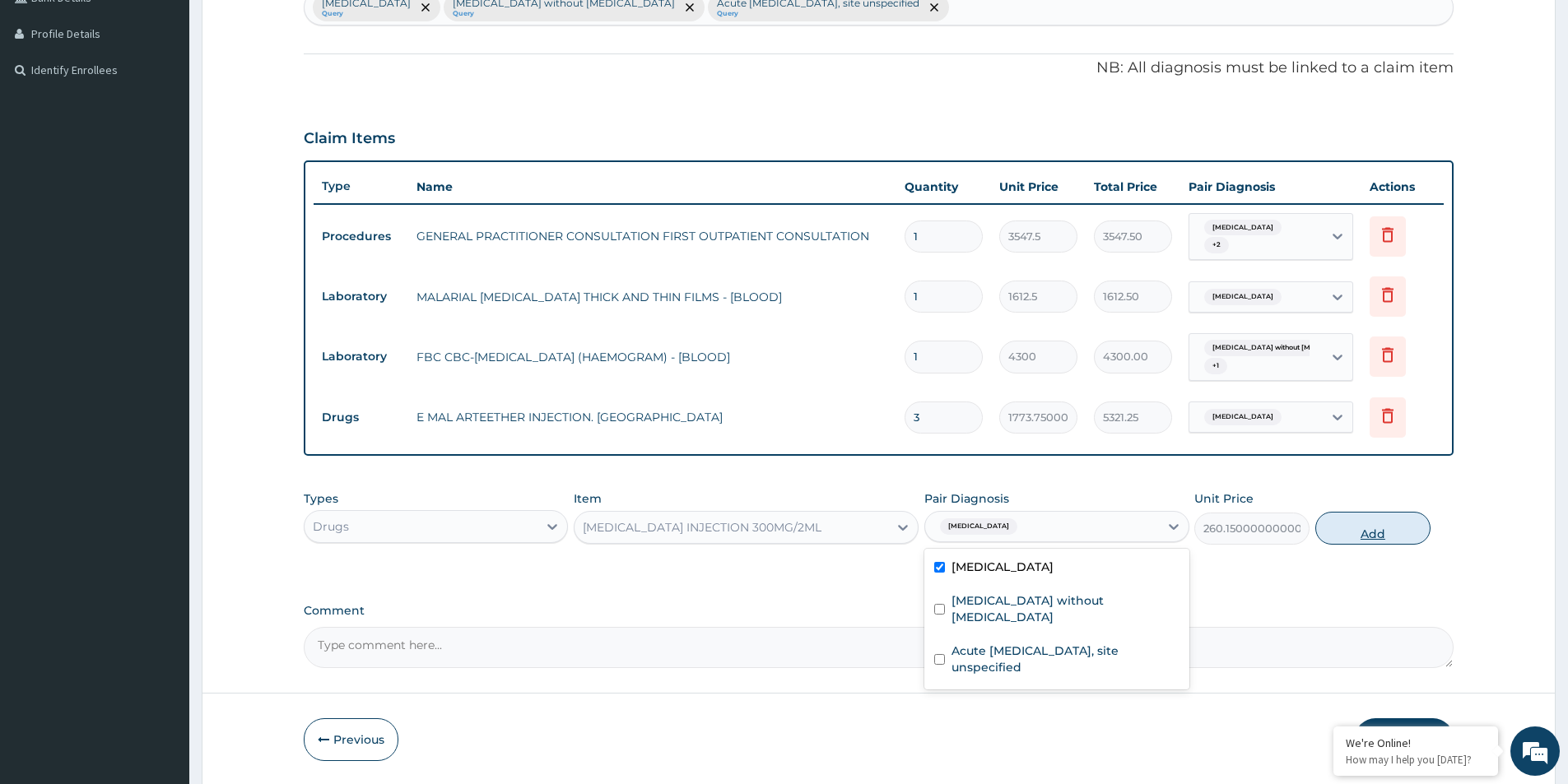
click at [1361, 517] on button "Add" at bounding box center [1373, 528] width 115 height 33
type input "0"
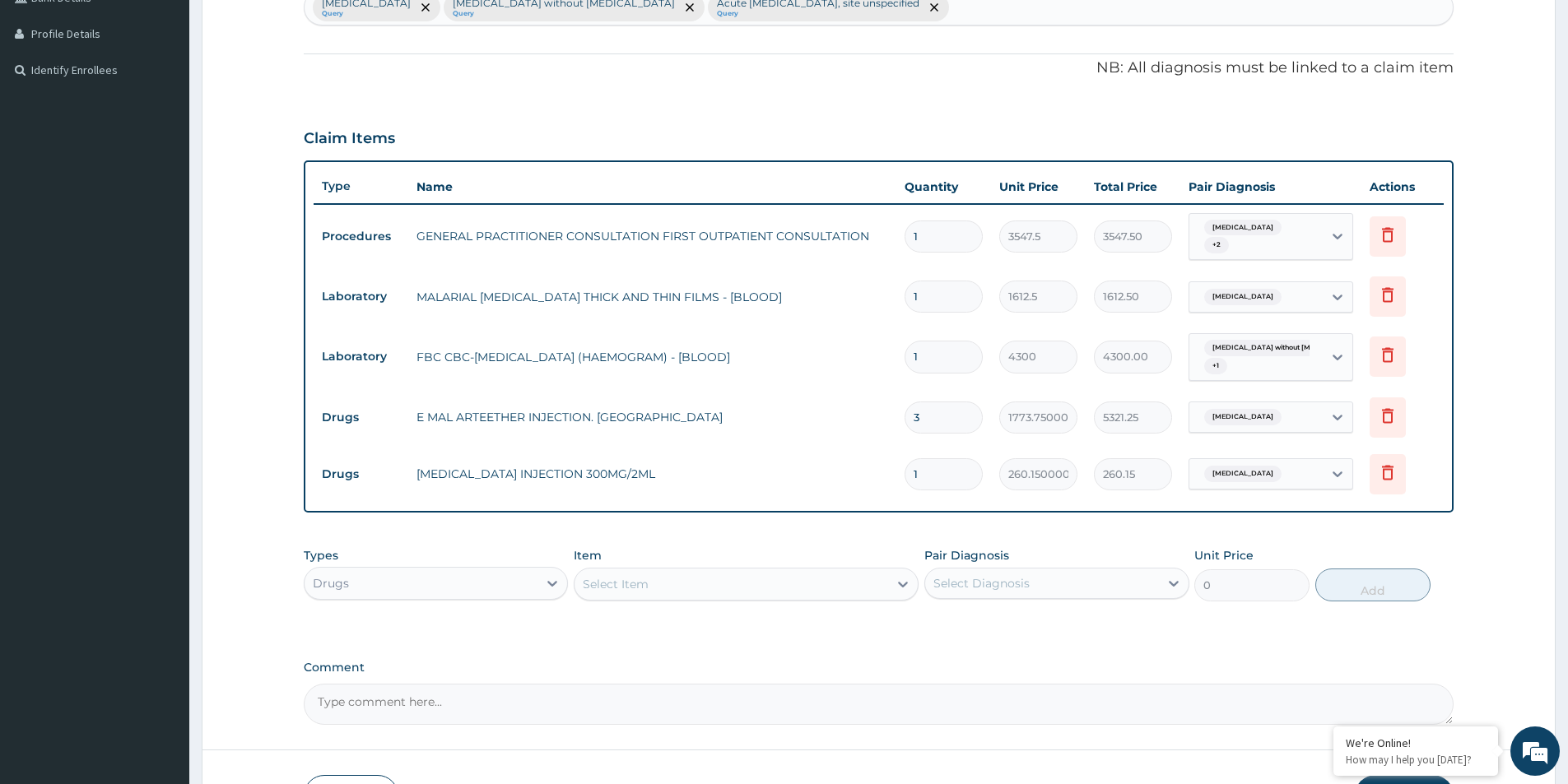
type input "0.00"
type input "2"
type input "520.30"
type input "2"
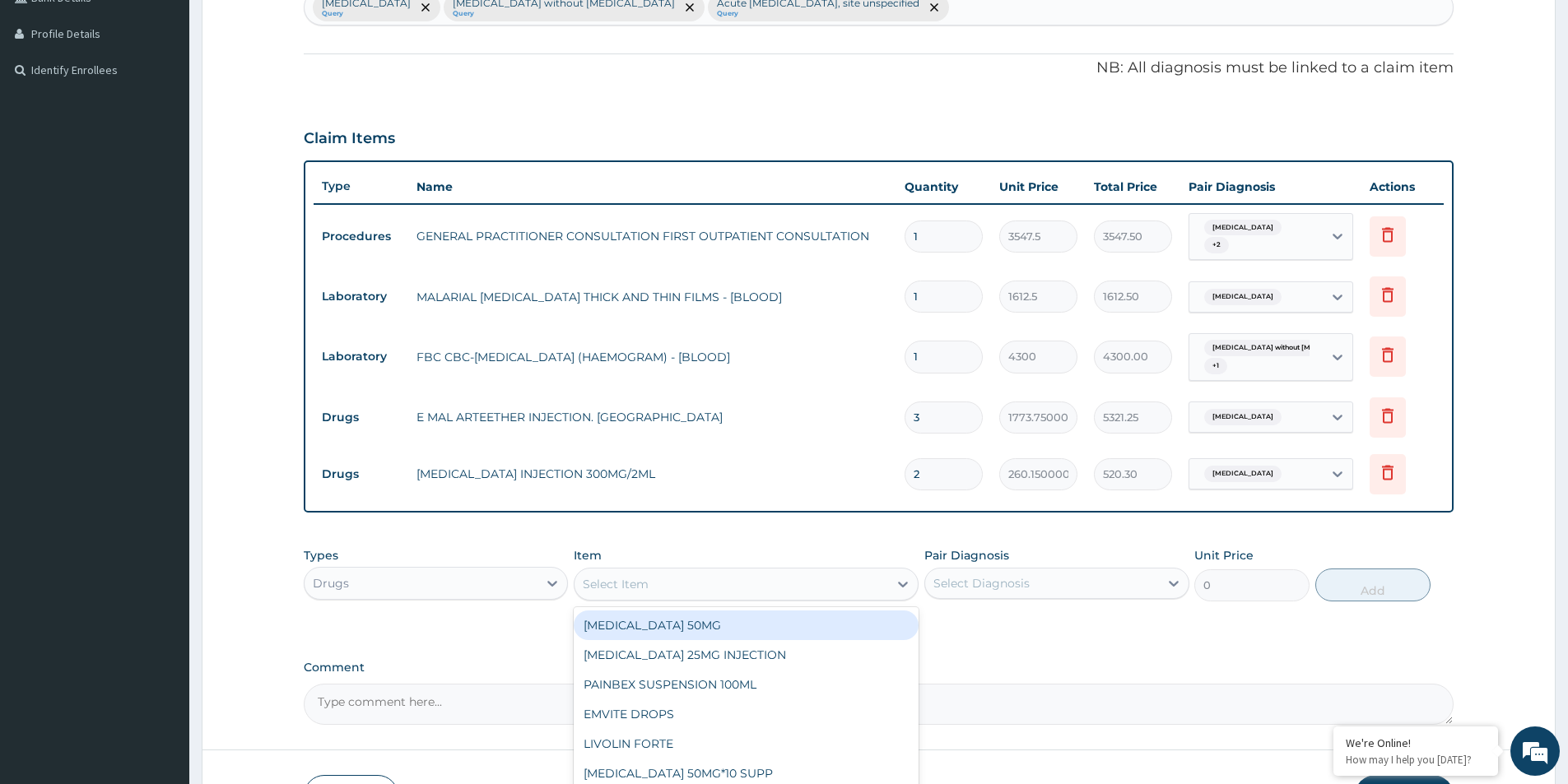
click at [637, 571] on div "Select Item" at bounding box center [731, 584] width 314 height 26
type input "LONART"
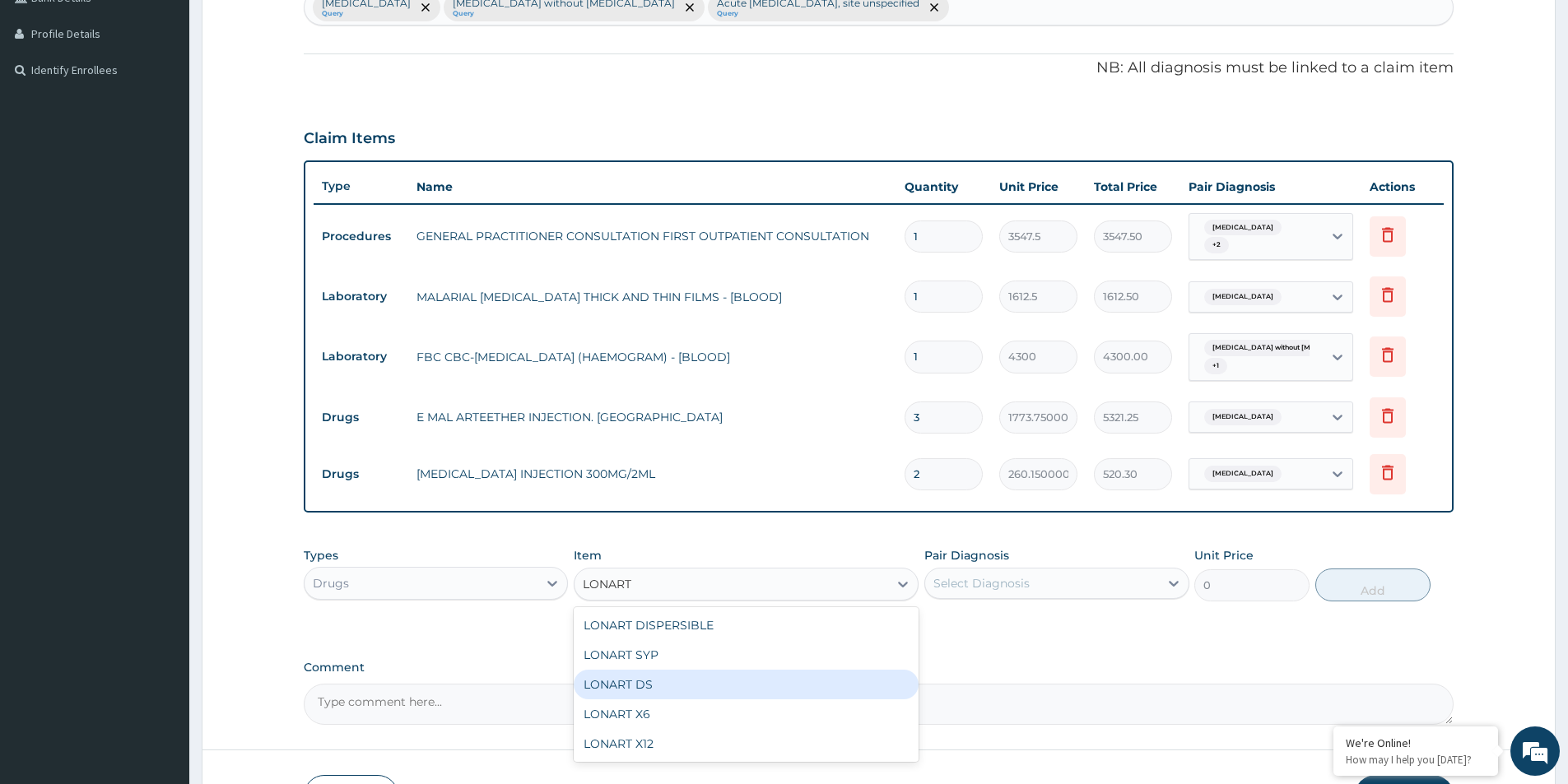
click at [717, 670] on div "LONART DS" at bounding box center [746, 685] width 345 height 30
type input "473.00000000000006"
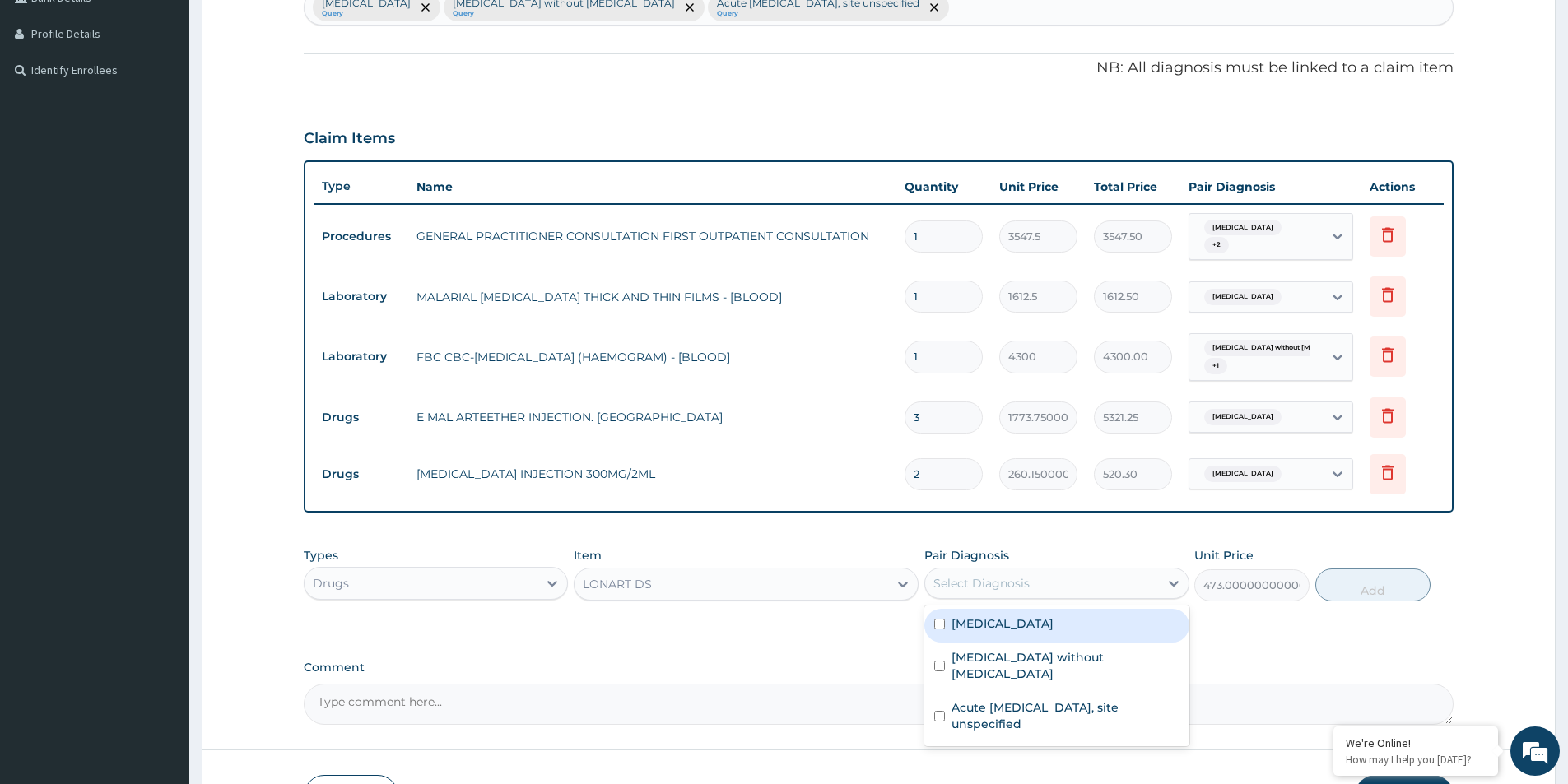
click at [991, 583] on div "Select Diagnosis" at bounding box center [981, 584] width 97 height 17
drag, startPoint x: 1030, startPoint y: 637, endPoint x: 1222, endPoint y: 610, distance: 193.9
click at [1047, 636] on div "[MEDICAL_DATA]" at bounding box center [1055, 626] width 264 height 34
checkbox input "true"
click at [1350, 594] on button "Add" at bounding box center [1373, 585] width 115 height 33
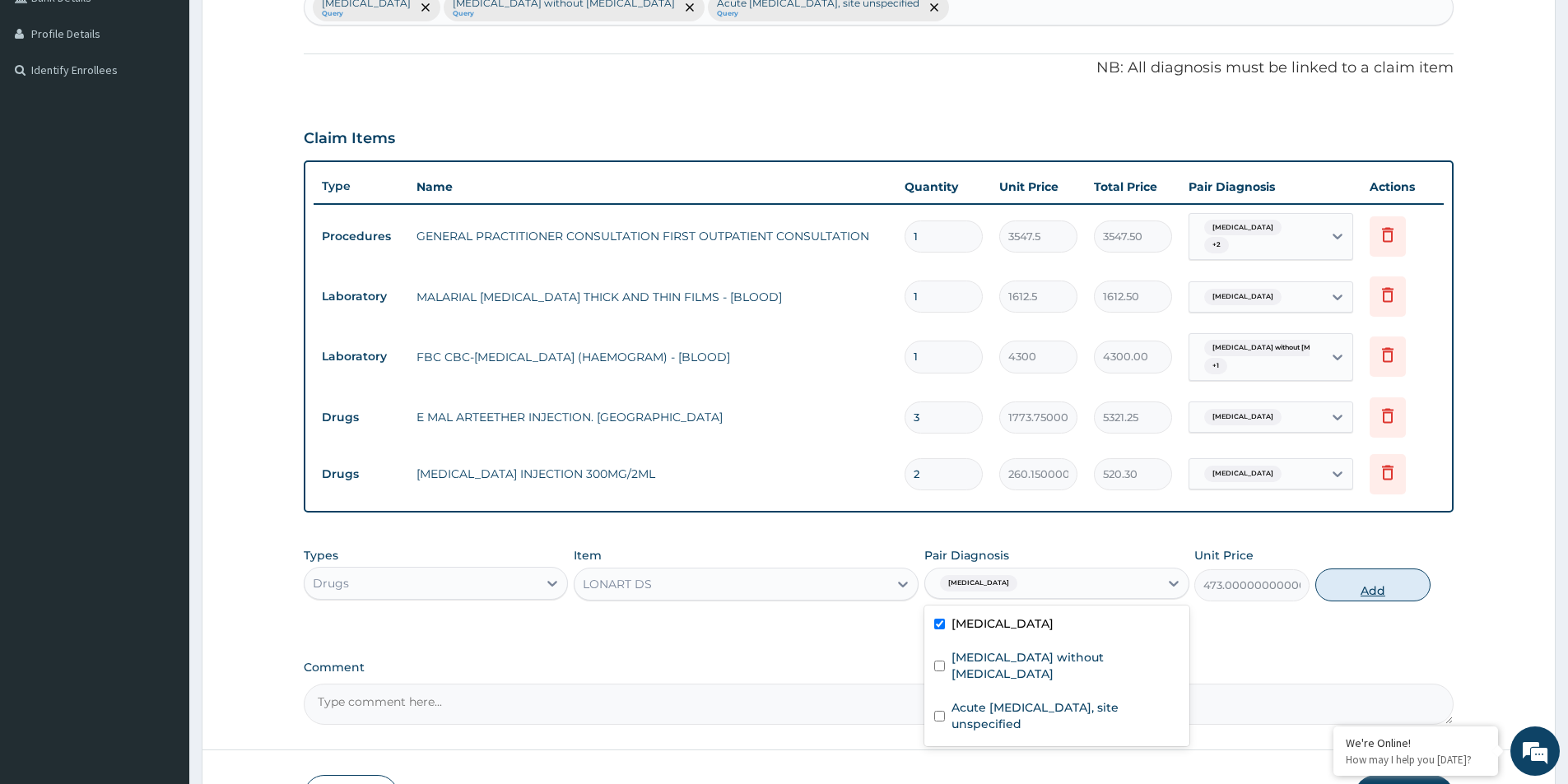
type input "0"
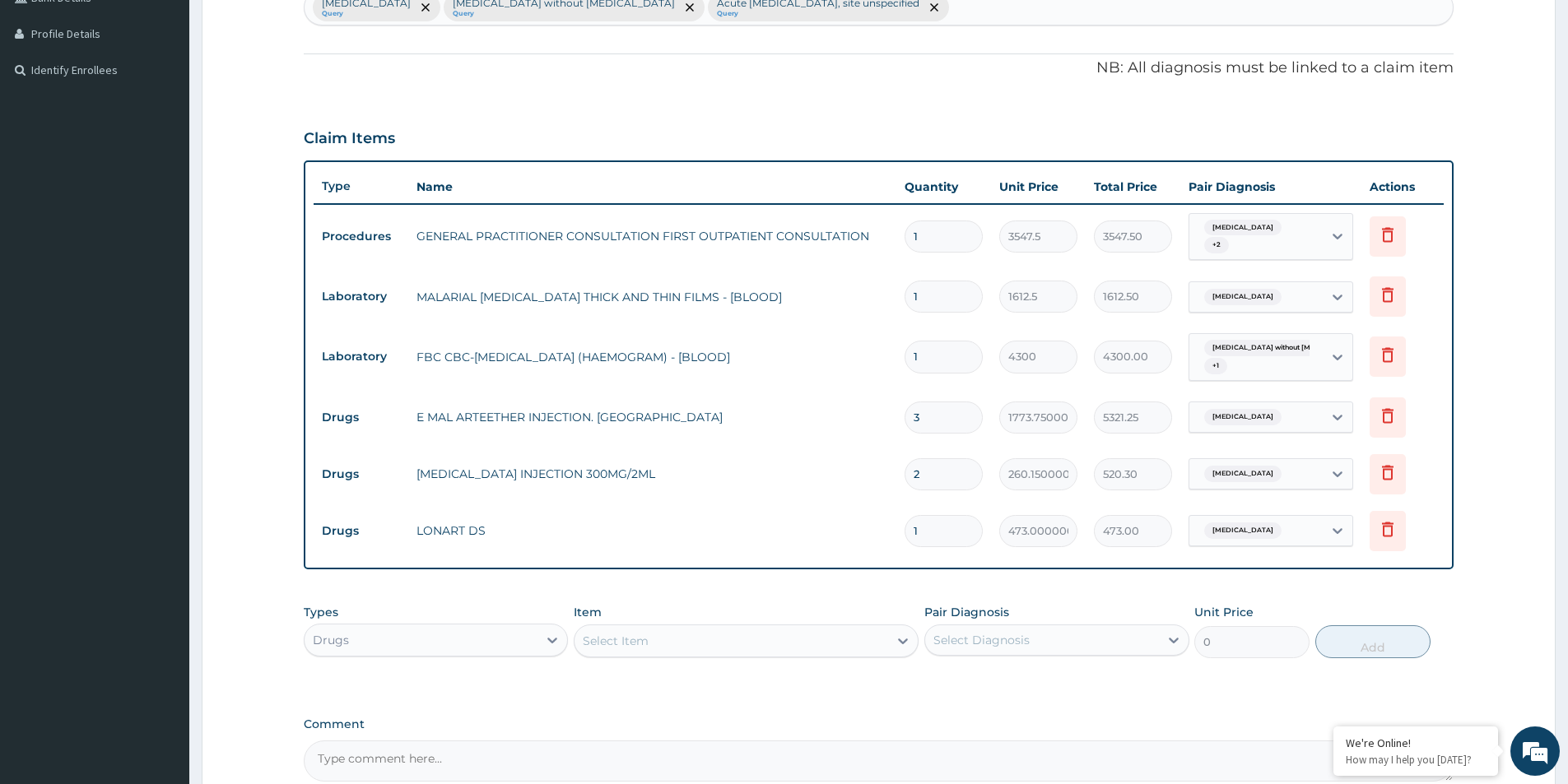
type input "0.00"
type input "6"
type input "2838.00"
type input "6"
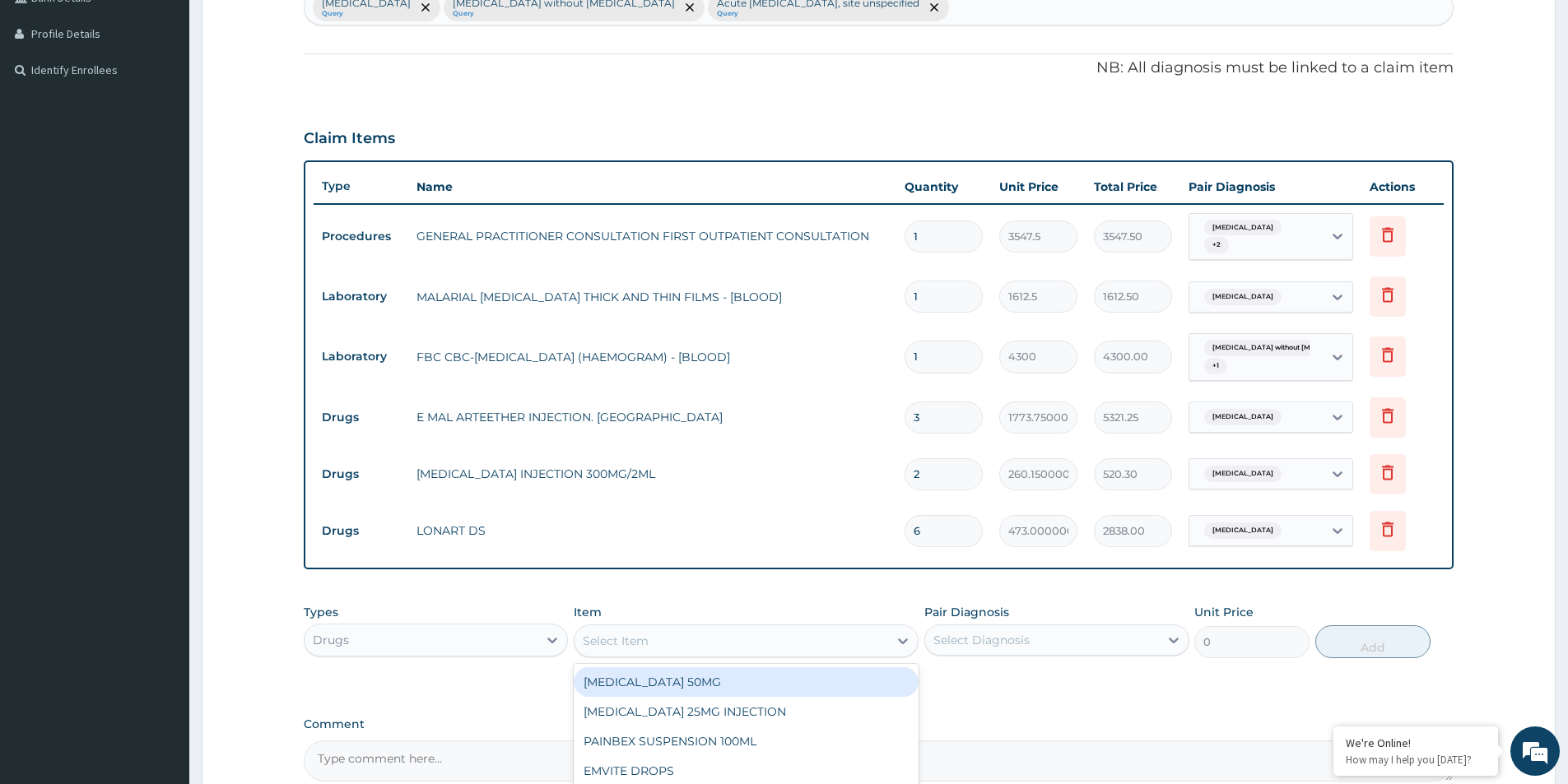
click at [651, 633] on div "Select Item" at bounding box center [731, 641] width 314 height 26
type input "PARACETA"
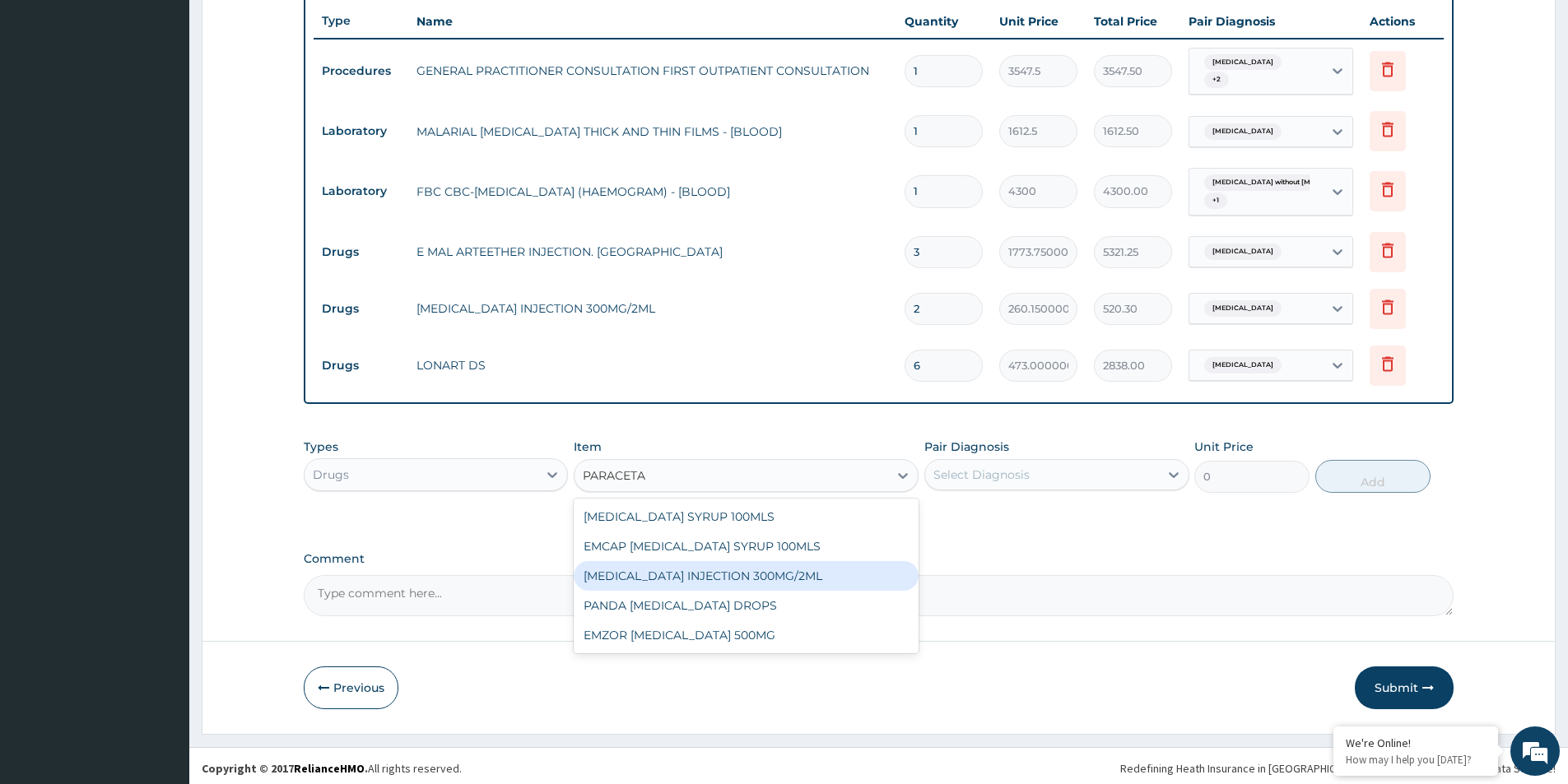
scroll to position [606, 0]
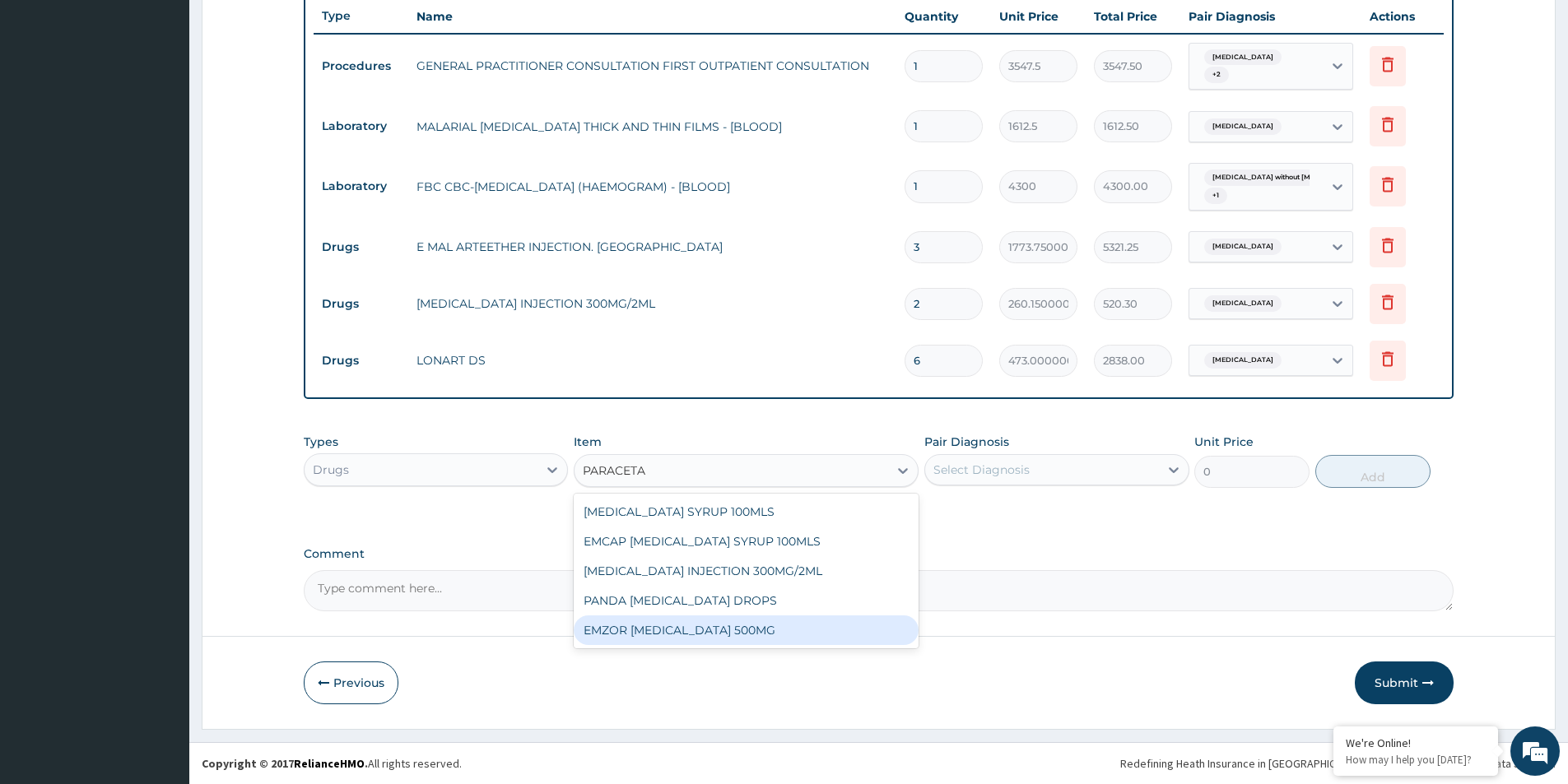
drag, startPoint x: 783, startPoint y: 637, endPoint x: 850, endPoint y: 616, distance: 70.2
click at [797, 634] on div "EMZOR [MEDICAL_DATA] 500MG" at bounding box center [746, 631] width 345 height 30
type input "23.65"
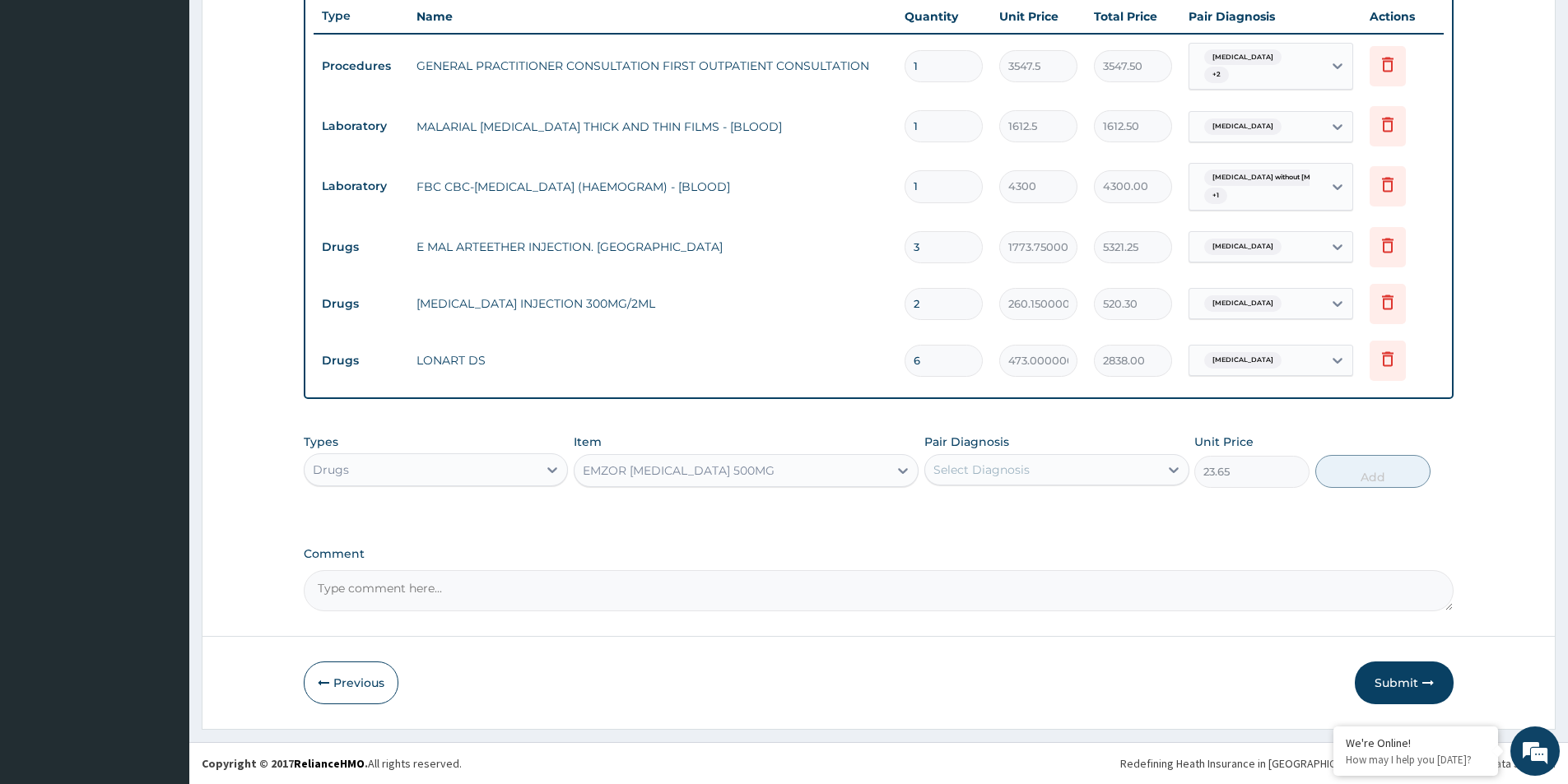
click at [988, 473] on div "Select Diagnosis" at bounding box center [981, 470] width 97 height 17
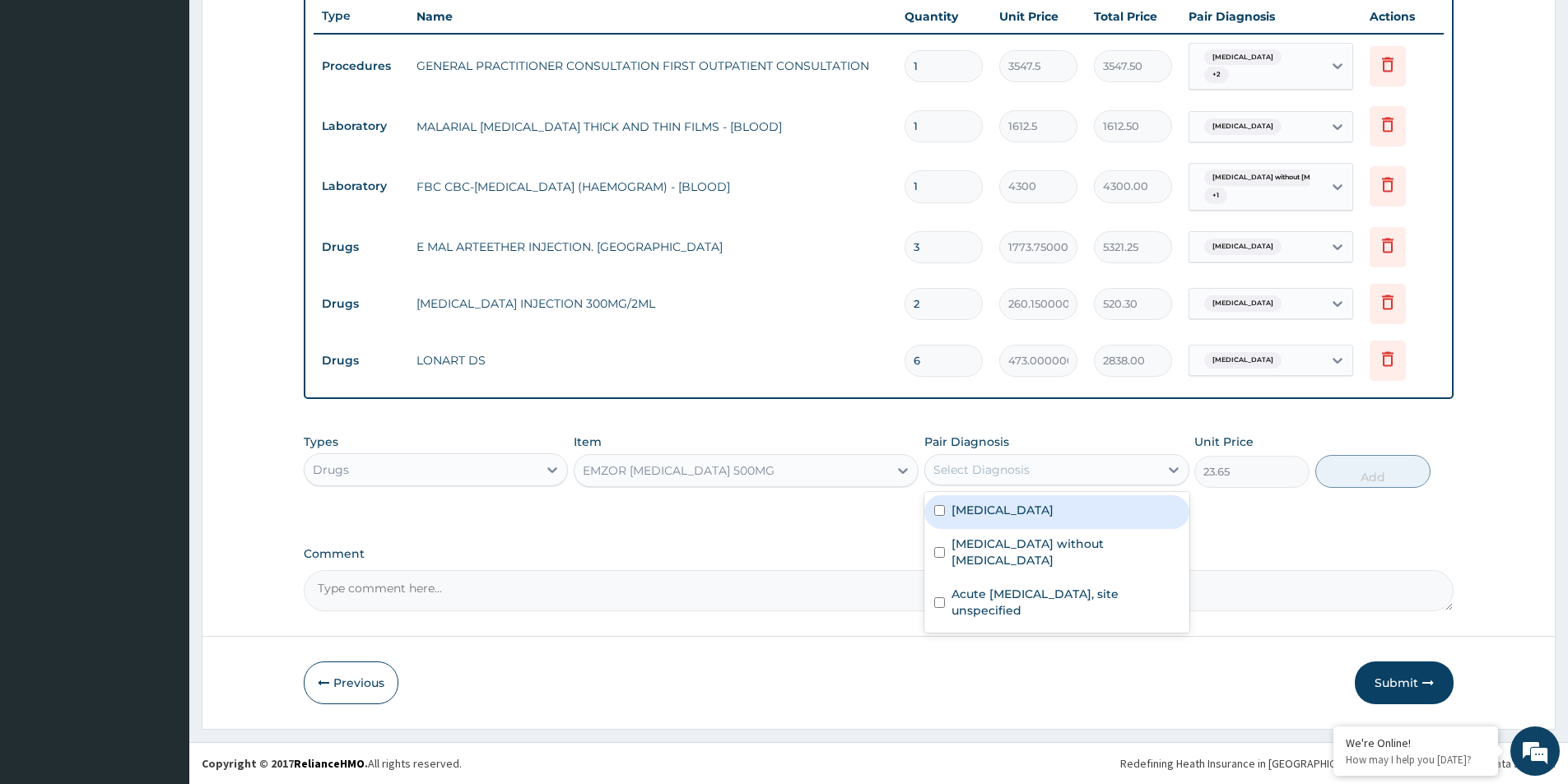
click at [1008, 513] on label "[MEDICAL_DATA]" at bounding box center [1002, 511] width 102 height 17
checkbox input "true"
click at [1345, 473] on button "Add" at bounding box center [1373, 471] width 115 height 33
type input "0"
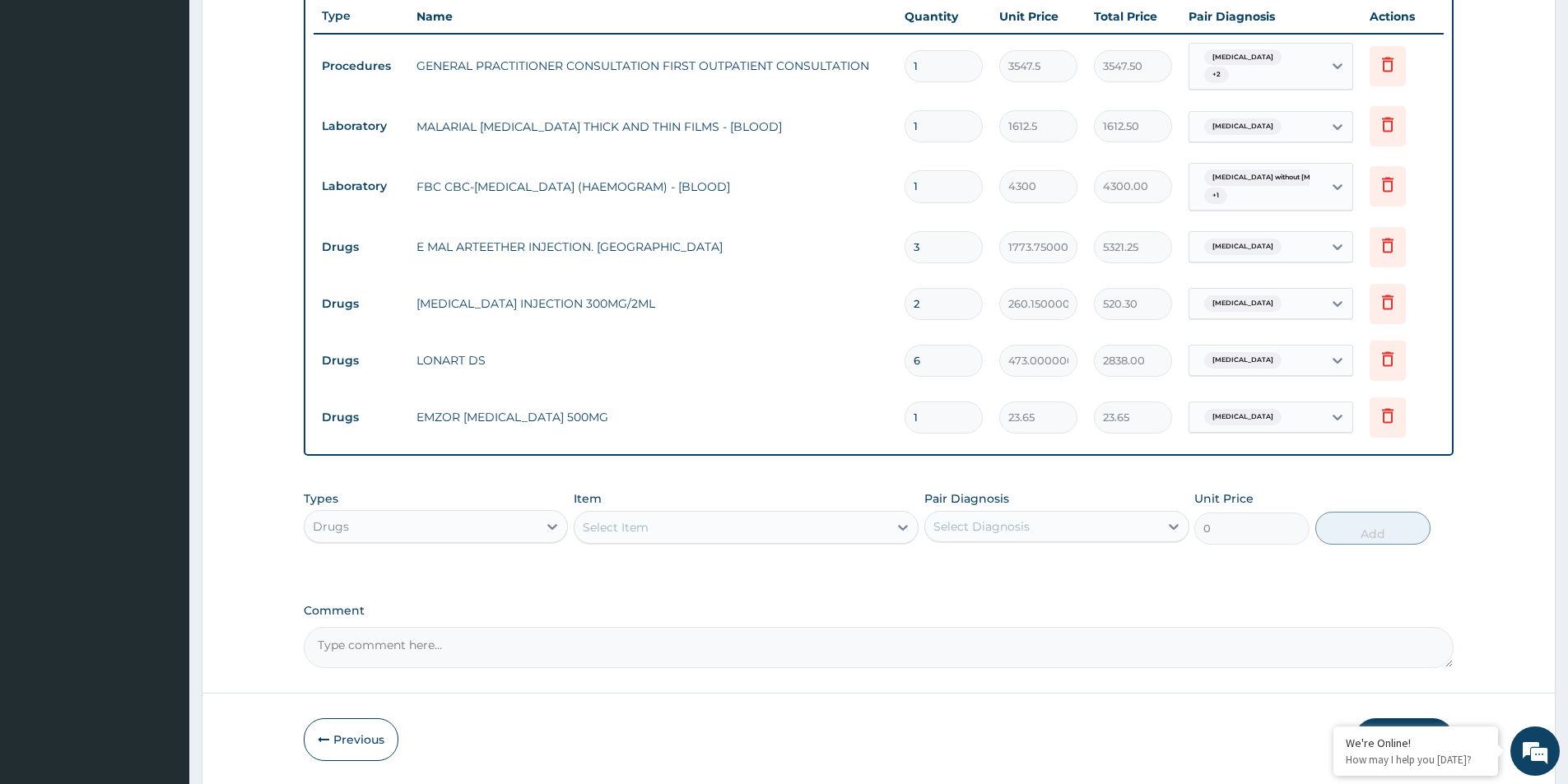
type input "18"
type input "425.70"
type input "18"
click at [646, 525] on div "Select Item" at bounding box center [616, 528] width 66 height 17
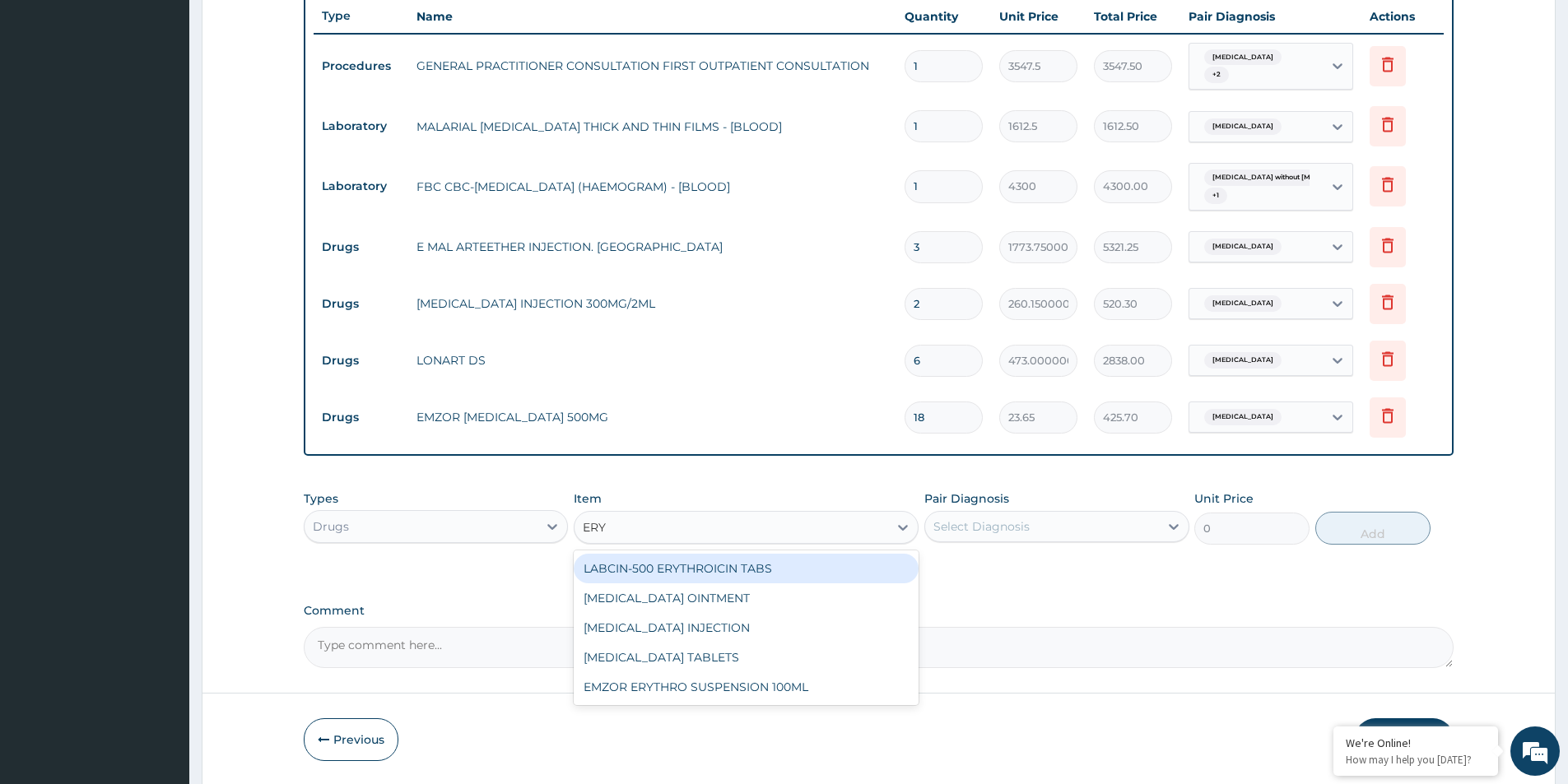
type input "ERYT"
click at [724, 567] on div "LABCIN-500 ERYTHROICIN TABS" at bounding box center [746, 569] width 345 height 30
type input "218.76250000000002"
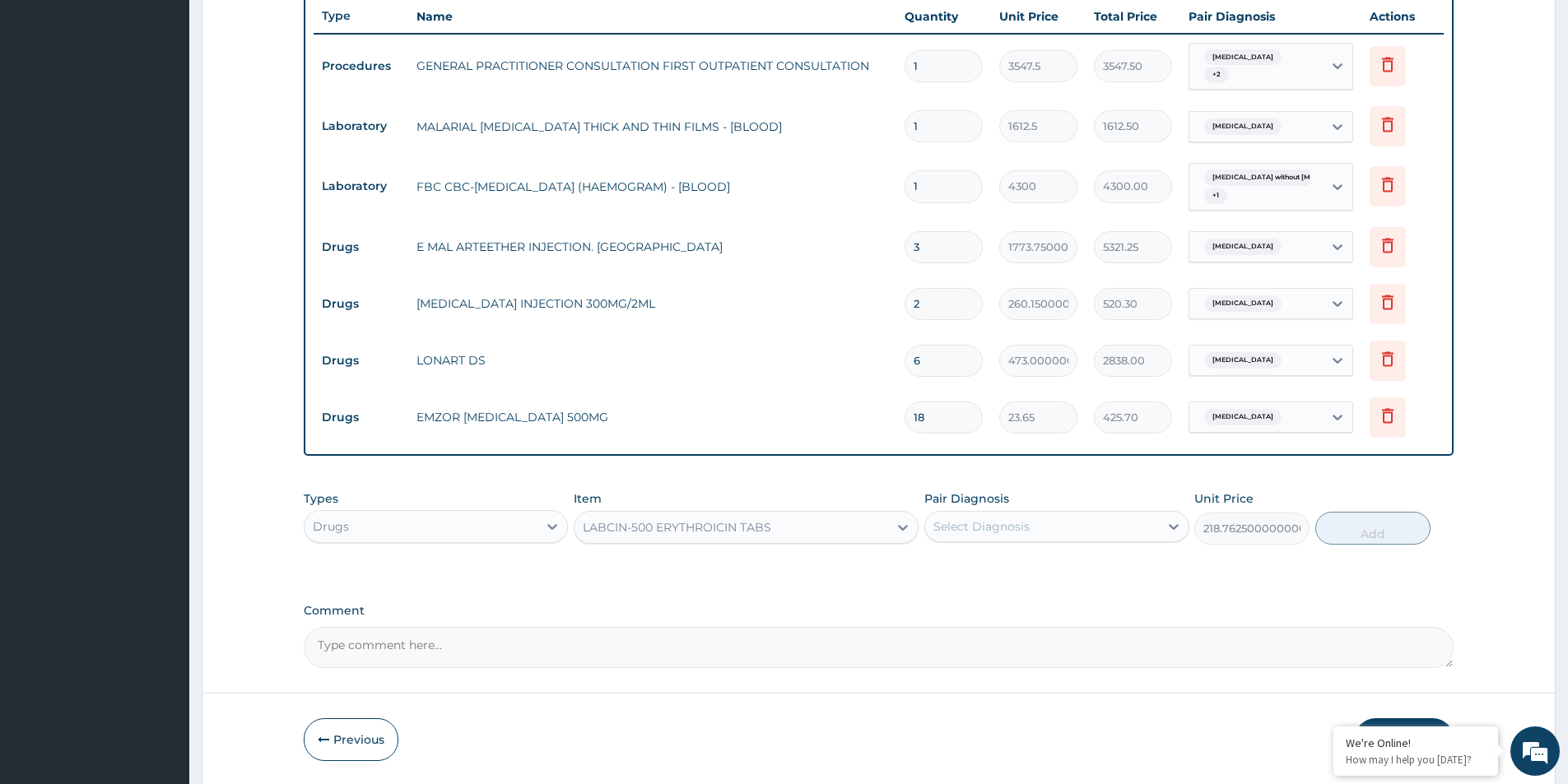
click at [1007, 530] on div "Select Diagnosis" at bounding box center [981, 527] width 97 height 17
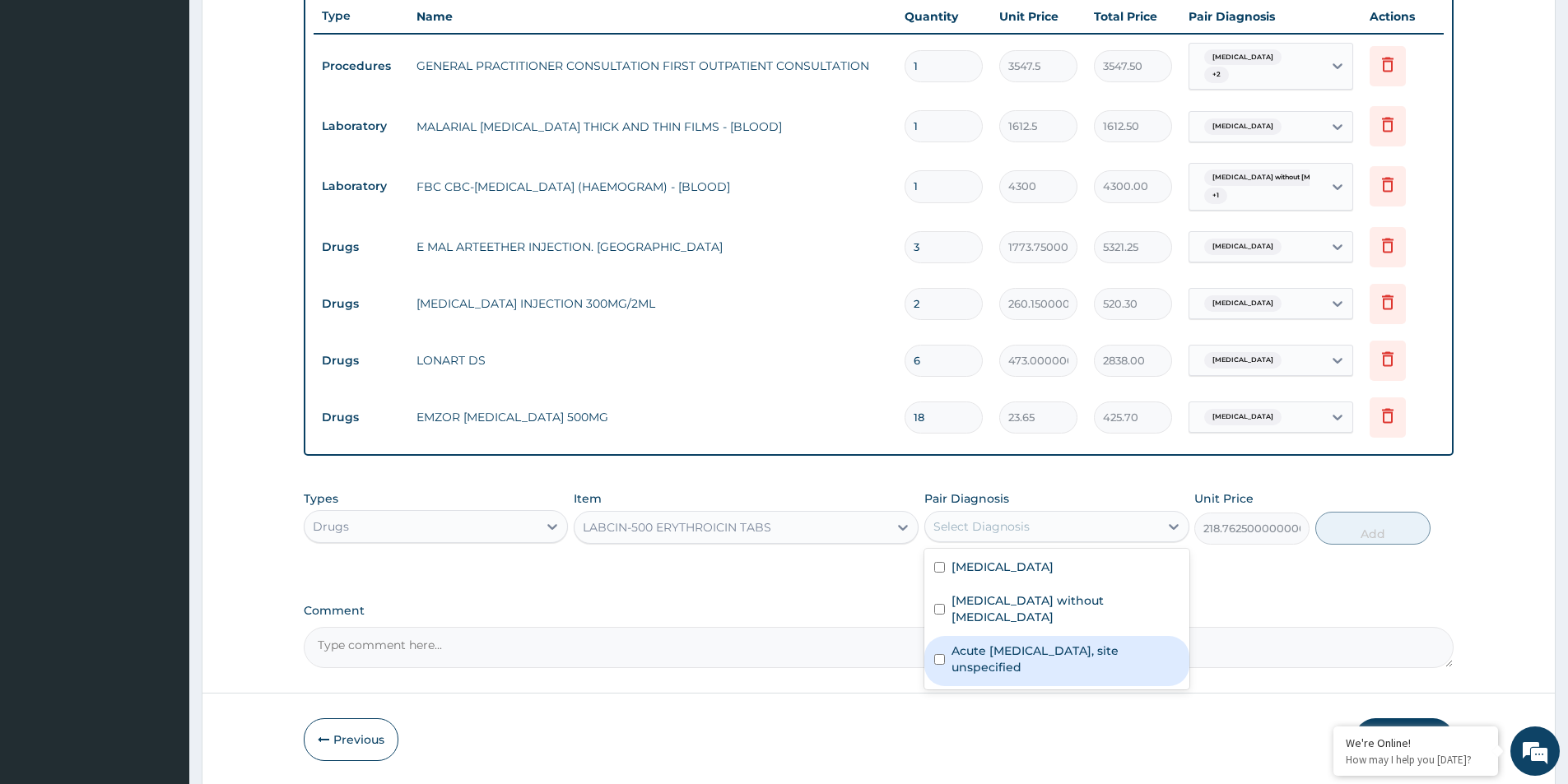
drag, startPoint x: 1053, startPoint y: 631, endPoint x: 1083, endPoint y: 624, distance: 30.8
click at [1054, 643] on label "Acute [MEDICAL_DATA], site unspecified" at bounding box center [1065, 659] width 227 height 33
checkbox input "true"
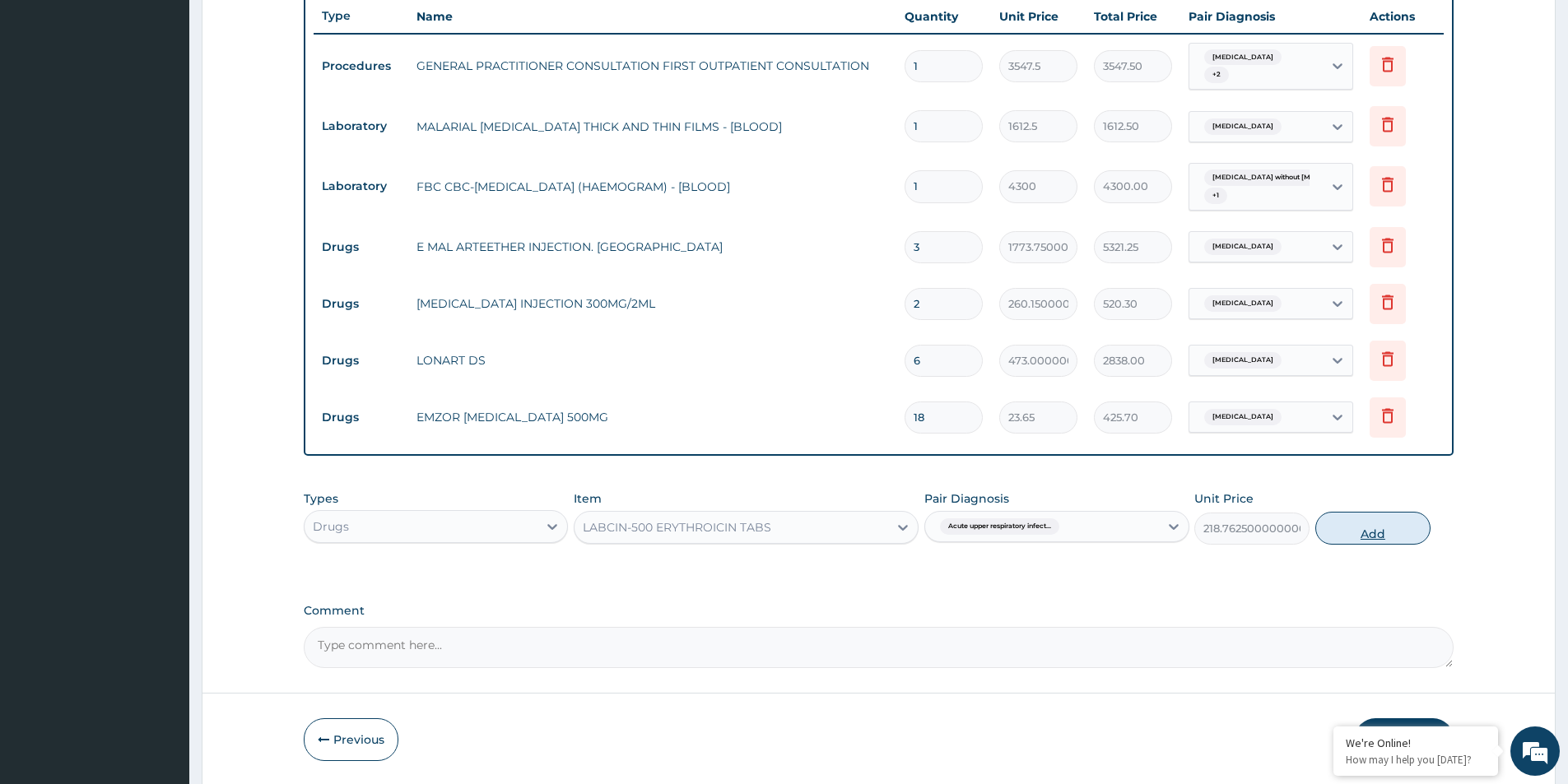
click at [1358, 528] on button "Add" at bounding box center [1373, 528] width 115 height 33
type input "0"
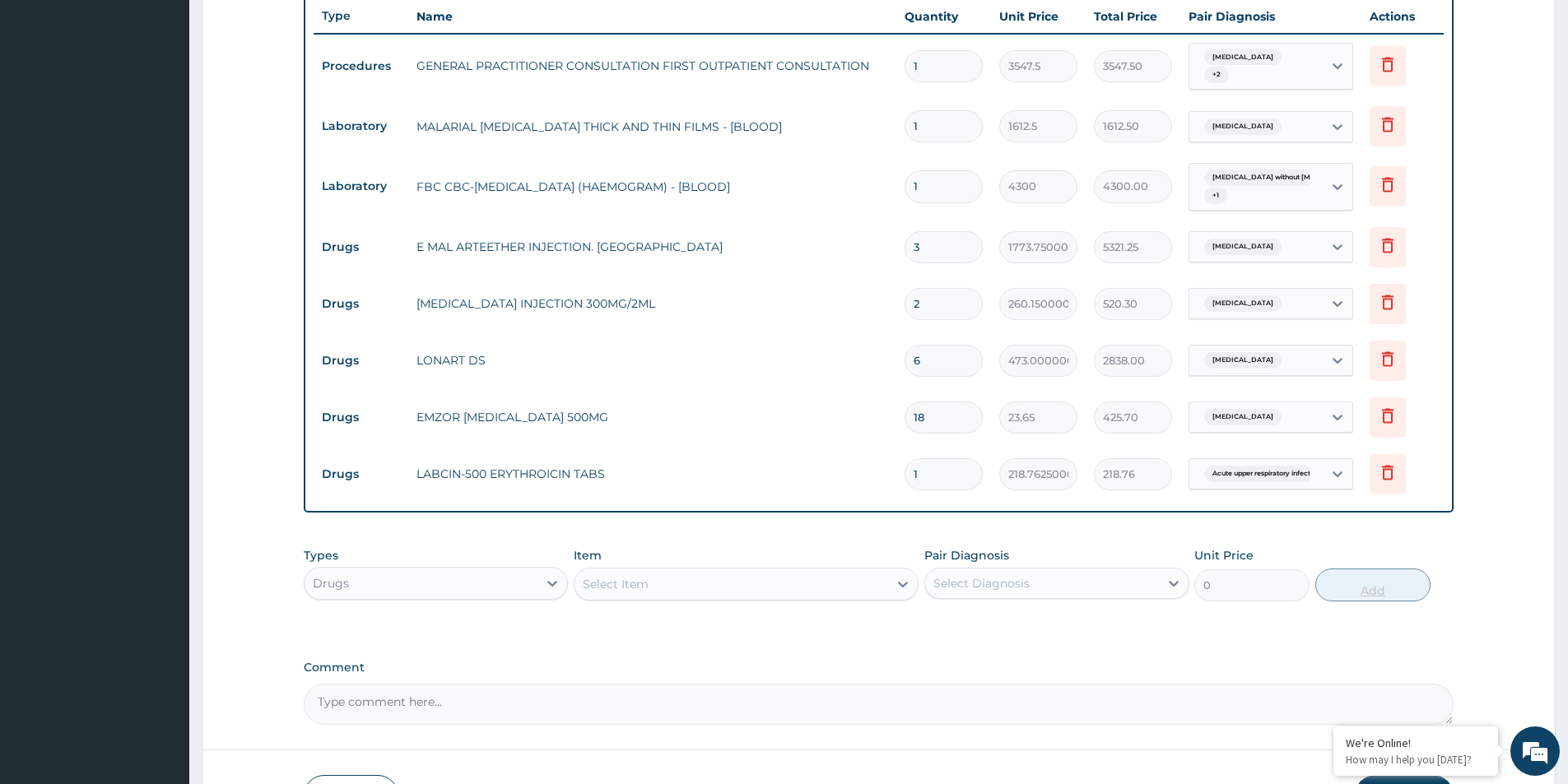
type input "15"
type input "3281.44"
type input "15"
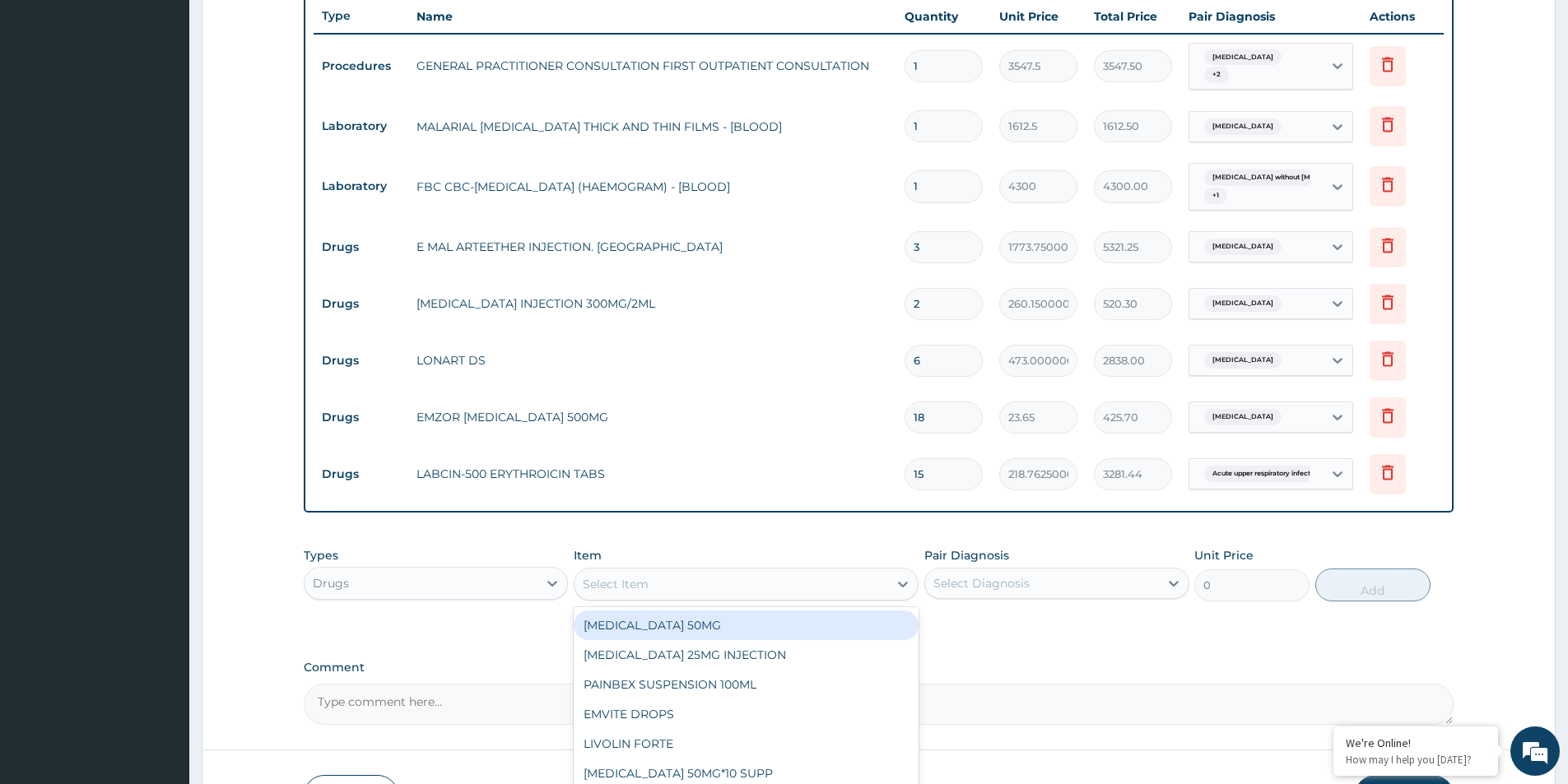
click at [693, 578] on div "Select Item" at bounding box center [731, 584] width 314 height 26
type input "LORAT"
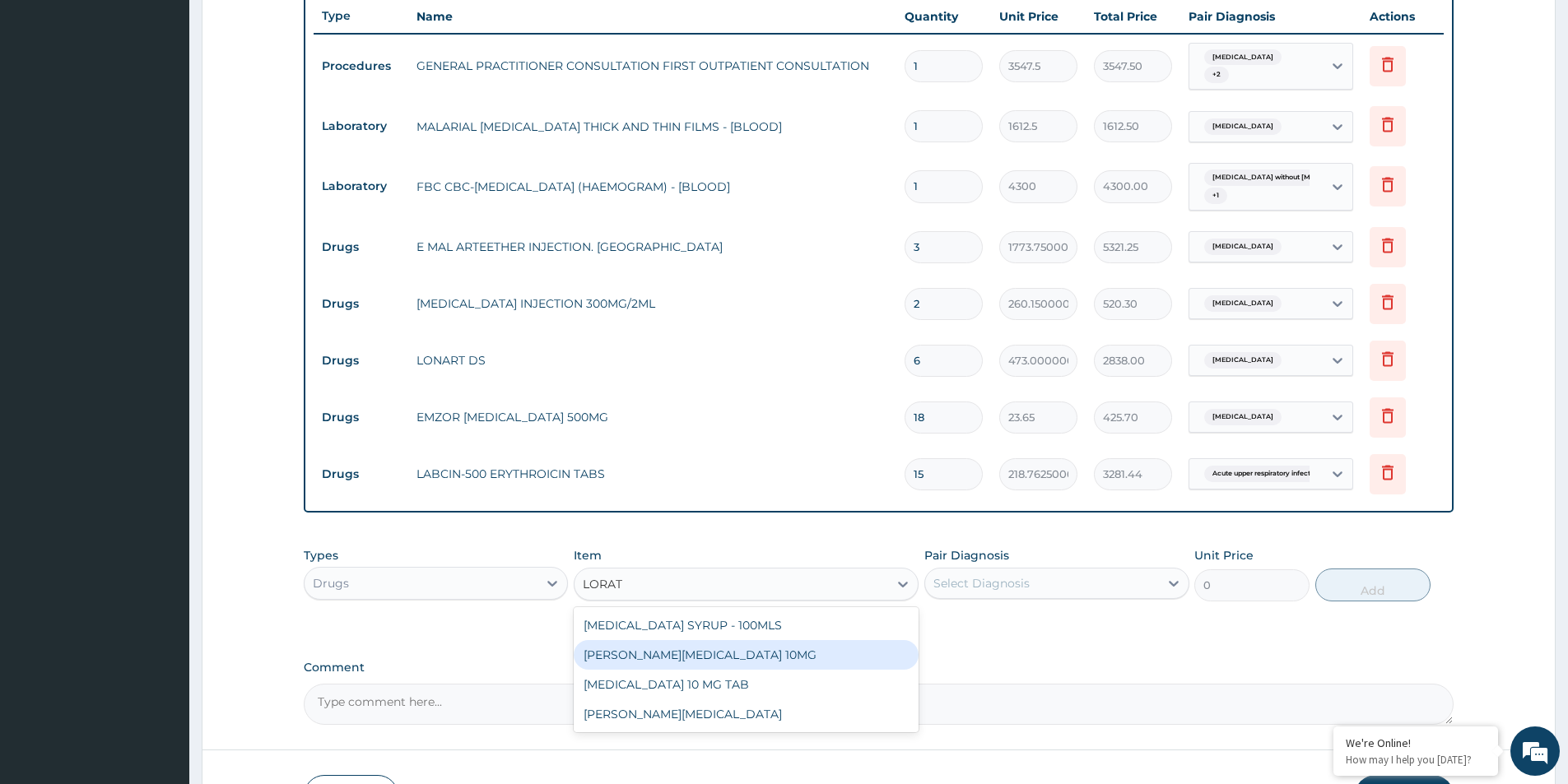
click at [723, 655] on div "[PERSON_NAME][MEDICAL_DATA] 10MG" at bounding box center [746, 655] width 345 height 30
type input "88.6875"
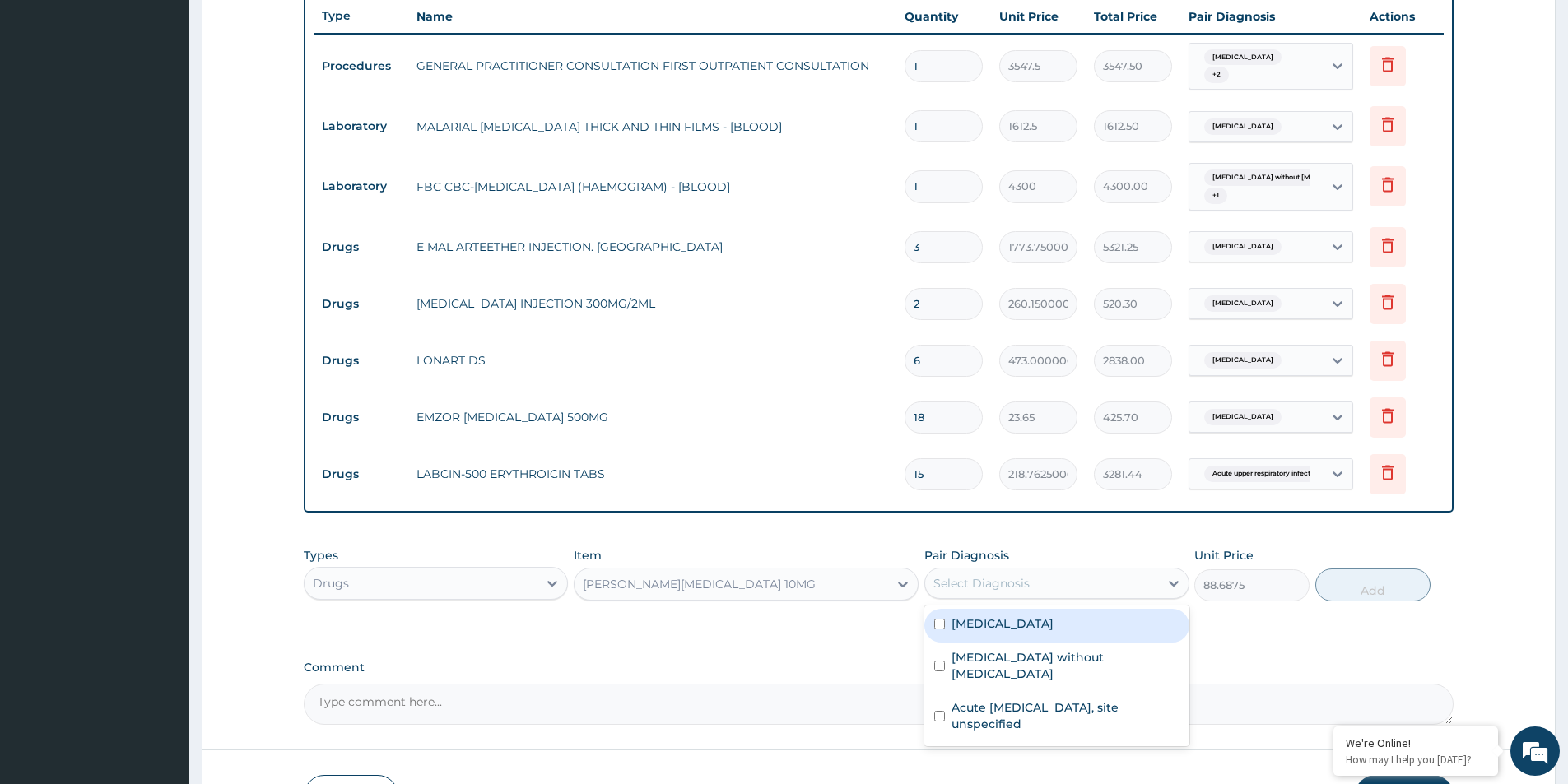
drag, startPoint x: 984, startPoint y: 585, endPoint x: 1011, endPoint y: 658, distance: 77.8
click at [984, 585] on div "Select Diagnosis" at bounding box center [981, 584] width 97 height 17
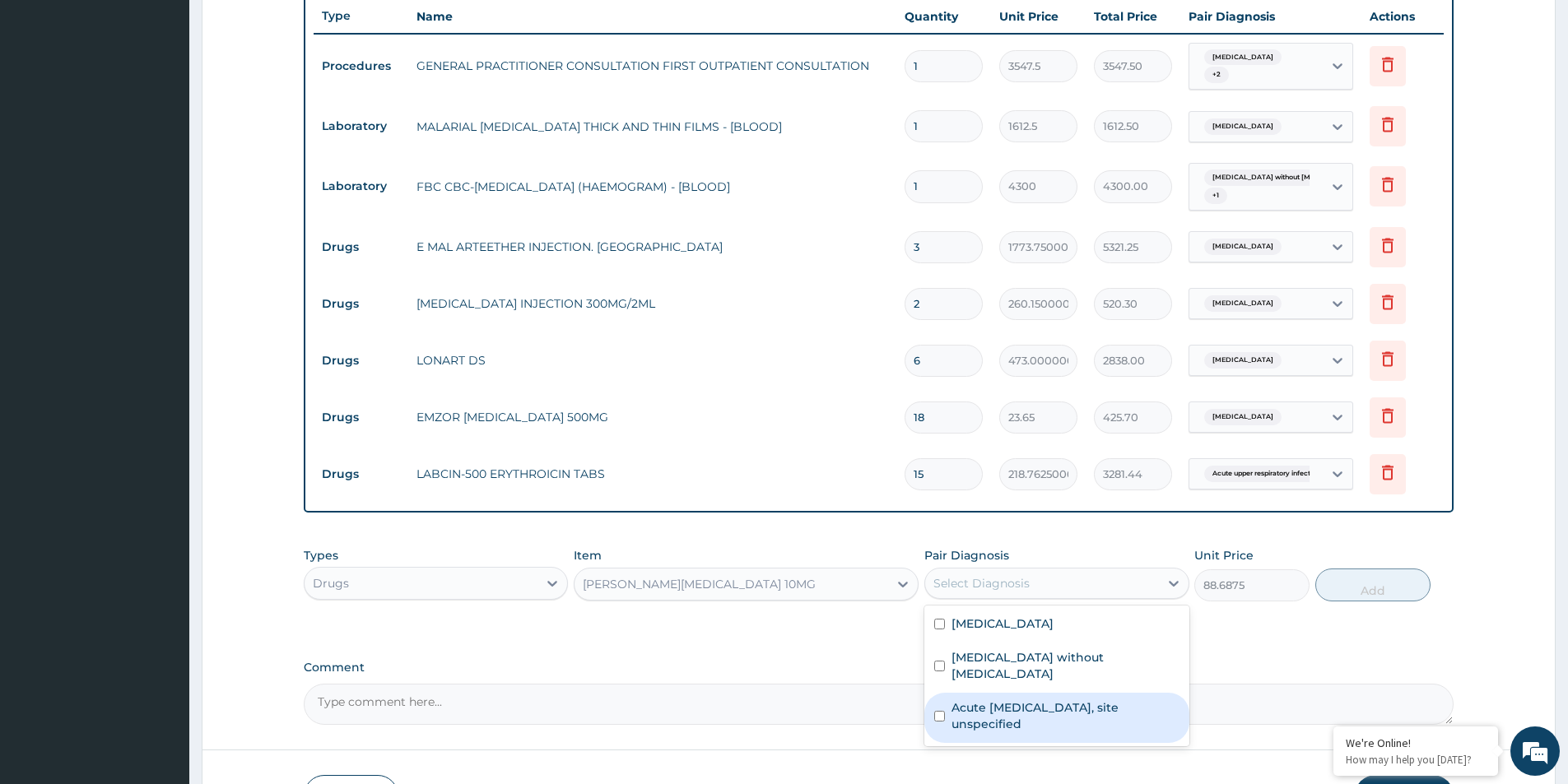
click at [1026, 699] on label "Acute [MEDICAL_DATA], site unspecified" at bounding box center [1065, 715] width 227 height 33
checkbox input "true"
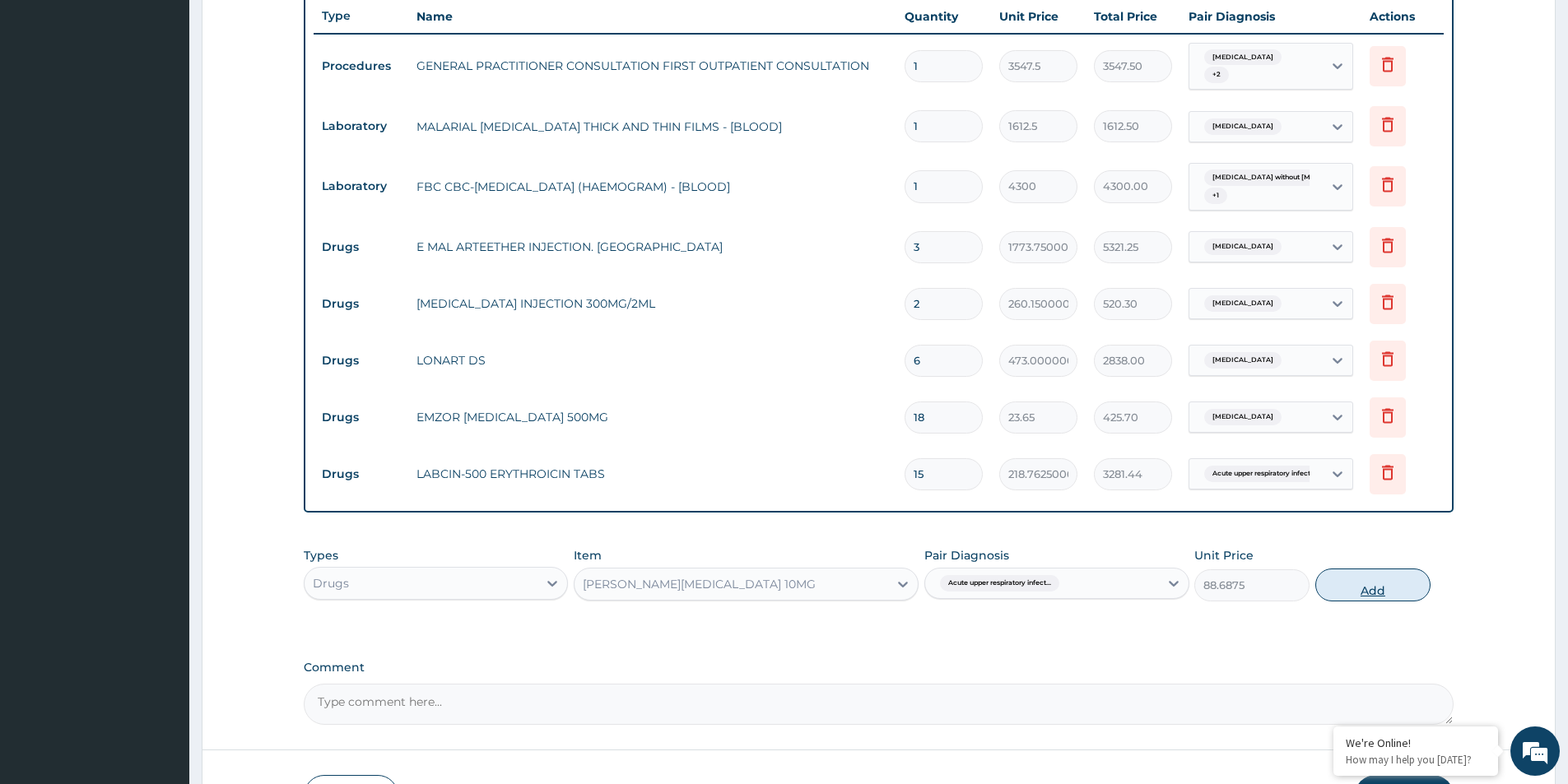
click at [1365, 585] on button "Add" at bounding box center [1373, 585] width 115 height 33
type input "0"
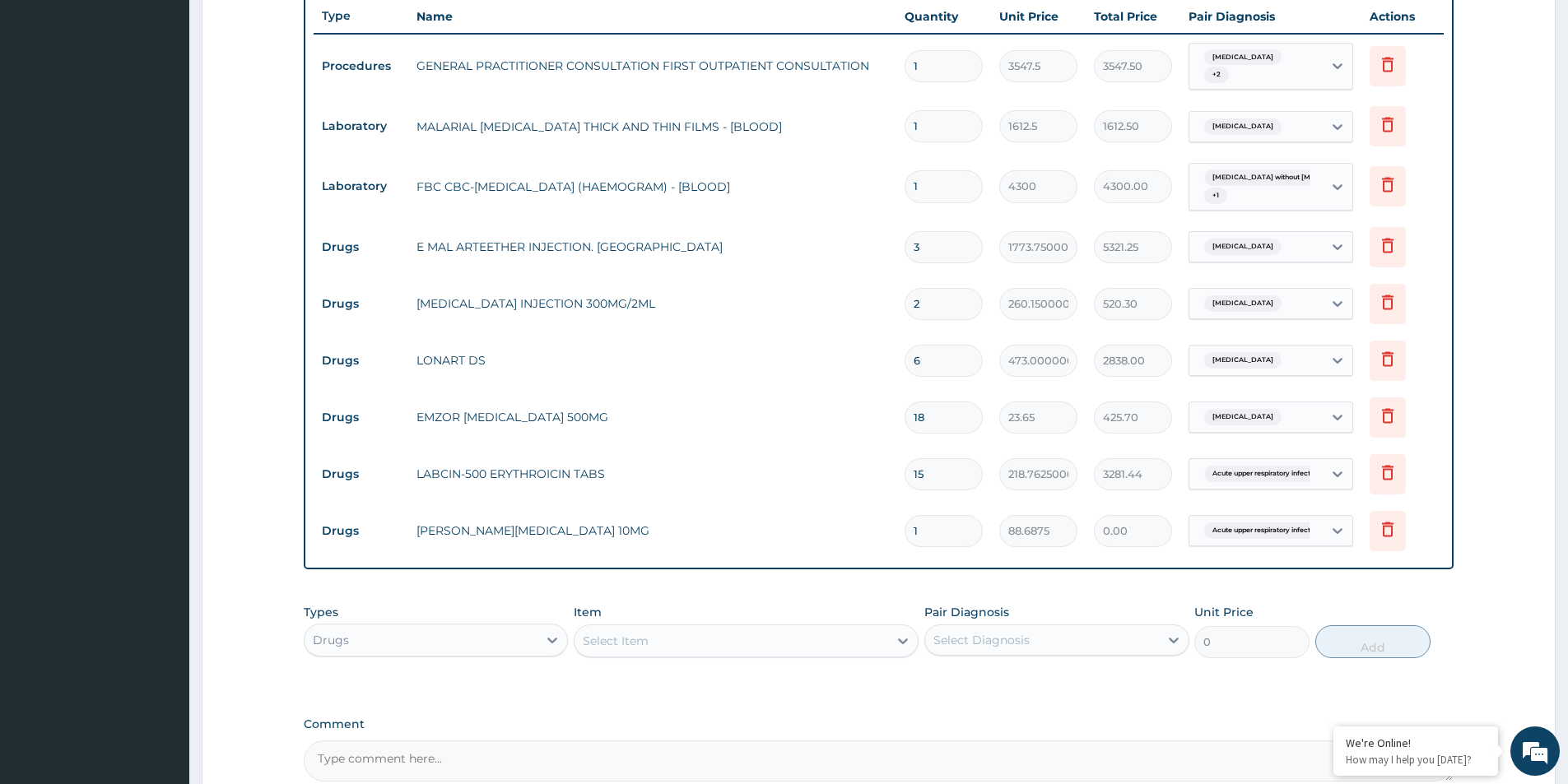
type input "0.00"
type input "5"
type input "443.44"
type input "5"
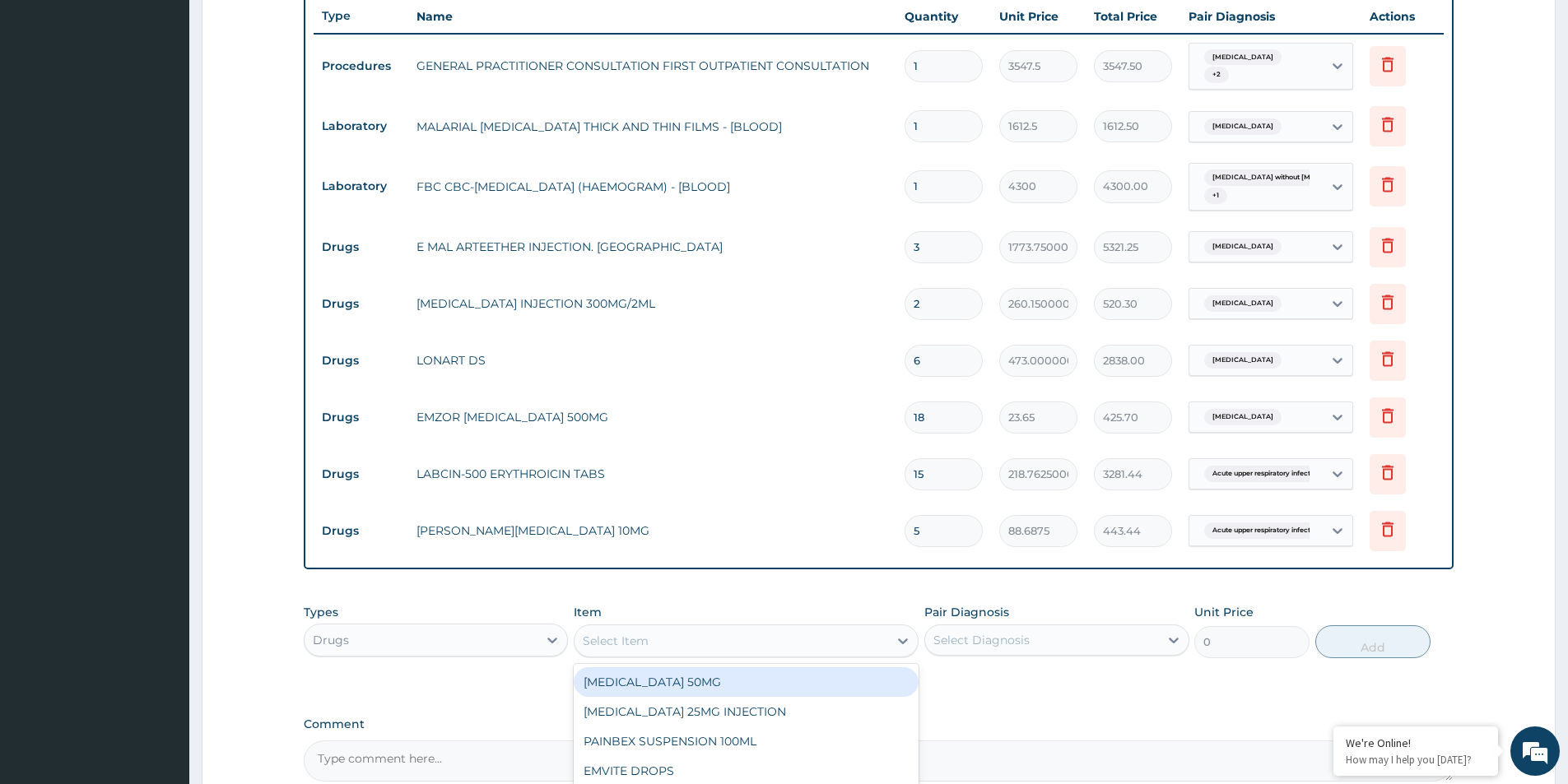
click at [662, 641] on div "Select Item" at bounding box center [731, 641] width 314 height 26
type input "BRONC"
click at [681, 678] on div "BRONCHOLTYE" at bounding box center [746, 683] width 345 height 30
type input "1773.7500000000002"
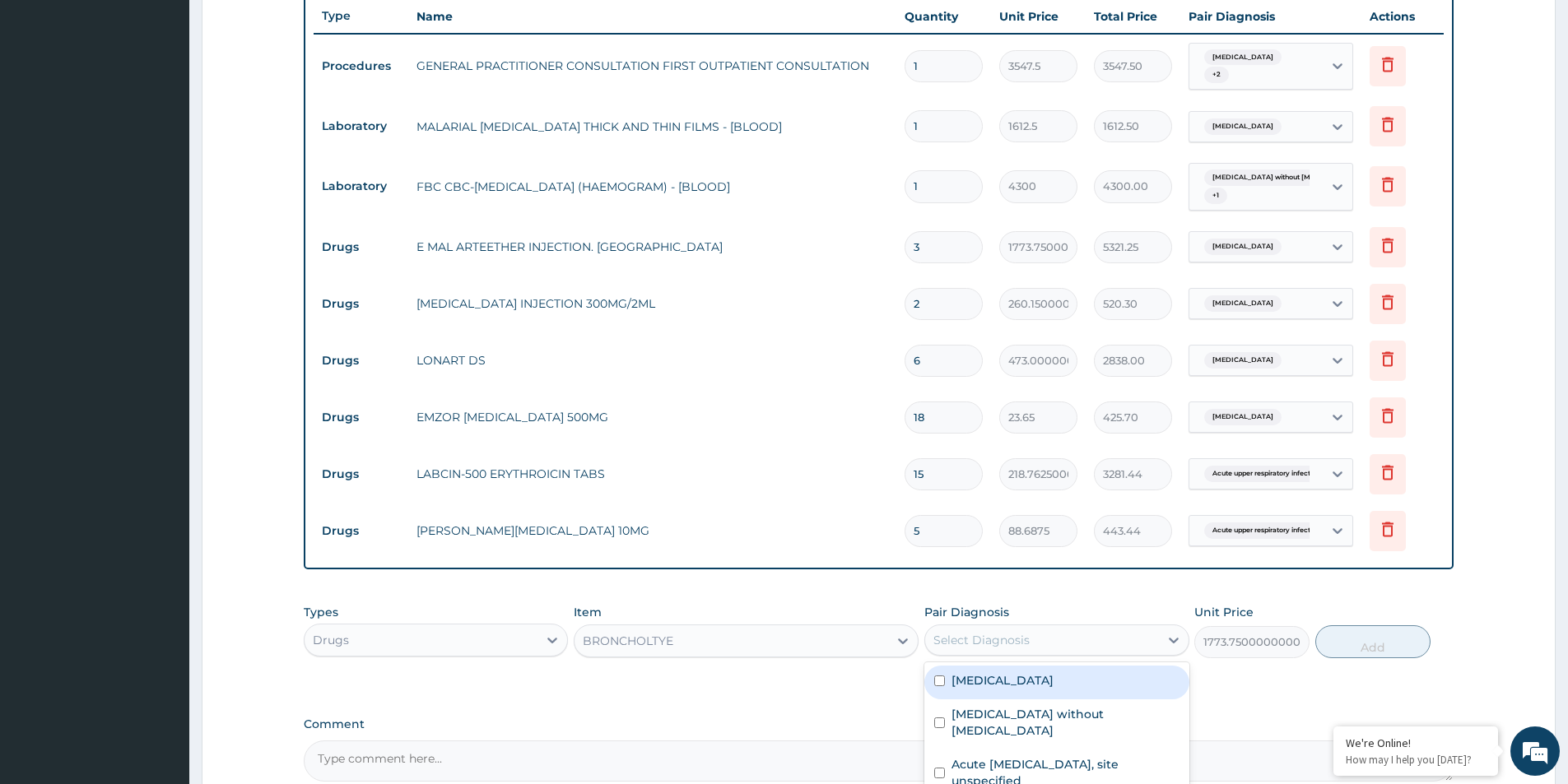
click at [1017, 639] on div "Select Diagnosis" at bounding box center [981, 640] width 97 height 17
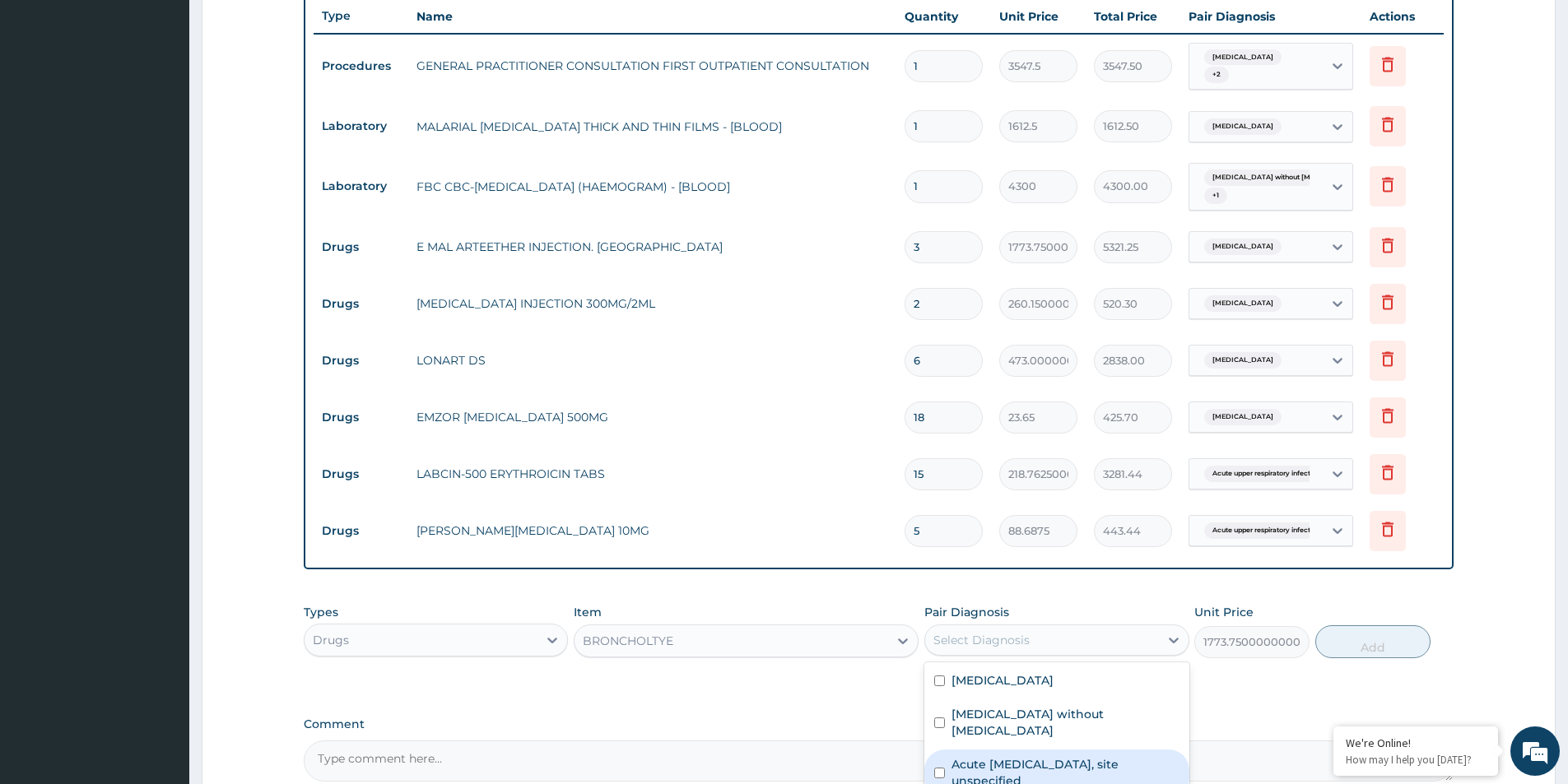
click at [1067, 758] on label "Acute [MEDICAL_DATA], site unspecified" at bounding box center [1065, 773] width 227 height 33
checkbox input "true"
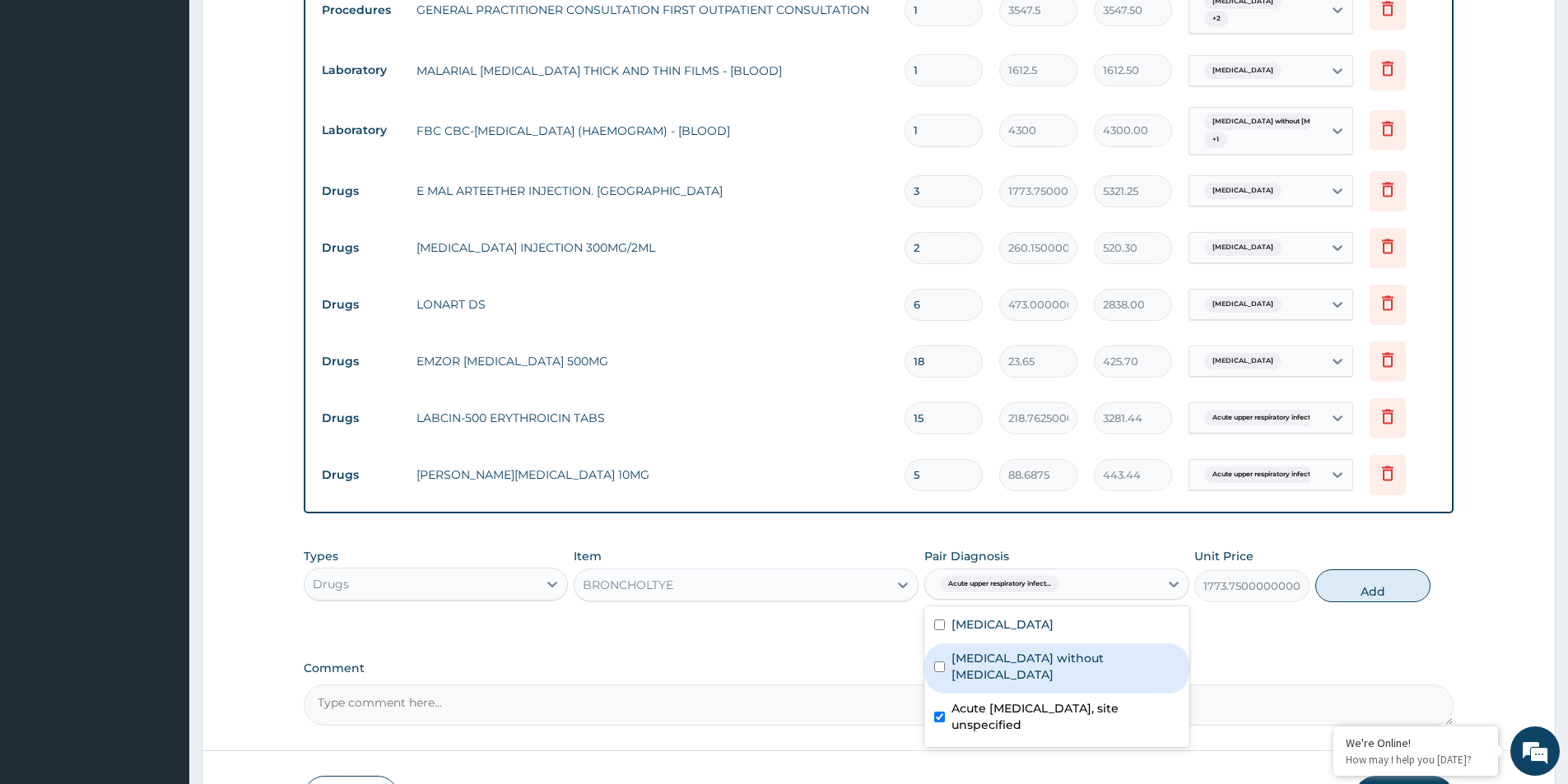
scroll to position [771, 0]
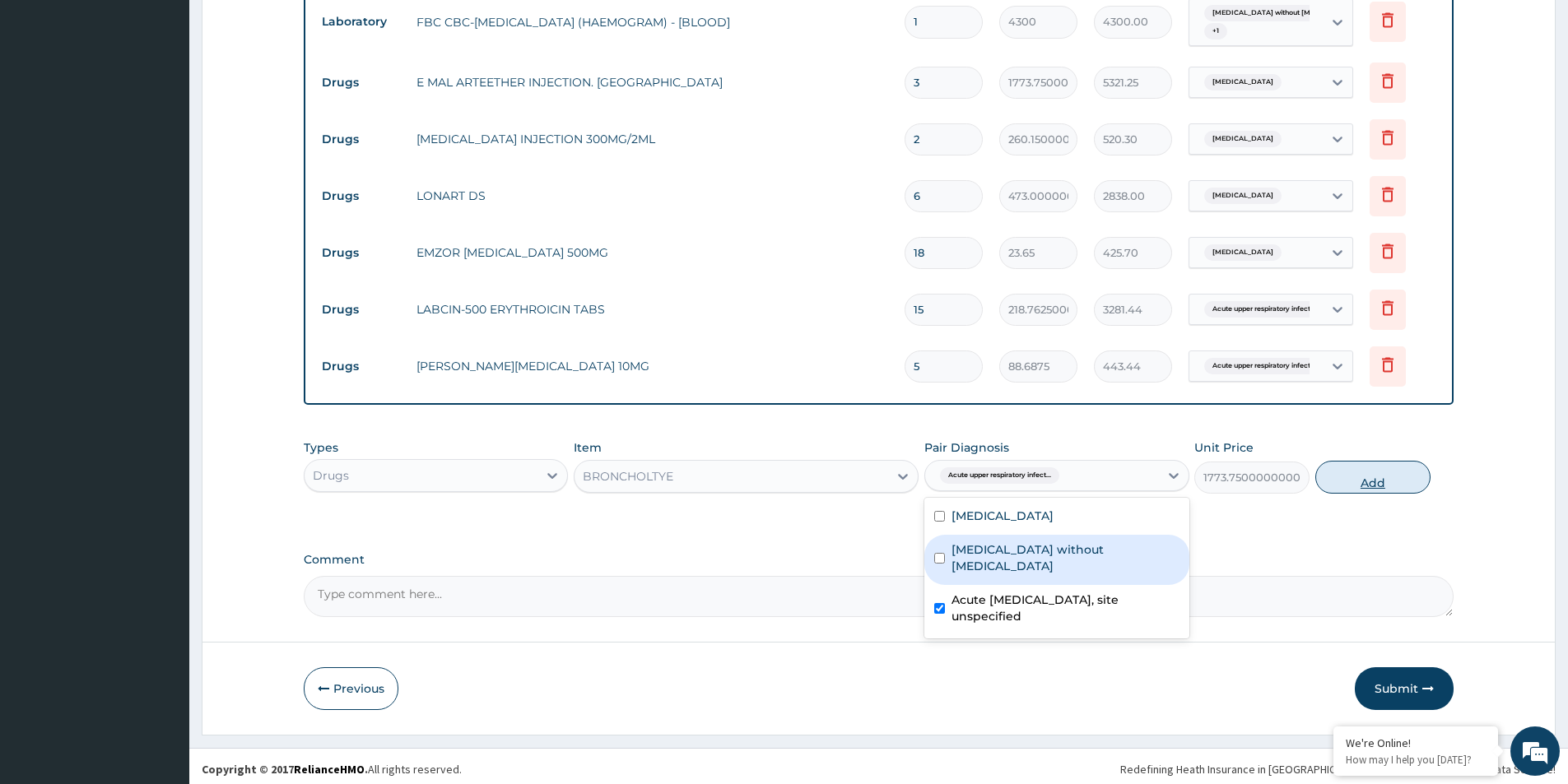
click at [1380, 483] on button "Add" at bounding box center [1373, 477] width 115 height 33
type input "0"
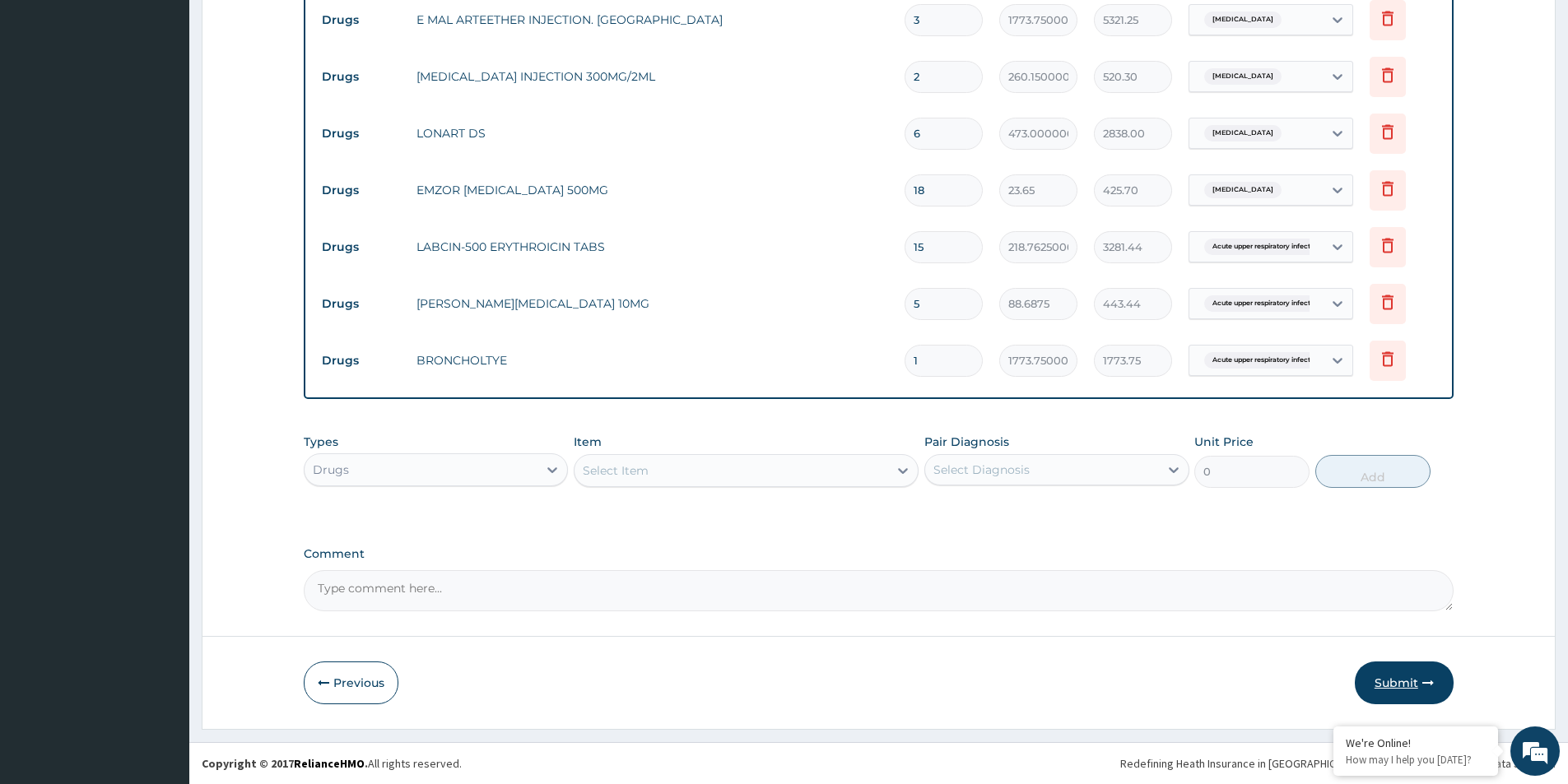
click at [1378, 686] on button "Submit" at bounding box center [1404, 684] width 99 height 43
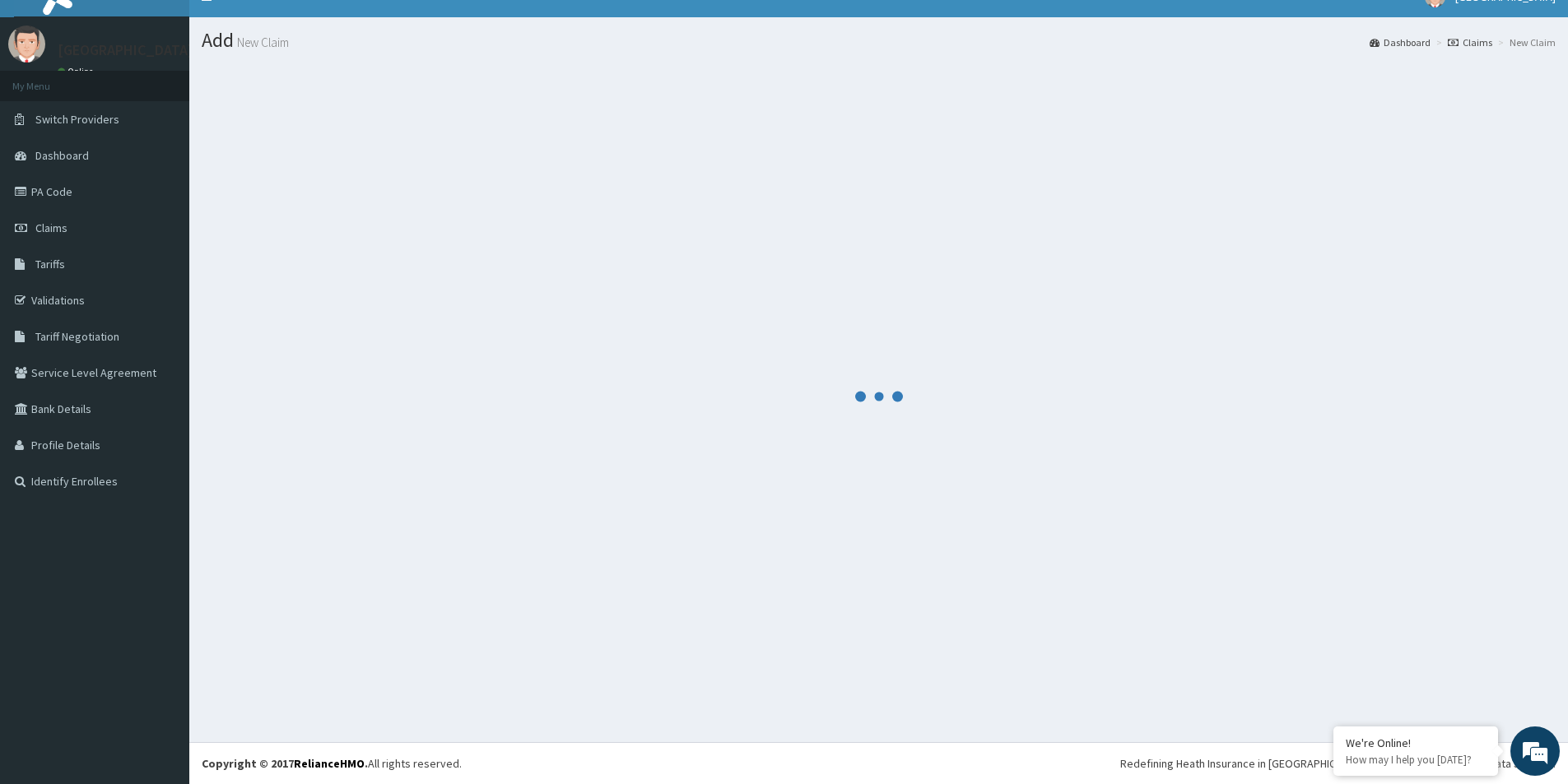
scroll to position [23, 0]
click at [1567, 731] on html "R EL Toggle navigation [GEOGRAPHIC_DATA] NEW MILE ONE HOSPITAL - [EMAIL_ADDRESS…" at bounding box center [784, 380] width 1568 height 808
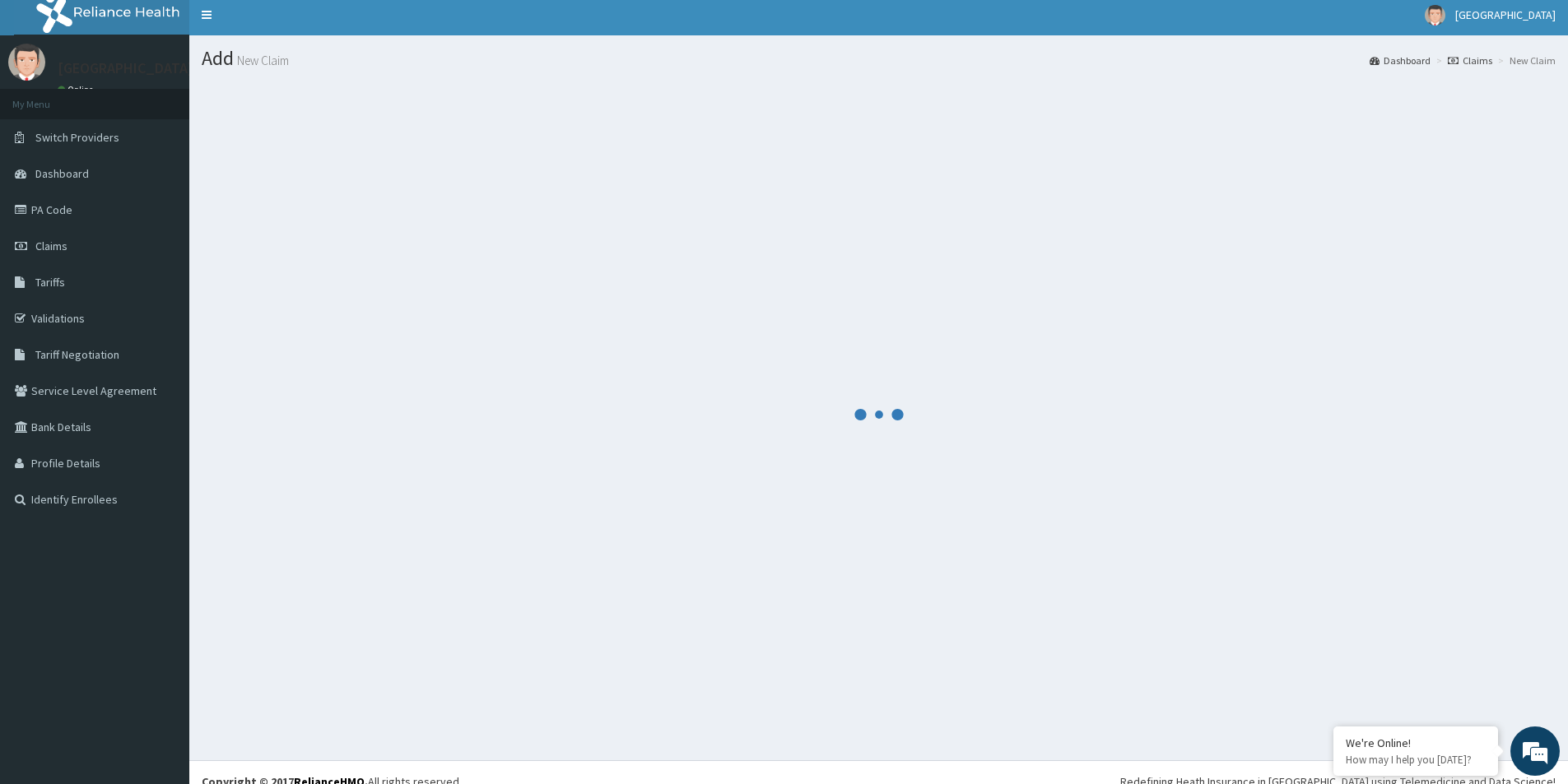
scroll to position [0, 0]
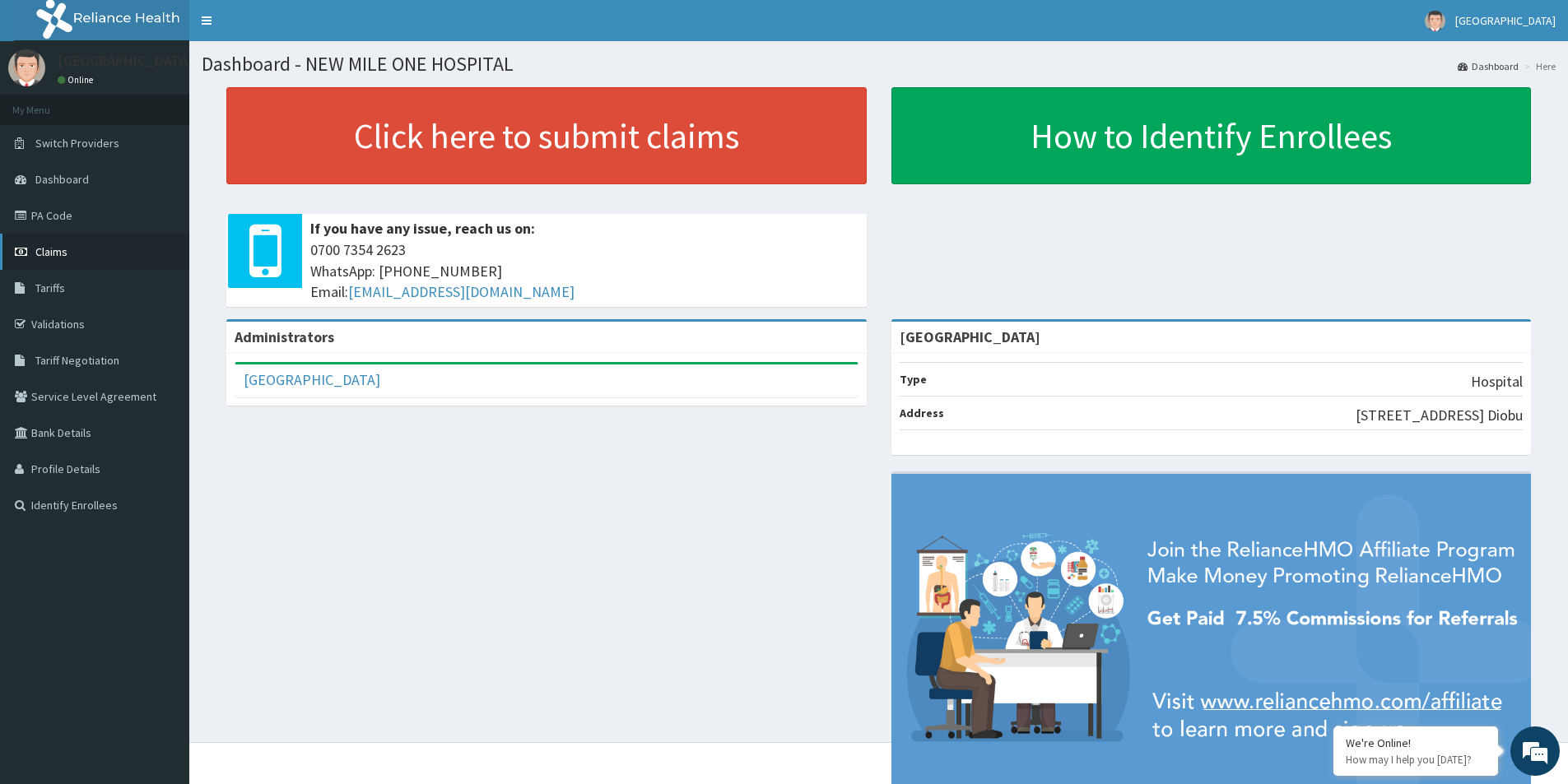
click at [79, 263] on link "Claims" at bounding box center [95, 252] width 190 height 37
